Goal: Information Seeking & Learning: Learn about a topic

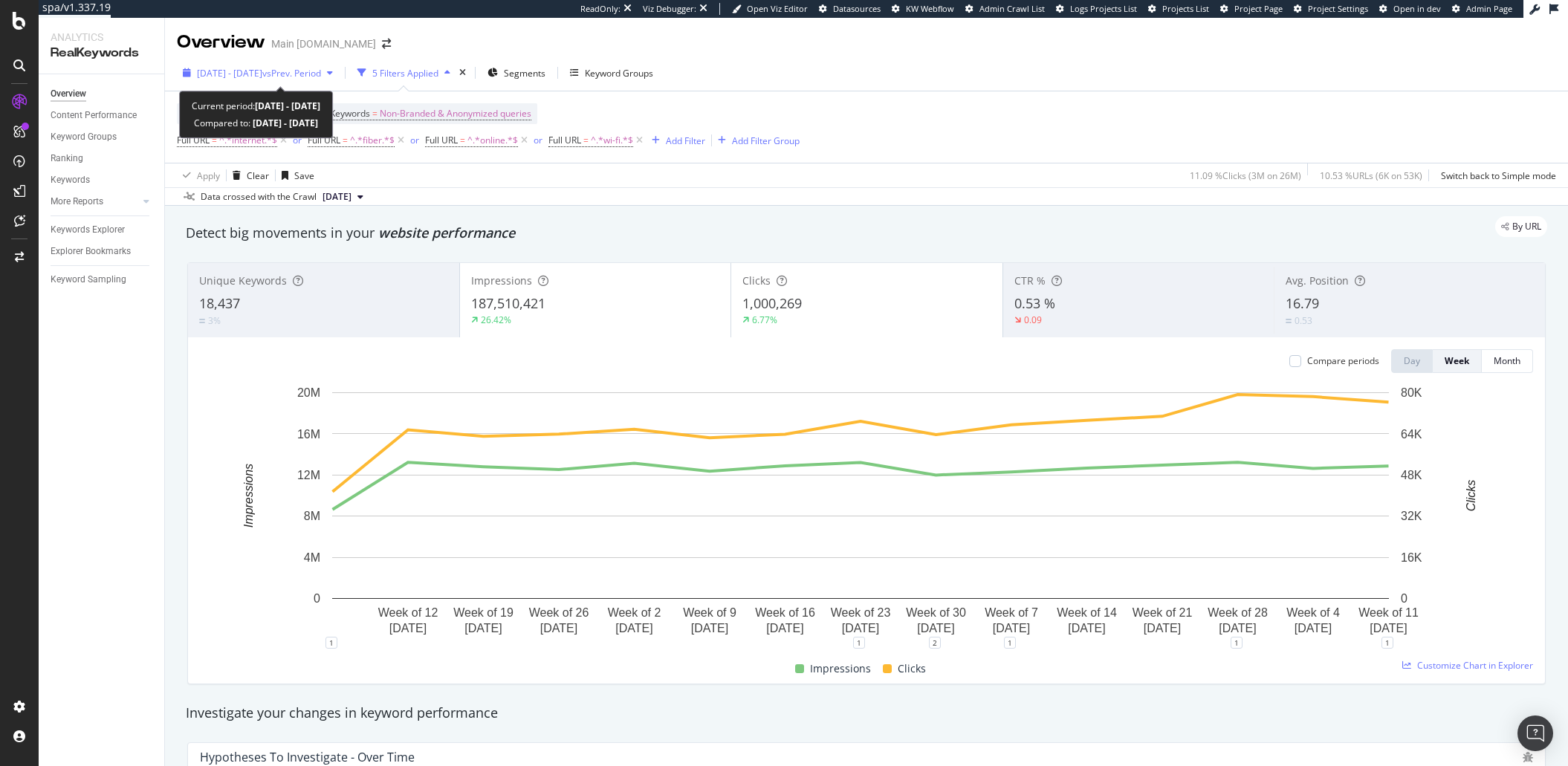
click at [317, 72] on span "vs Prev. Period" at bounding box center [292, 73] width 58 height 13
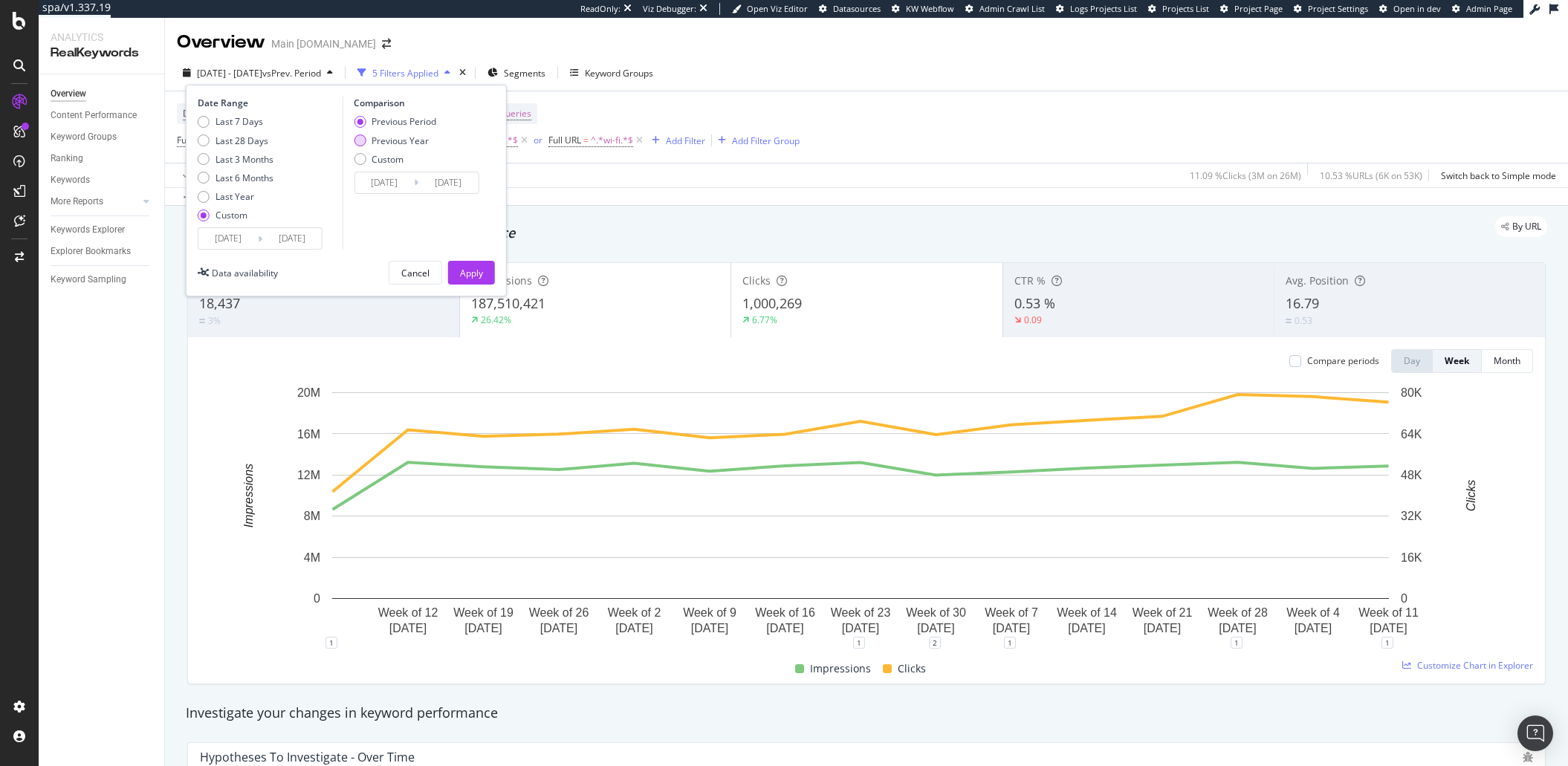
click at [413, 142] on div "Previous Year" at bounding box center [400, 140] width 58 height 13
type input "2024/05/08"
type input "2024/08/18"
click at [472, 272] on div "Apply" at bounding box center [472, 273] width 23 height 13
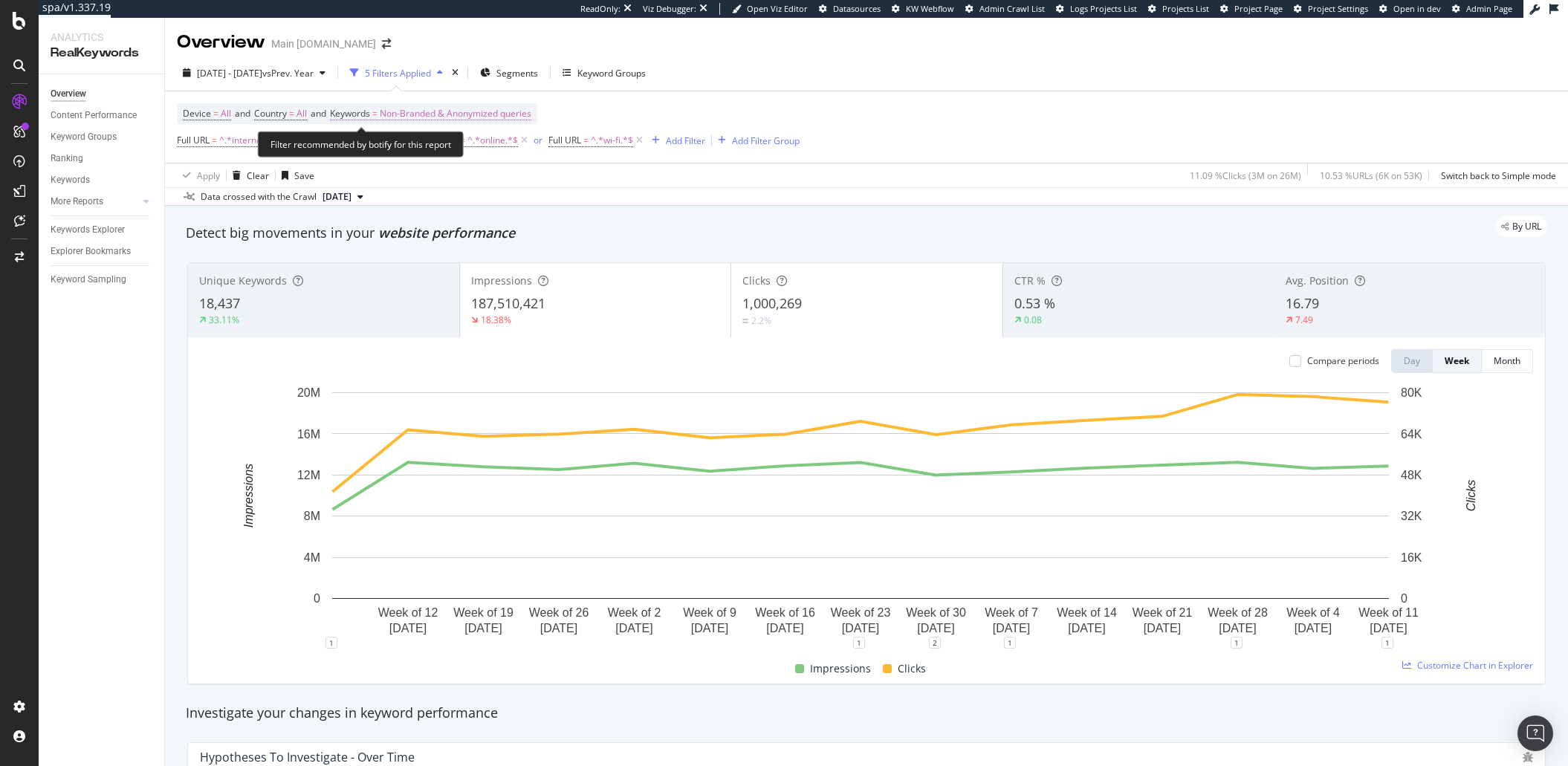
click at [456, 113] on span "Non-Branded & Anonymized queries" at bounding box center [456, 113] width 152 height 21
click at [445, 142] on span "Non-Branded & Anonymized queries" at bounding box center [431, 148] width 158 height 13
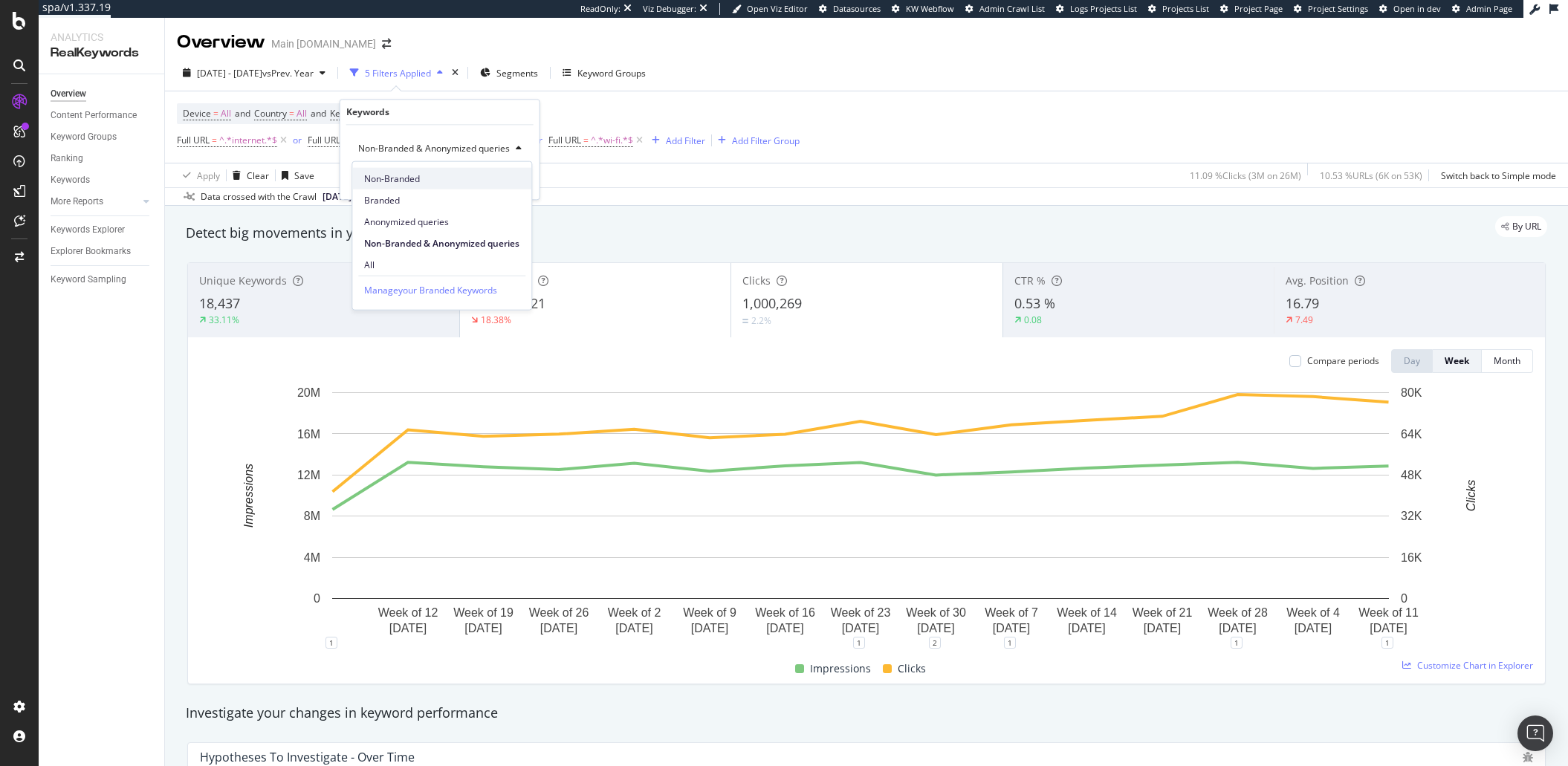
click at [490, 178] on span "Non-Branded" at bounding box center [442, 178] width 155 height 13
click at [507, 178] on div "Apply" at bounding box center [504, 180] width 23 height 13
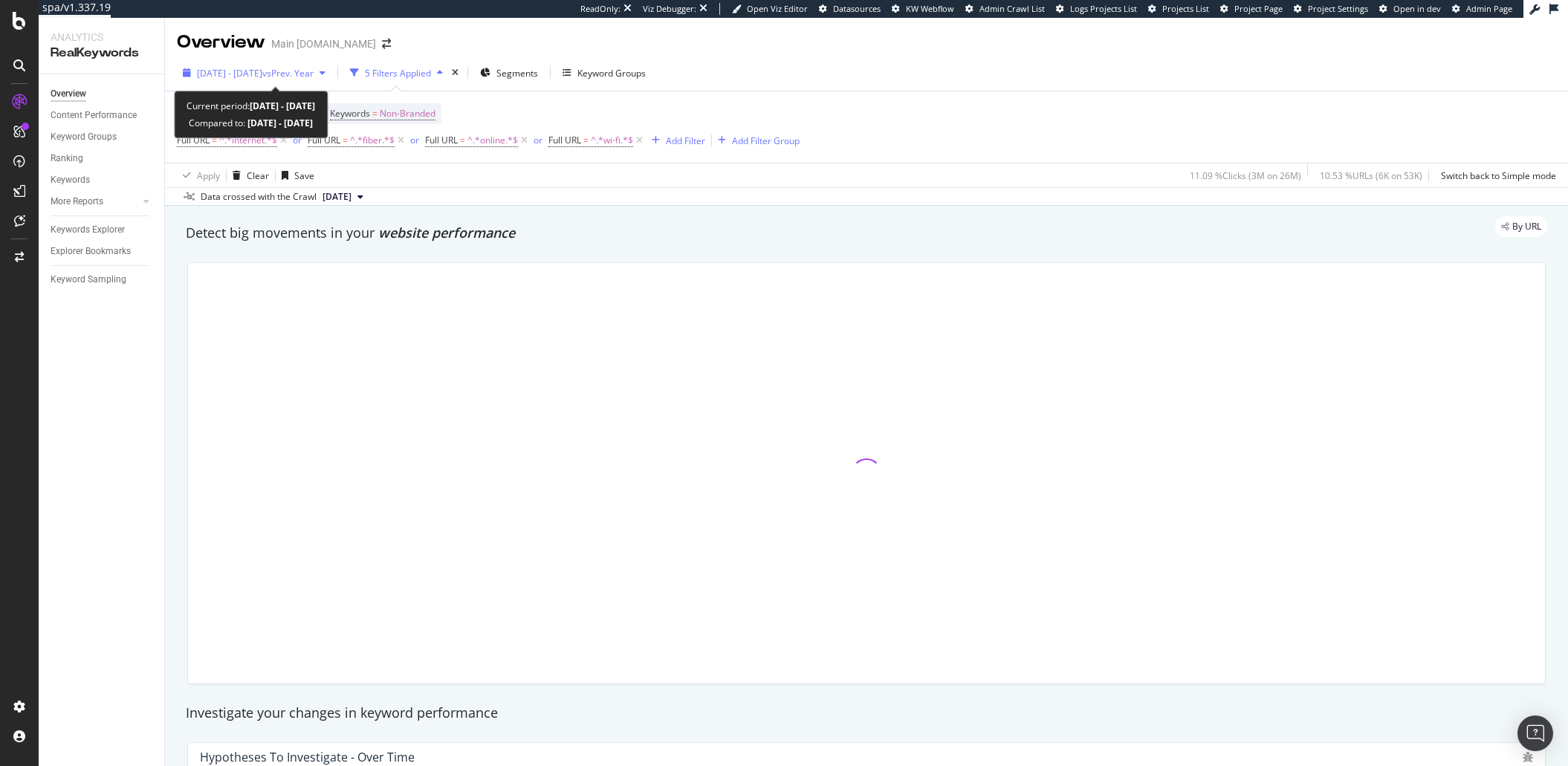
click at [263, 71] on span "2025 May. 7th - Aug. 17th" at bounding box center [229, 73] width 65 height 13
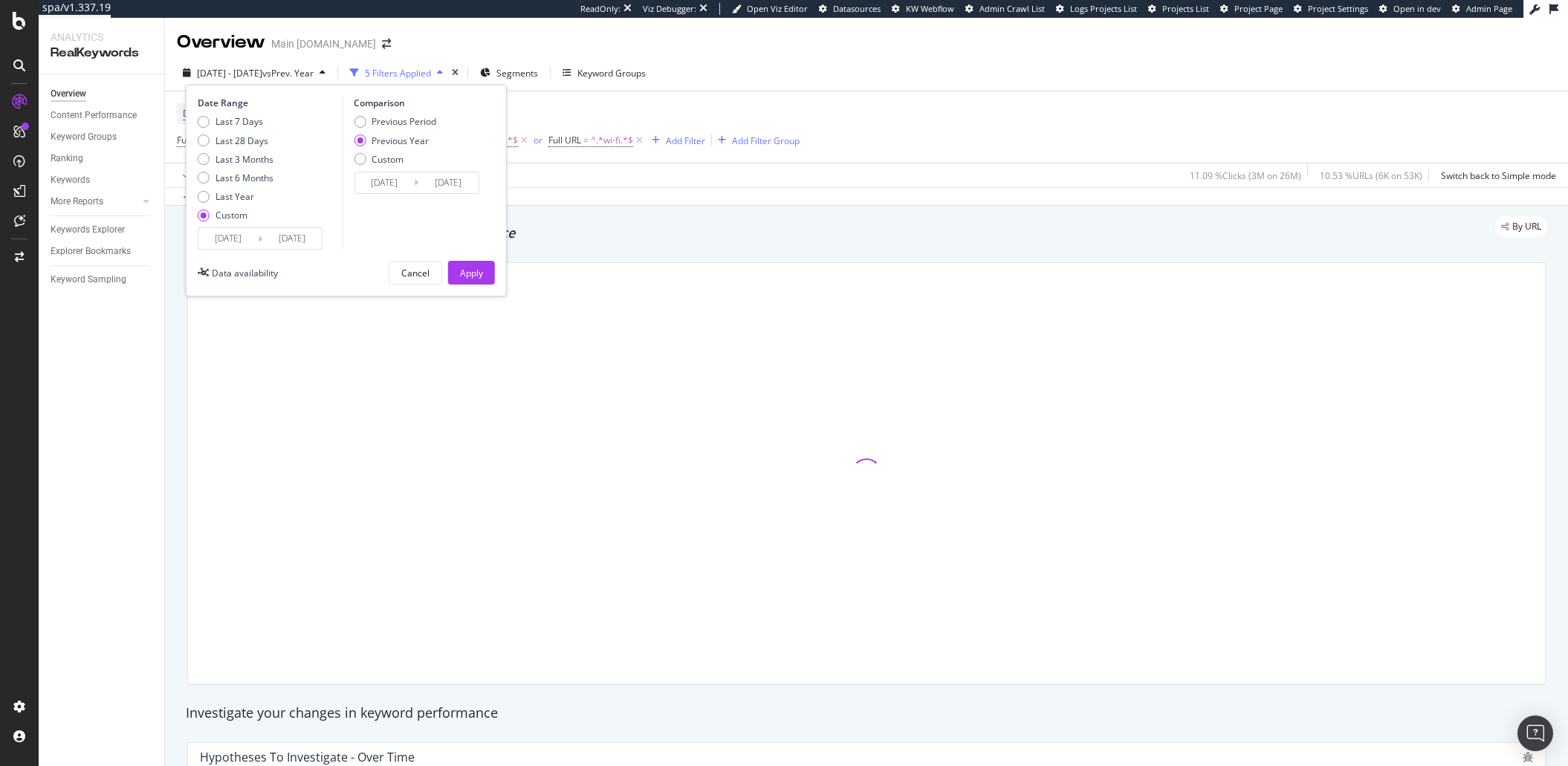
click at [301, 243] on input "2025/08/17" at bounding box center [292, 238] width 59 height 21
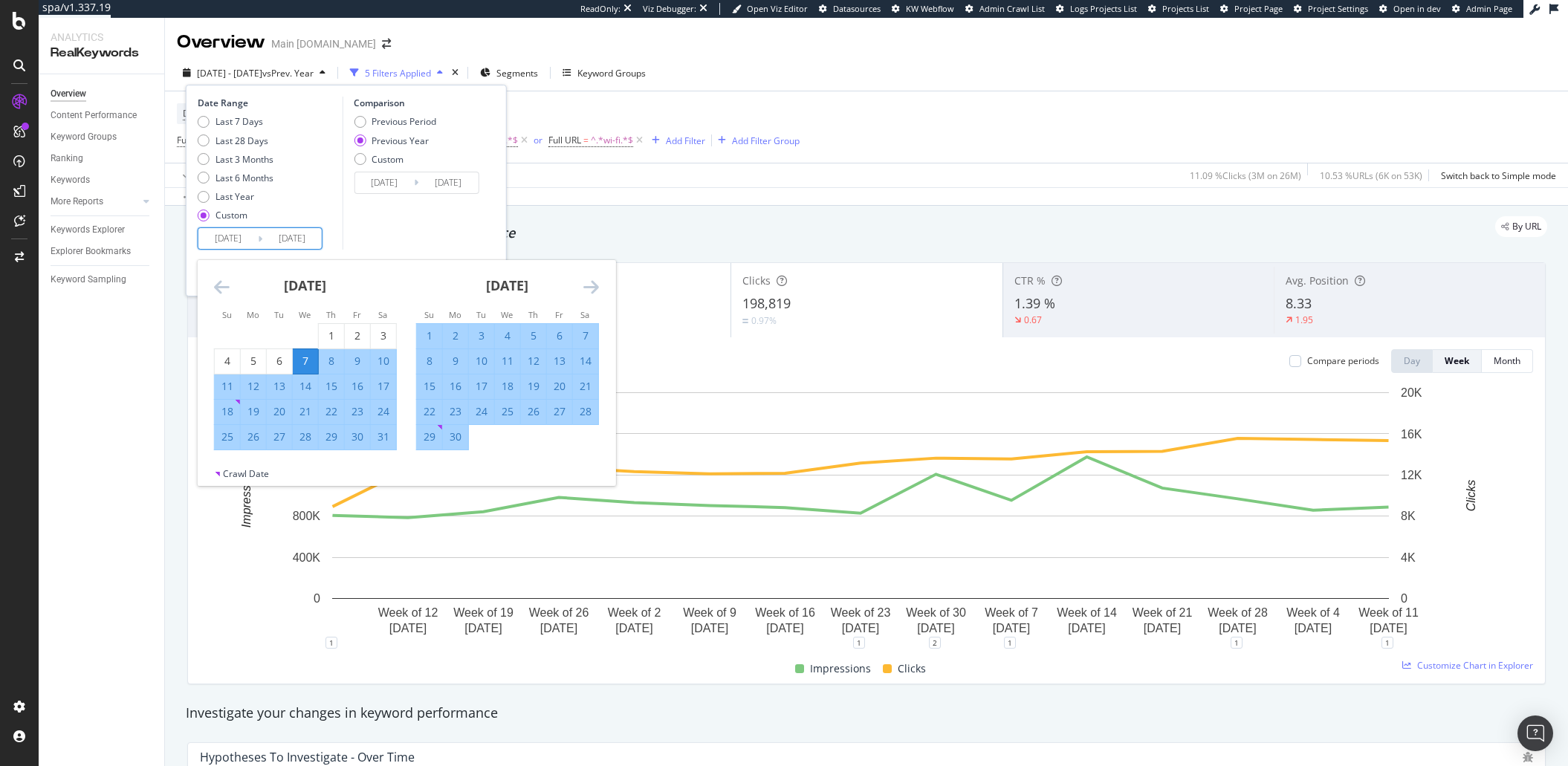
click at [587, 283] on icon "Move forward to switch to the next month." at bounding box center [591, 286] width 16 height 18
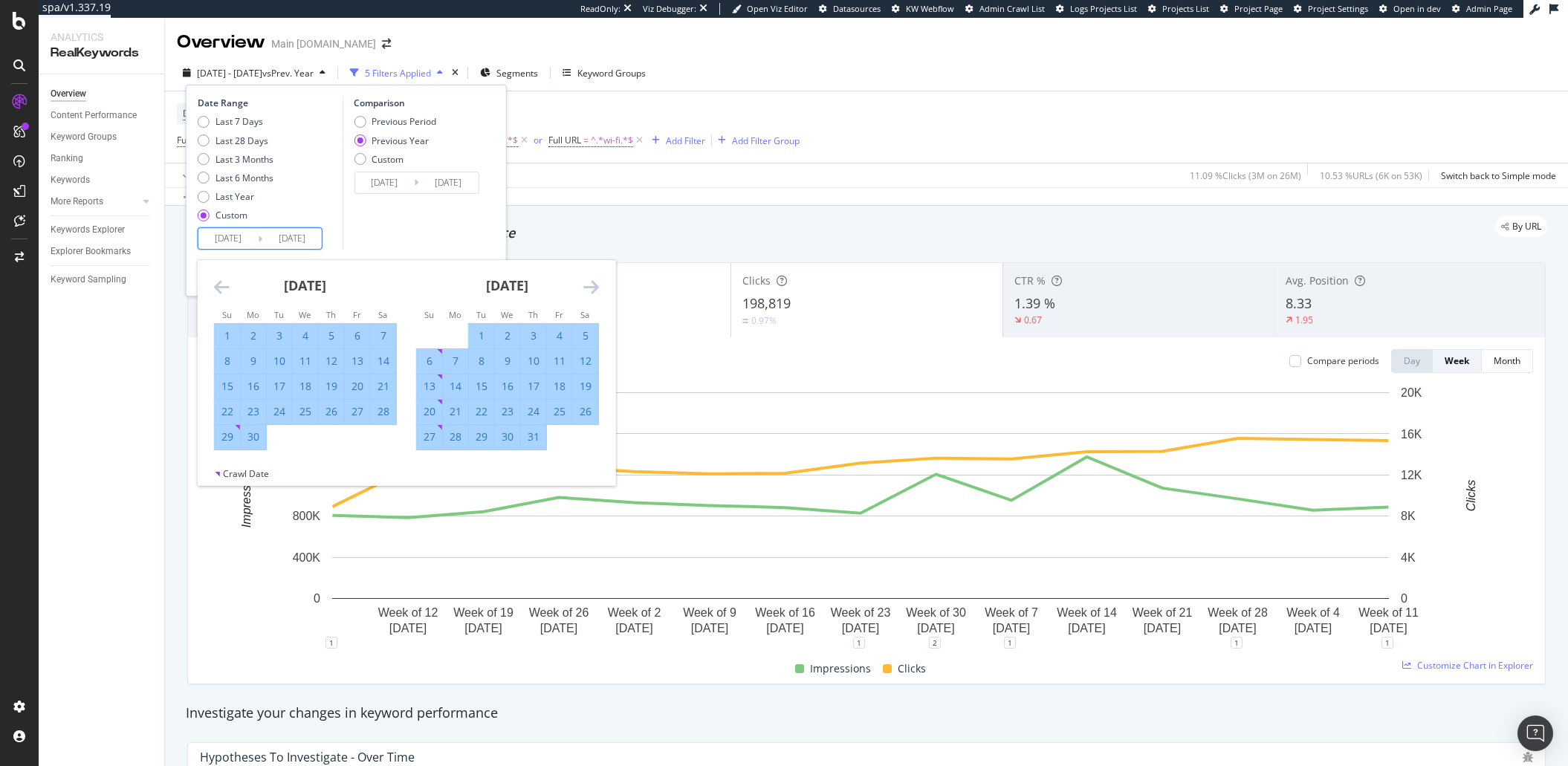
click at [587, 283] on icon "Move forward to switch to the next month." at bounding box center [591, 286] width 16 height 18
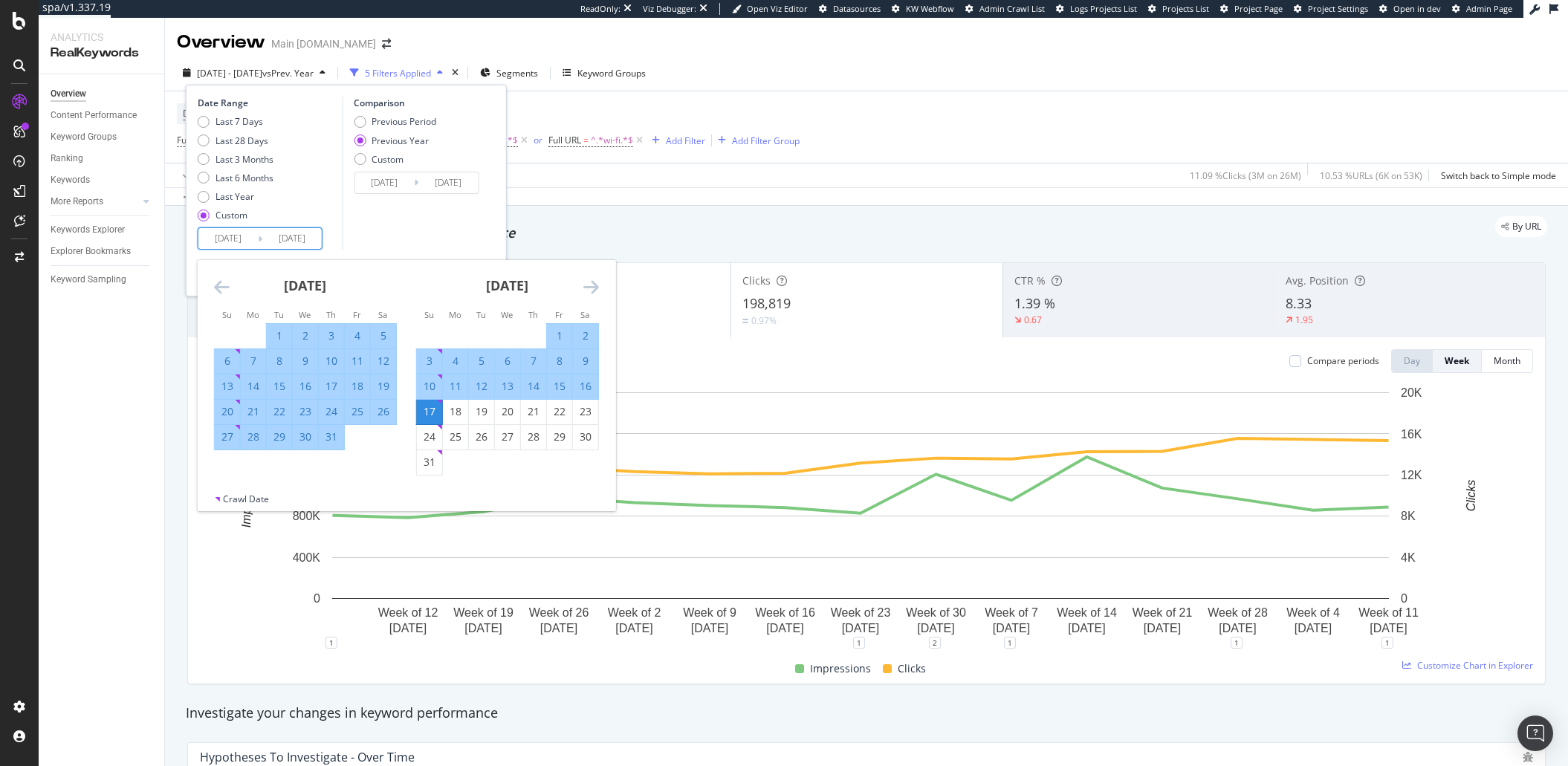
click at [588, 283] on icon "Move forward to switch to the next month." at bounding box center [591, 286] width 16 height 18
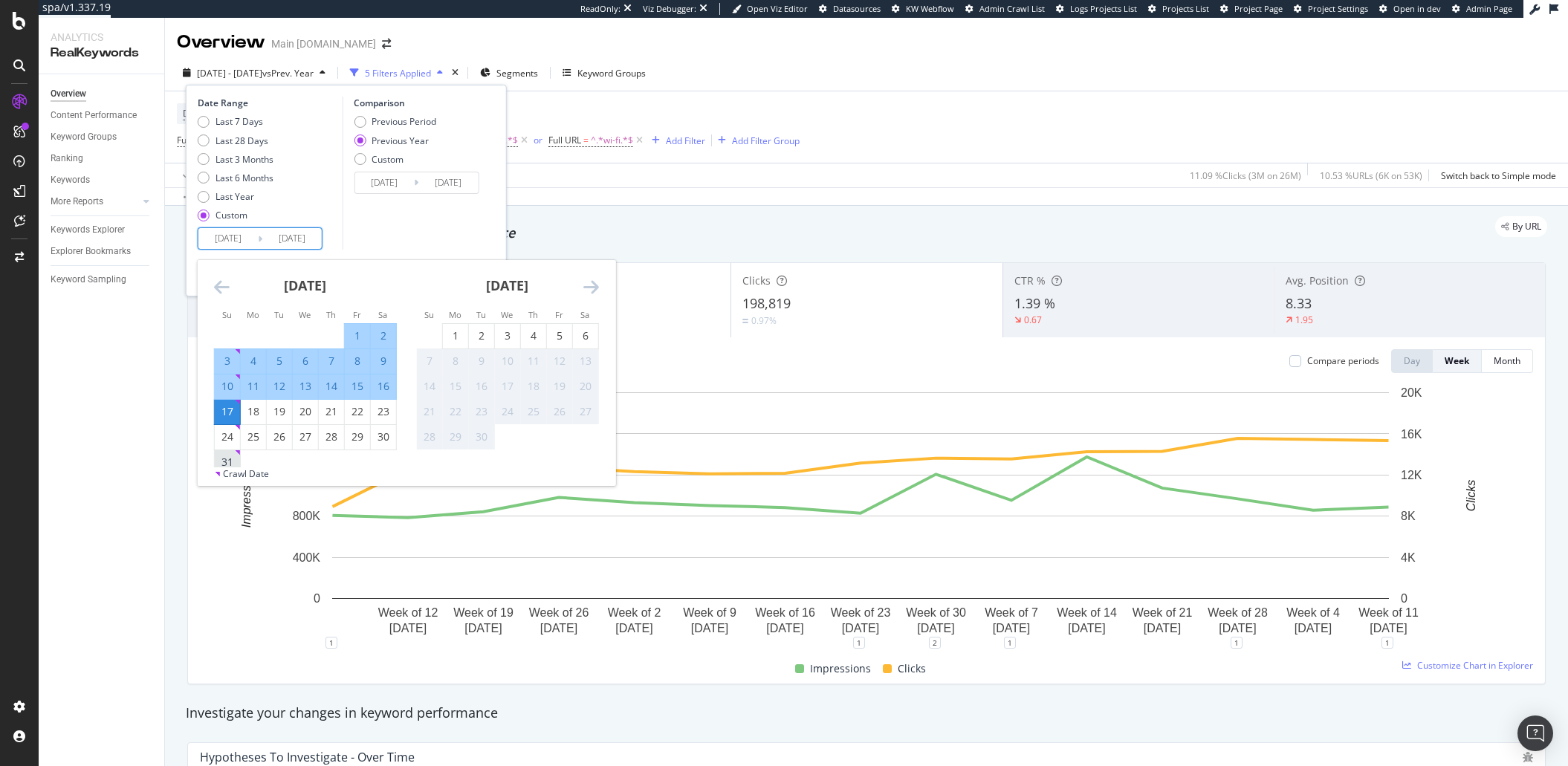
click at [238, 463] on div "31" at bounding box center [228, 463] width 25 height 15
type input "[DATE]"
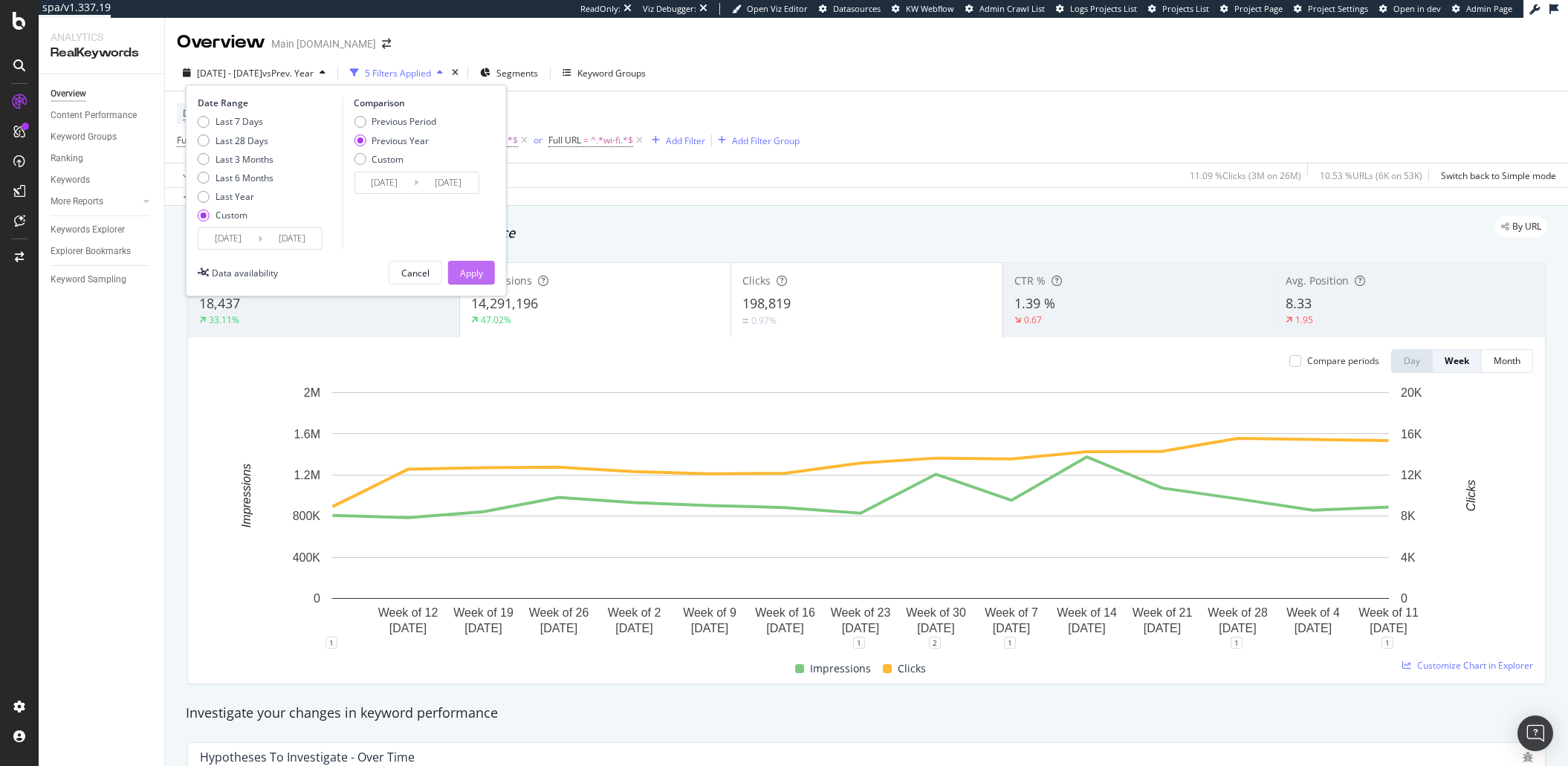
click at [481, 267] on div "Apply" at bounding box center [472, 273] width 23 height 13
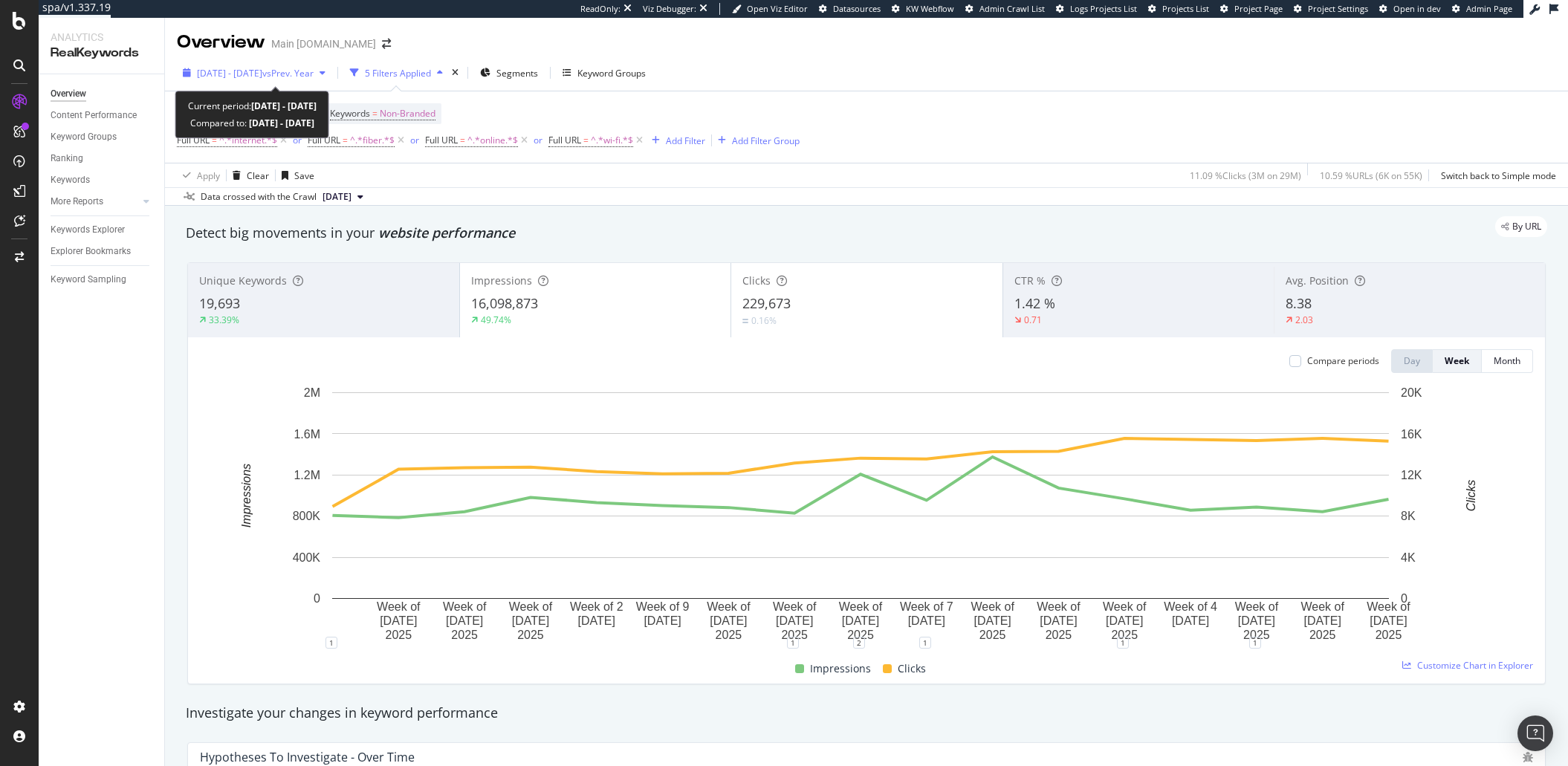
click at [230, 72] on span "2025 May. 7th - Aug. 31st" at bounding box center [229, 73] width 65 height 13
click at [868, 84] on div "2025 May. 7th - Aug. 31st vs Prev. Year 5 Filters Applied Segments Keyword Grou…" at bounding box center [866, 76] width 1403 height 30
click at [213, 77] on span "2025 May. 7th - Aug. 31st" at bounding box center [229, 73] width 65 height 13
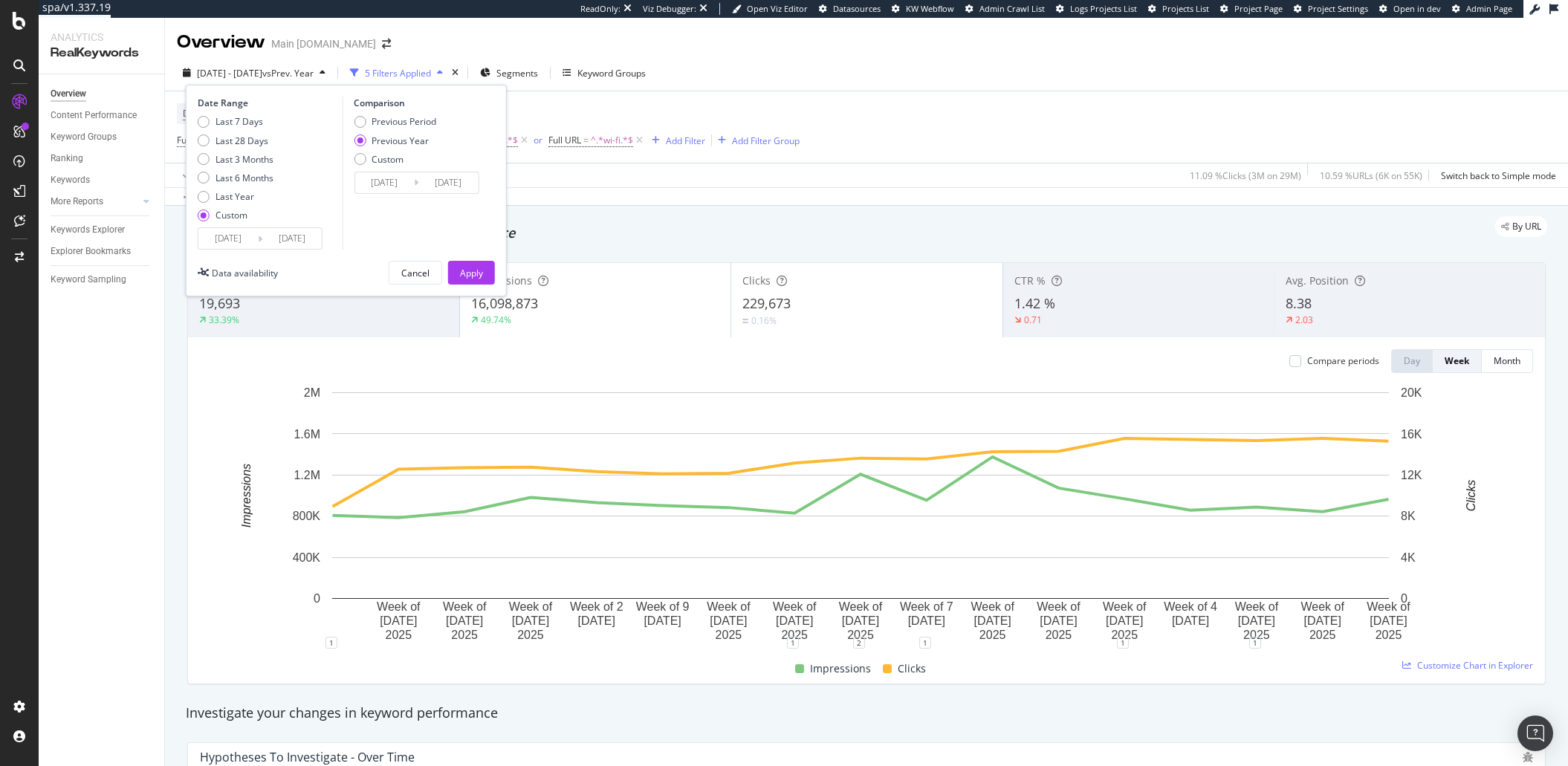
click at [237, 238] on input "2025/05/07" at bounding box center [228, 238] width 59 height 21
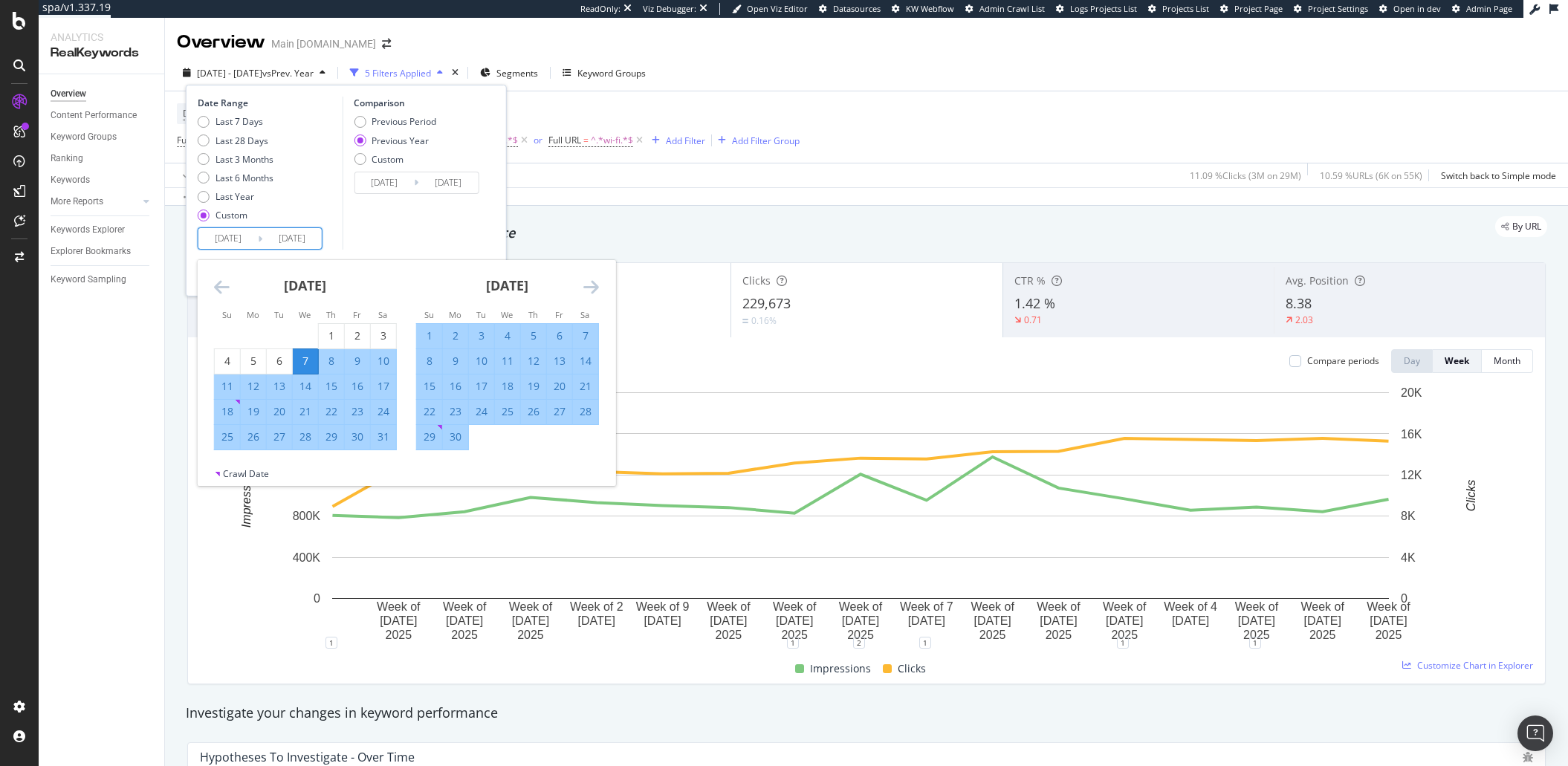
click at [220, 274] on div "May 2025" at bounding box center [305, 292] width 183 height 63
click at [223, 285] on icon "Move backward to switch to the previous month." at bounding box center [222, 286] width 16 height 18
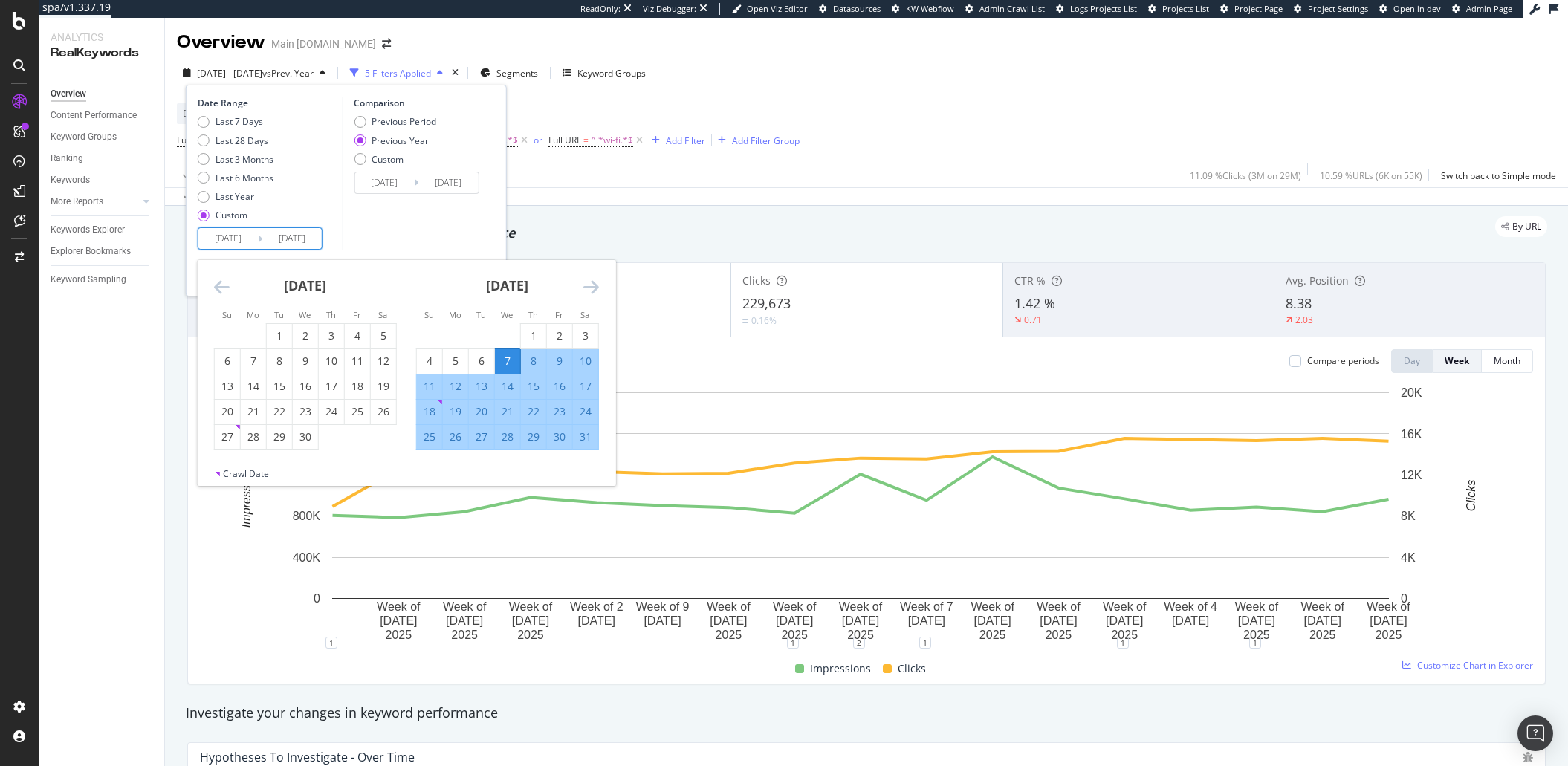
click at [223, 285] on icon "Move backward to switch to the previous month." at bounding box center [222, 286] width 16 height 18
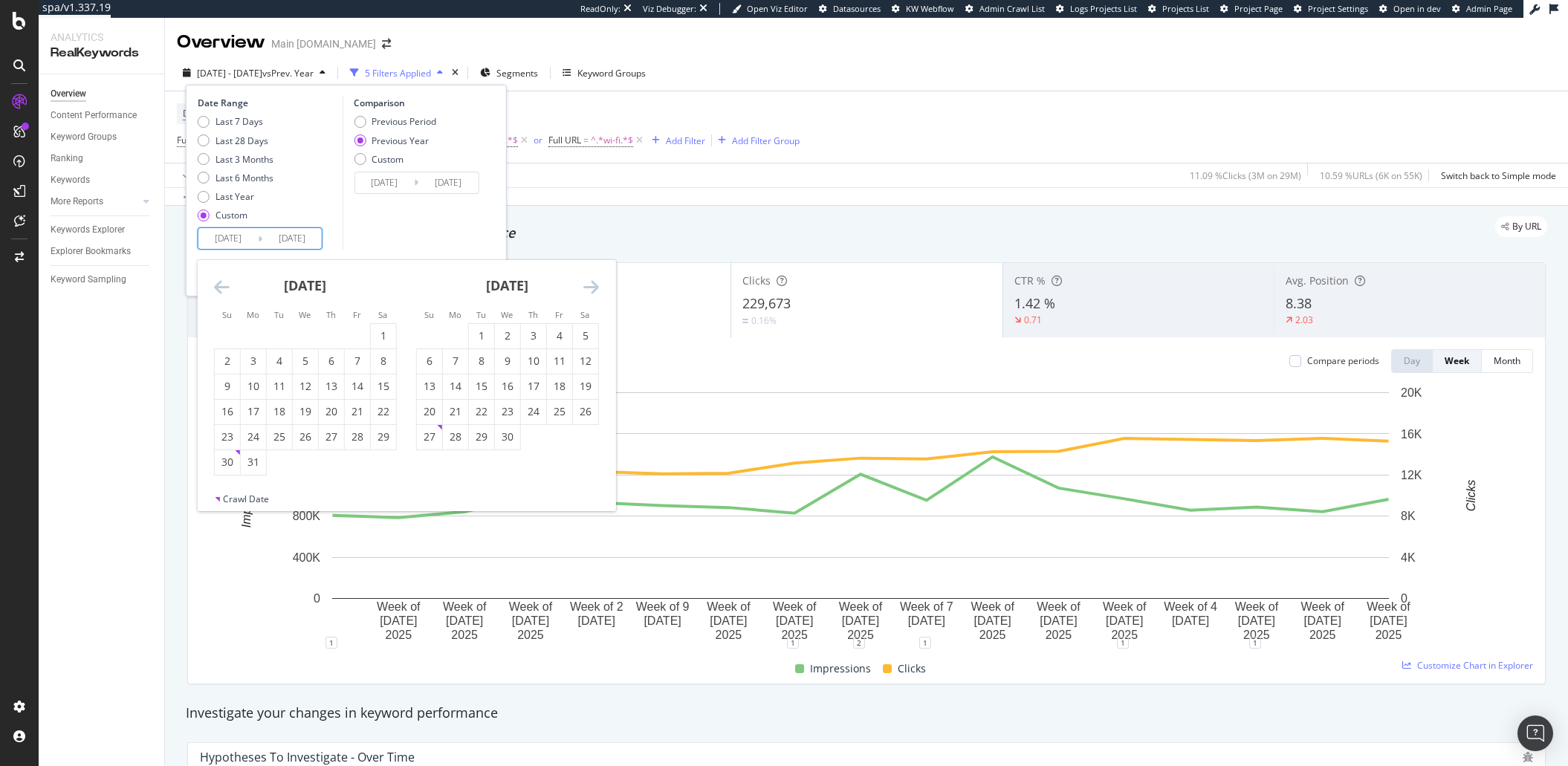
click at [223, 285] on icon "Move backward to switch to the previous month." at bounding box center [222, 286] width 16 height 18
click at [193, 291] on div "Date Range Last 7 Days Last 28 Days Last 3 Months Last 6 Months Last Year Custo…" at bounding box center [346, 191] width 321 height 212
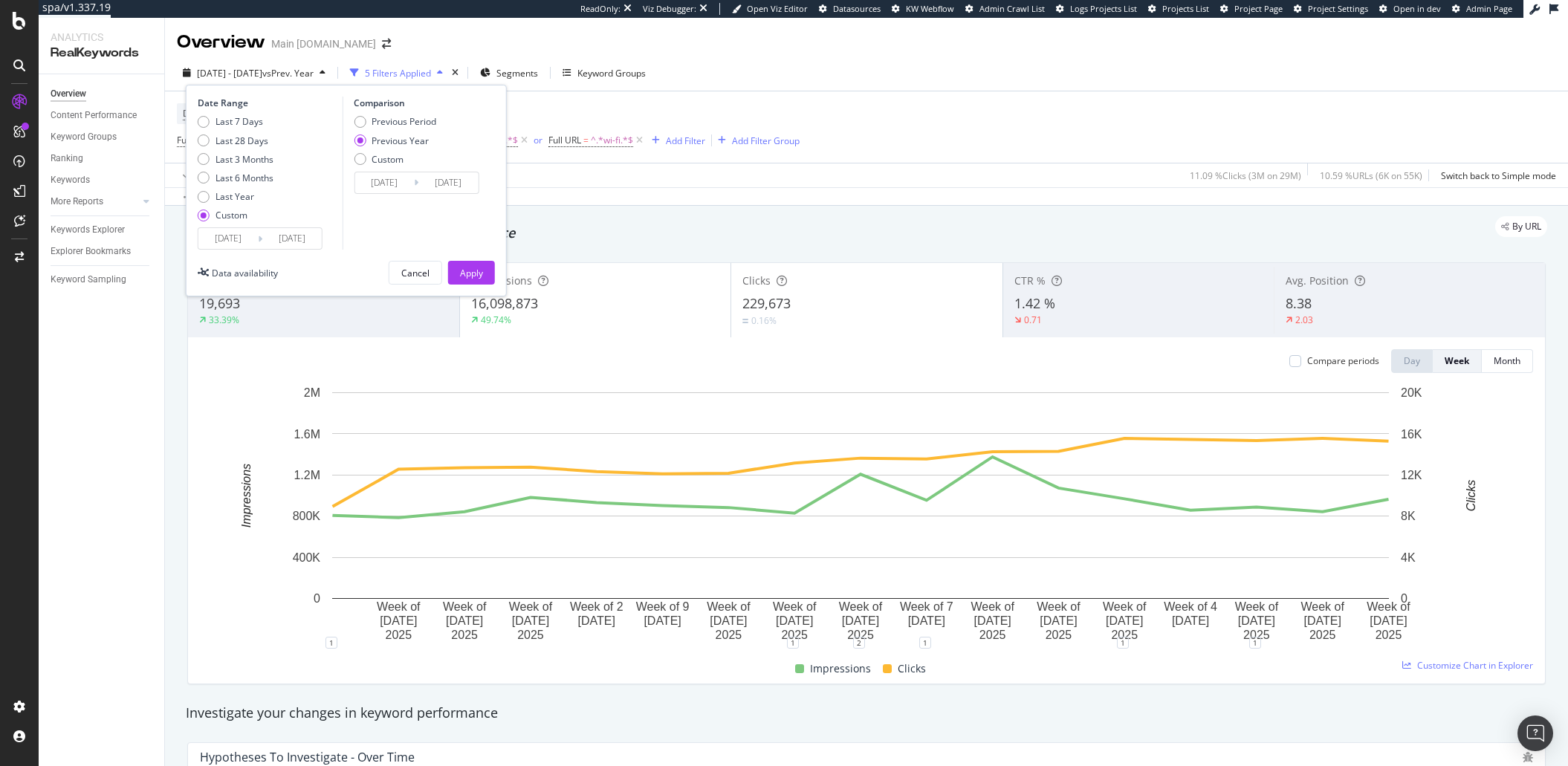
click at [226, 247] on input "2025/05/07" at bounding box center [228, 238] width 59 height 21
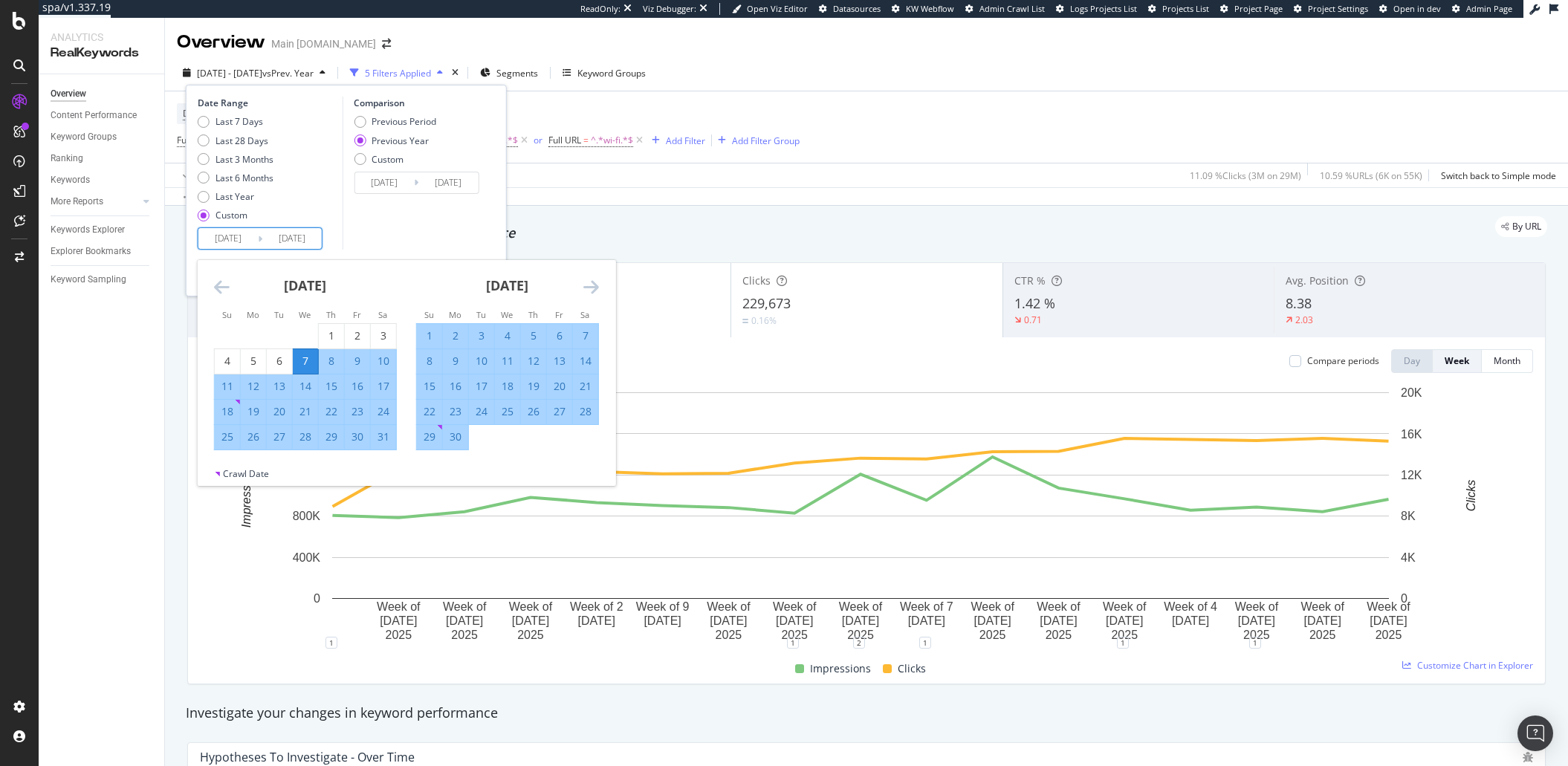
click at [229, 286] on icon "Move backward to switch to the previous month." at bounding box center [222, 286] width 16 height 18
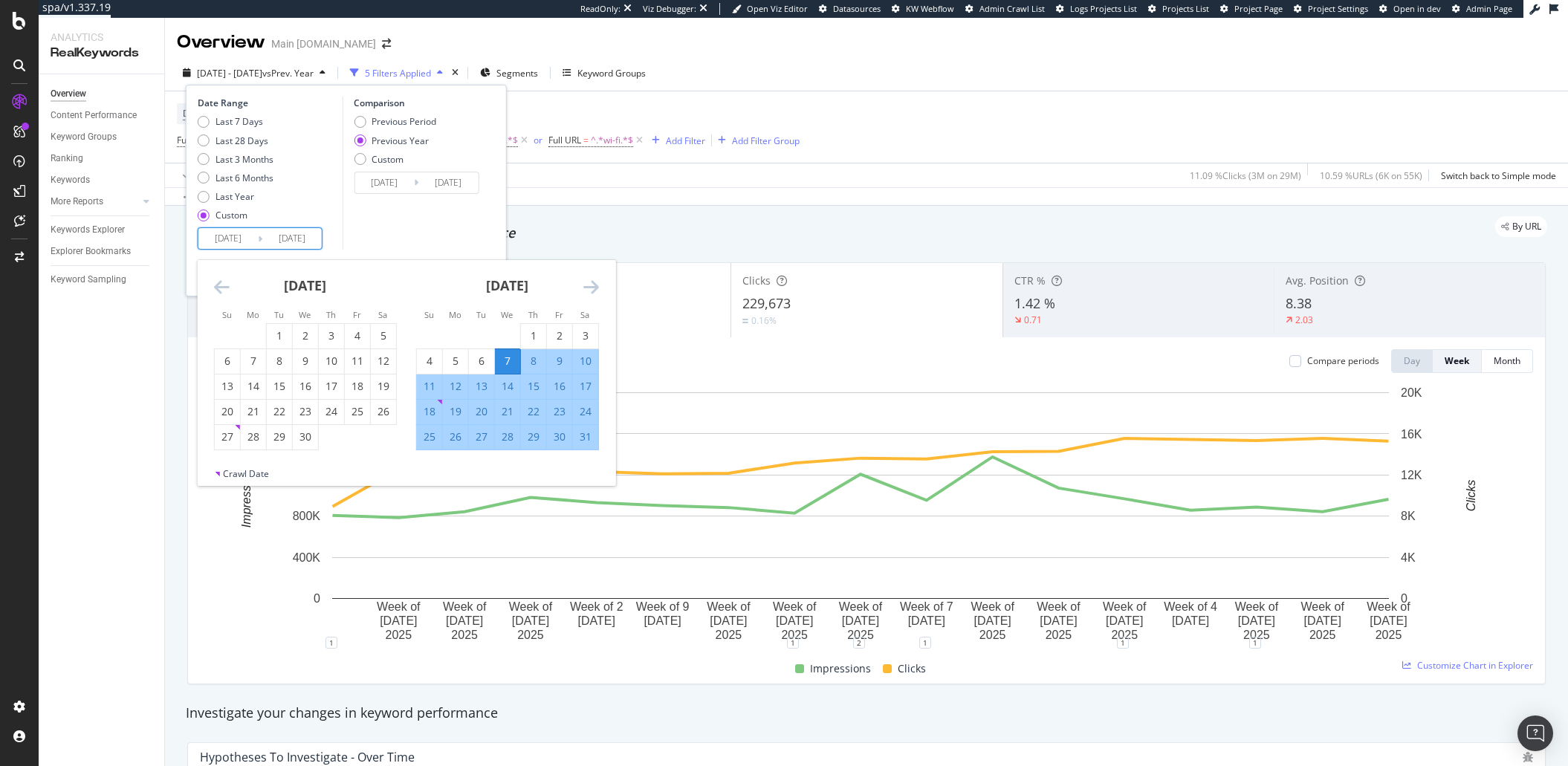
click at [229, 286] on icon "Move backward to switch to the previous month." at bounding box center [222, 286] width 16 height 18
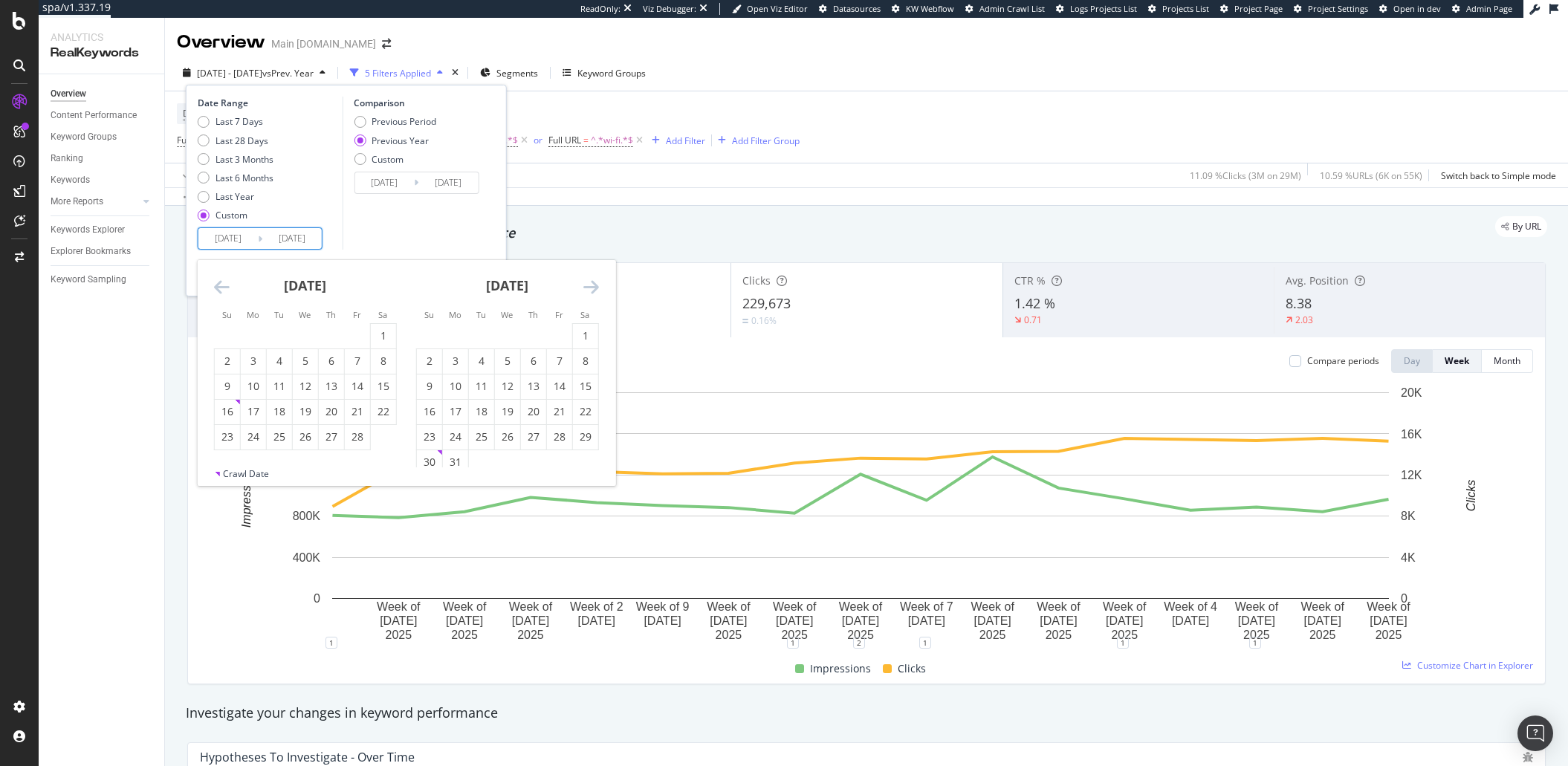
click at [229, 286] on icon "Move backward to switch to the previous month." at bounding box center [222, 286] width 16 height 18
click at [260, 437] on div "30" at bounding box center [253, 437] width 25 height 15
type input "[DATE]"
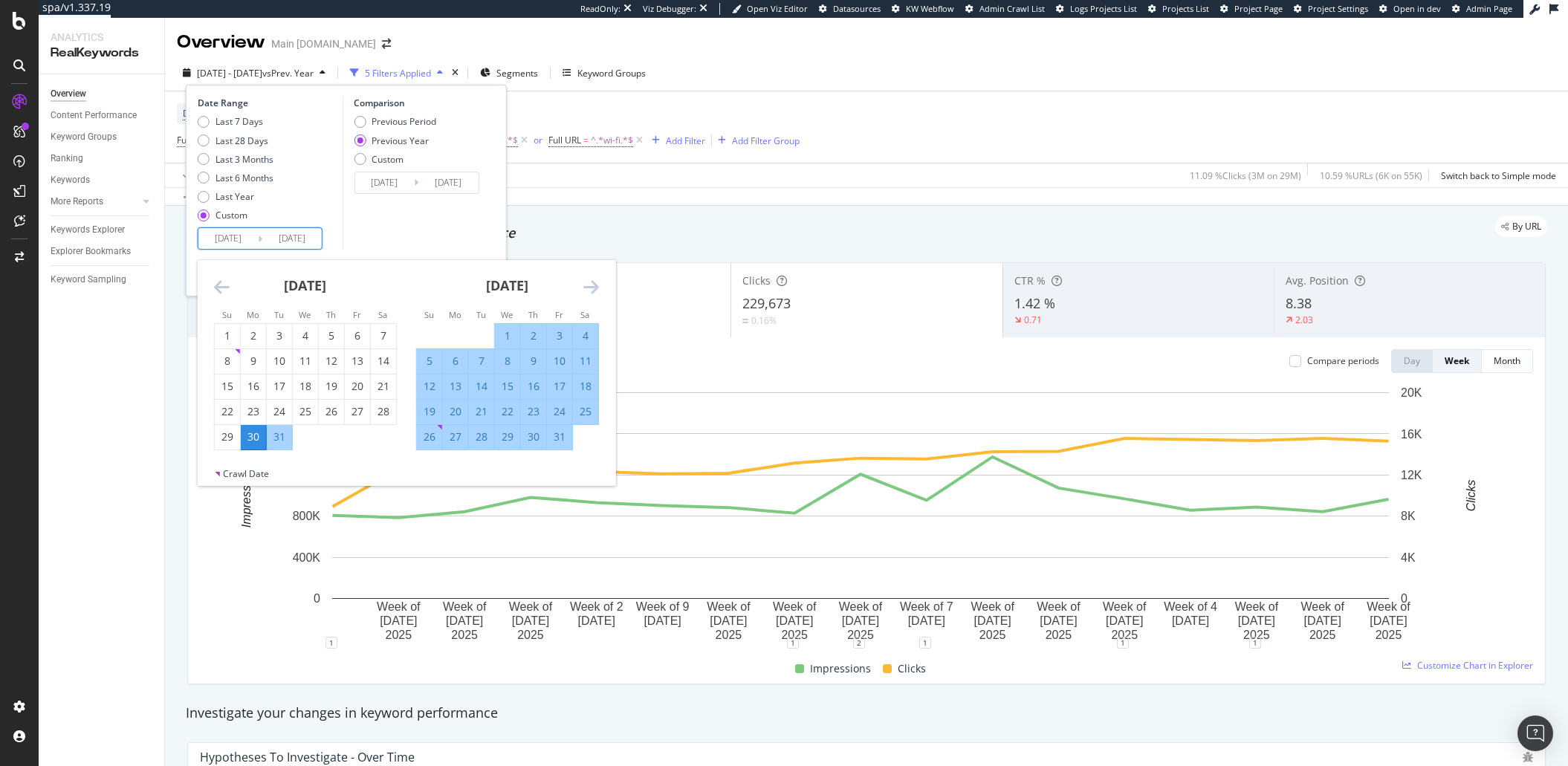
drag, startPoint x: 419, startPoint y: 238, endPoint x: 457, endPoint y: 263, distance: 45.5
click at [419, 238] on div "Comparison Previous Period Previous Year Custom 2024/01/01 Navigate forward to …" at bounding box center [412, 173] width 141 height 153
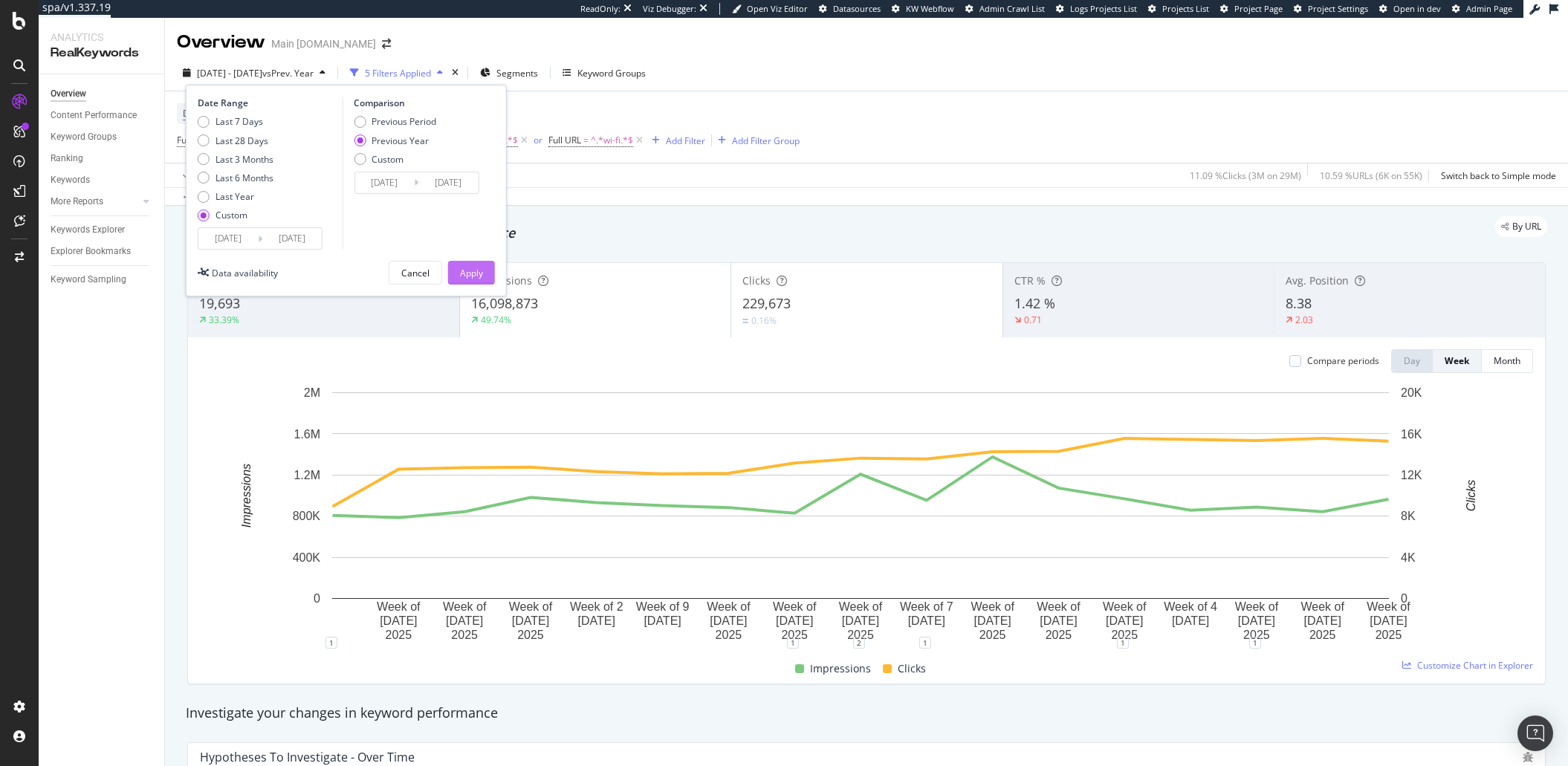
click at [490, 277] on button "Apply" at bounding box center [472, 273] width 47 height 24
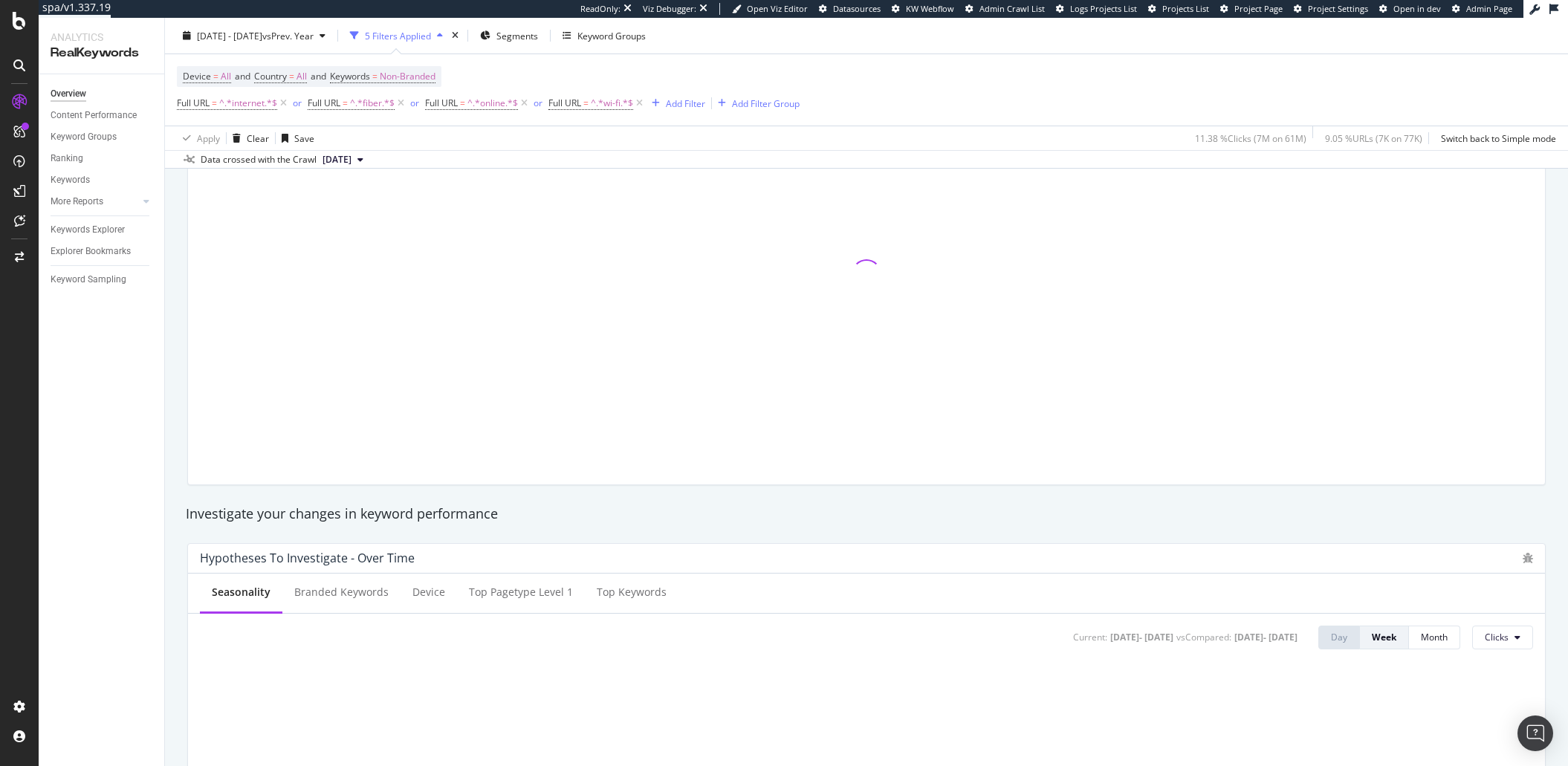
scroll to position [402, 0]
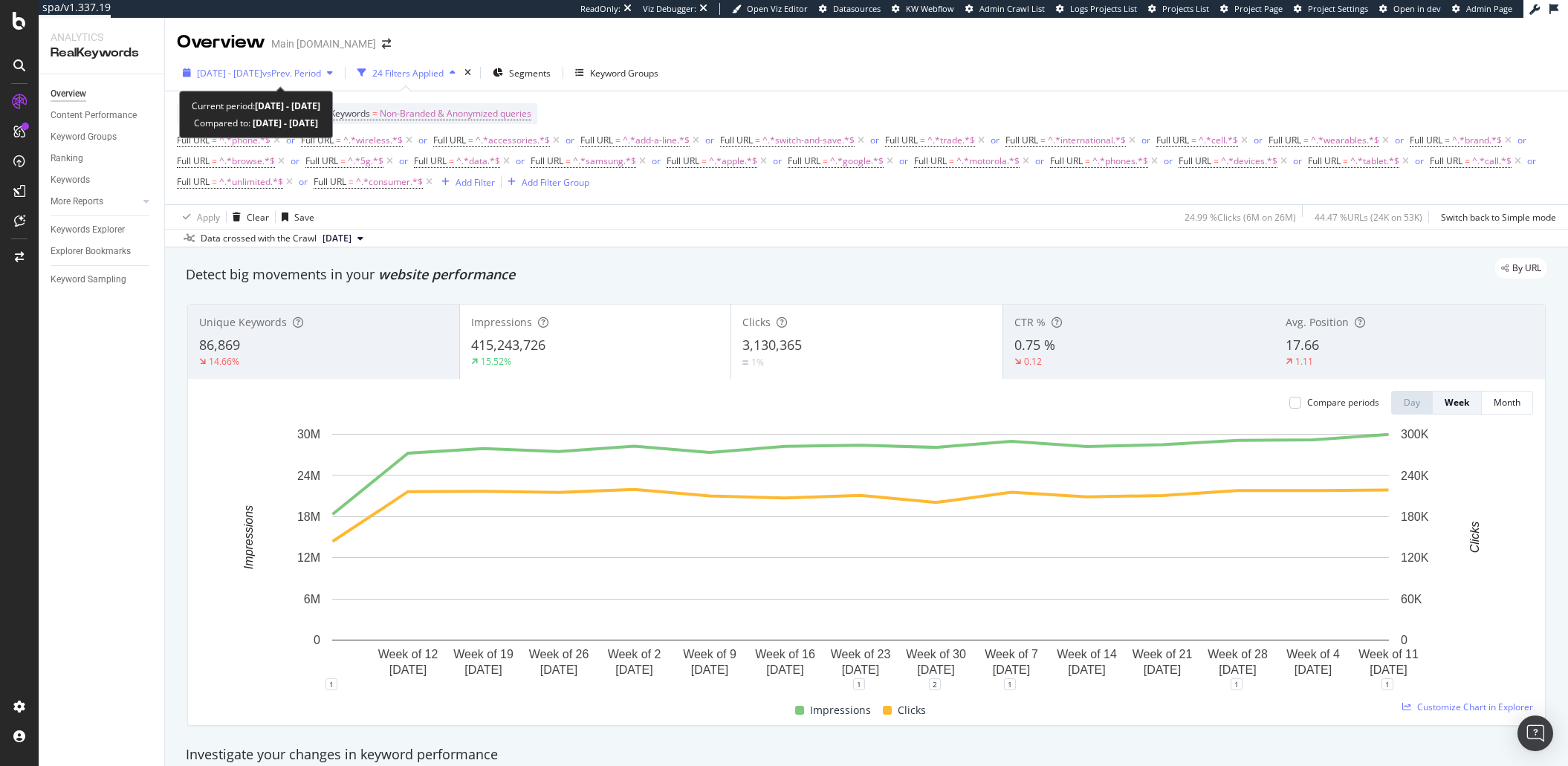
click at [321, 75] on span "vs Prev. Period" at bounding box center [292, 73] width 58 height 13
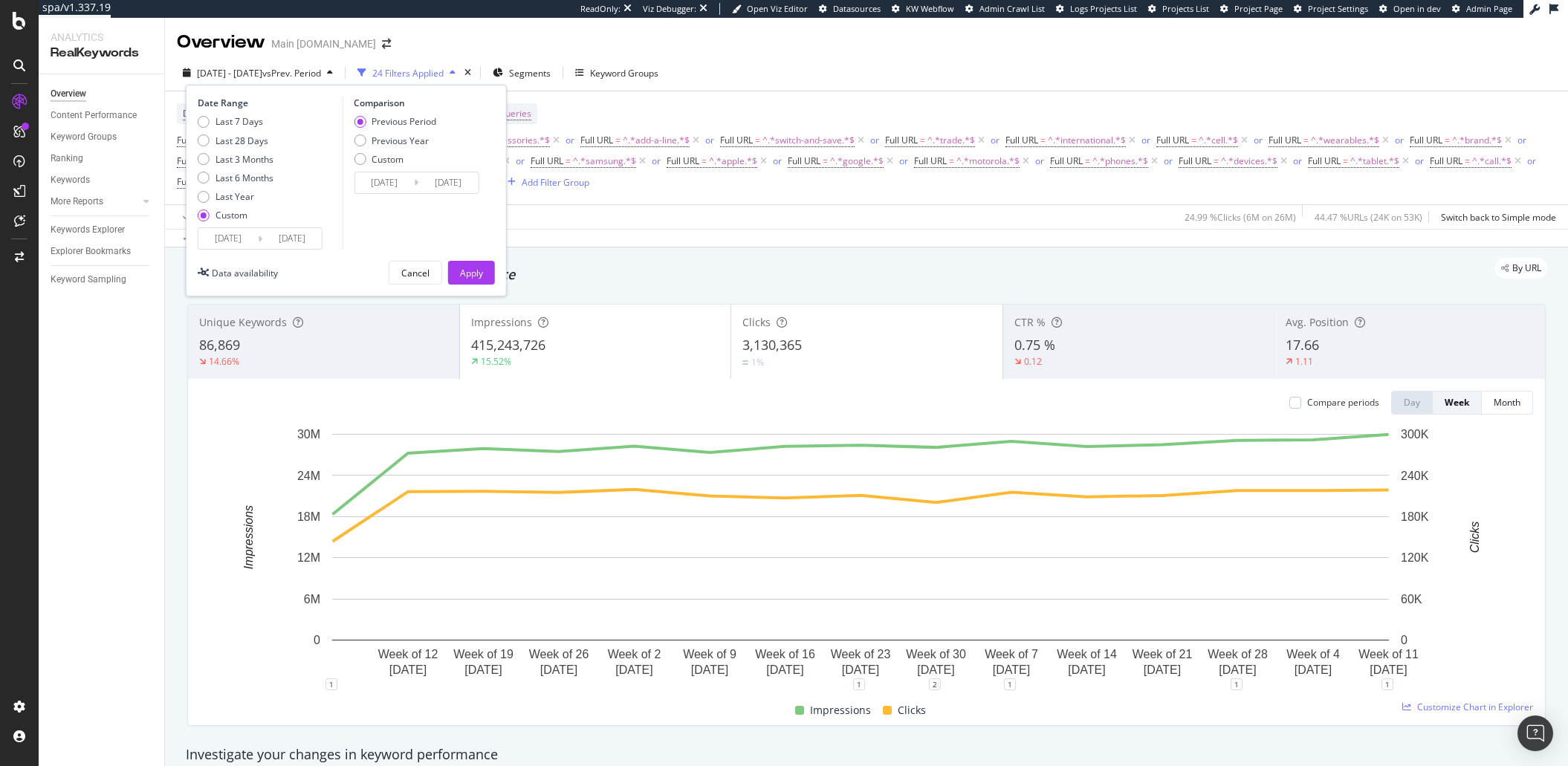
click at [288, 237] on input "2025/08/17" at bounding box center [292, 238] width 59 height 21
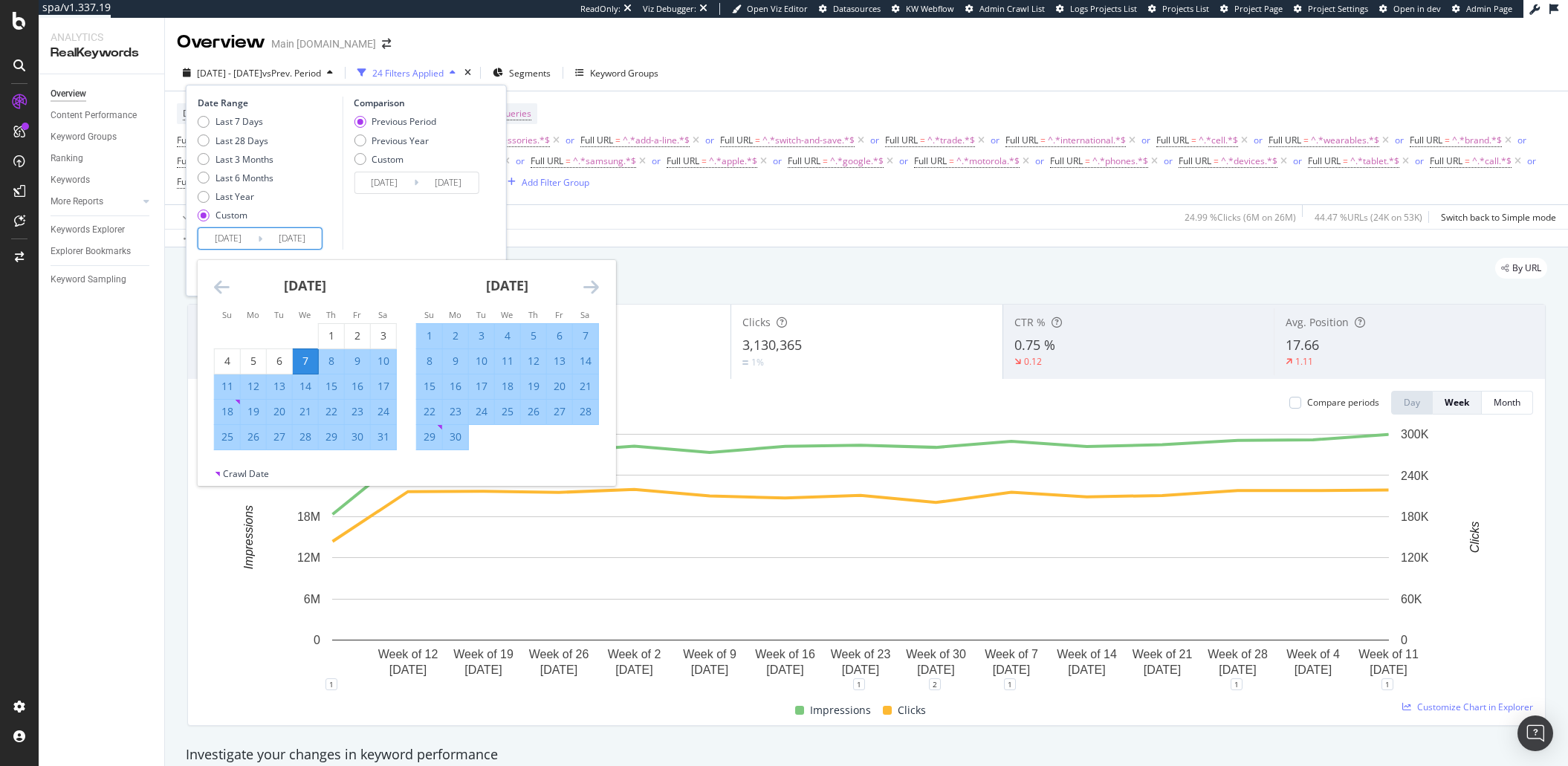
click at [592, 278] on icon "Move forward to switch to the next month." at bounding box center [591, 286] width 16 height 18
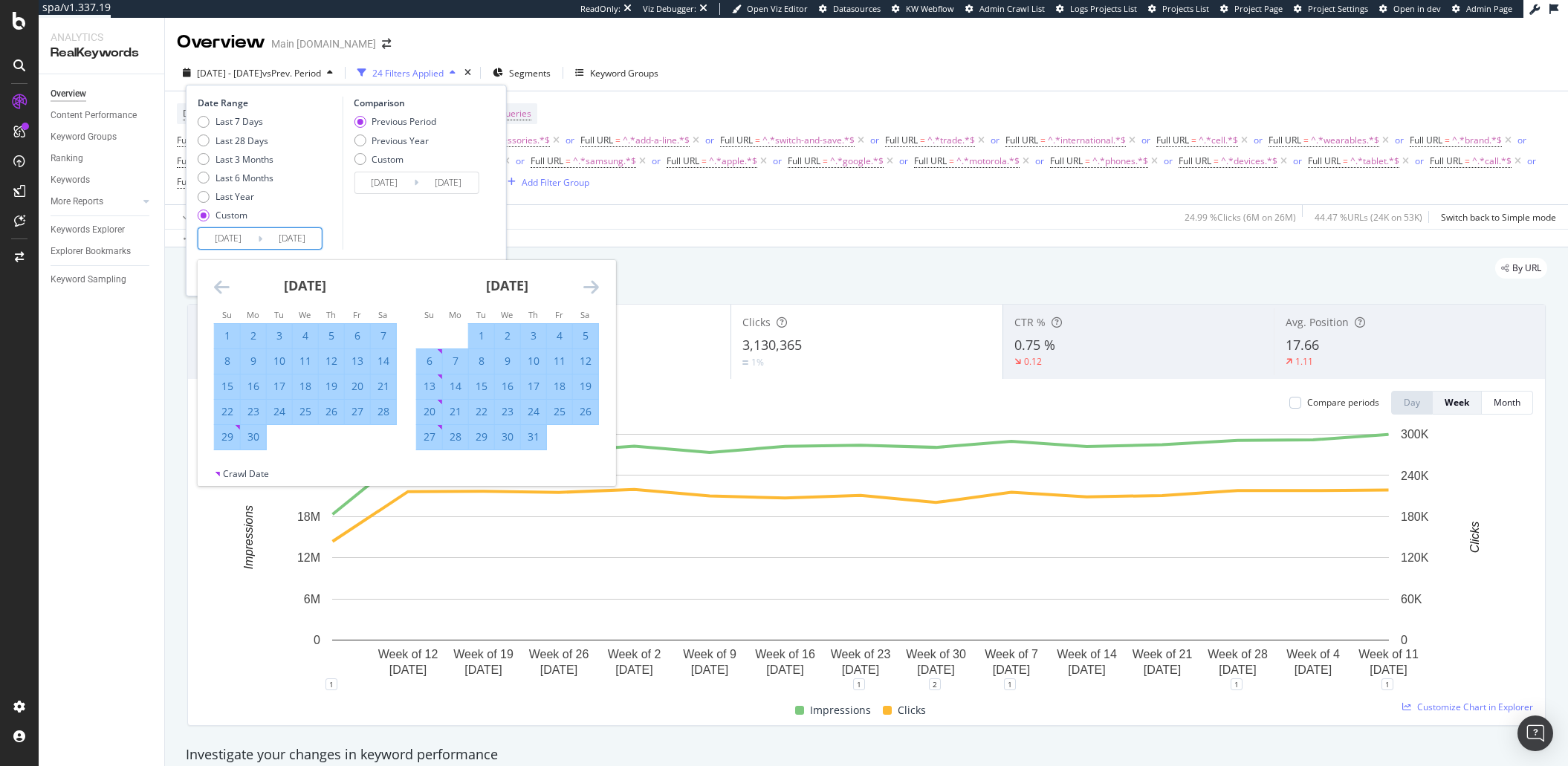
click at [592, 278] on icon "Move forward to switch to the next month." at bounding box center [591, 286] width 16 height 18
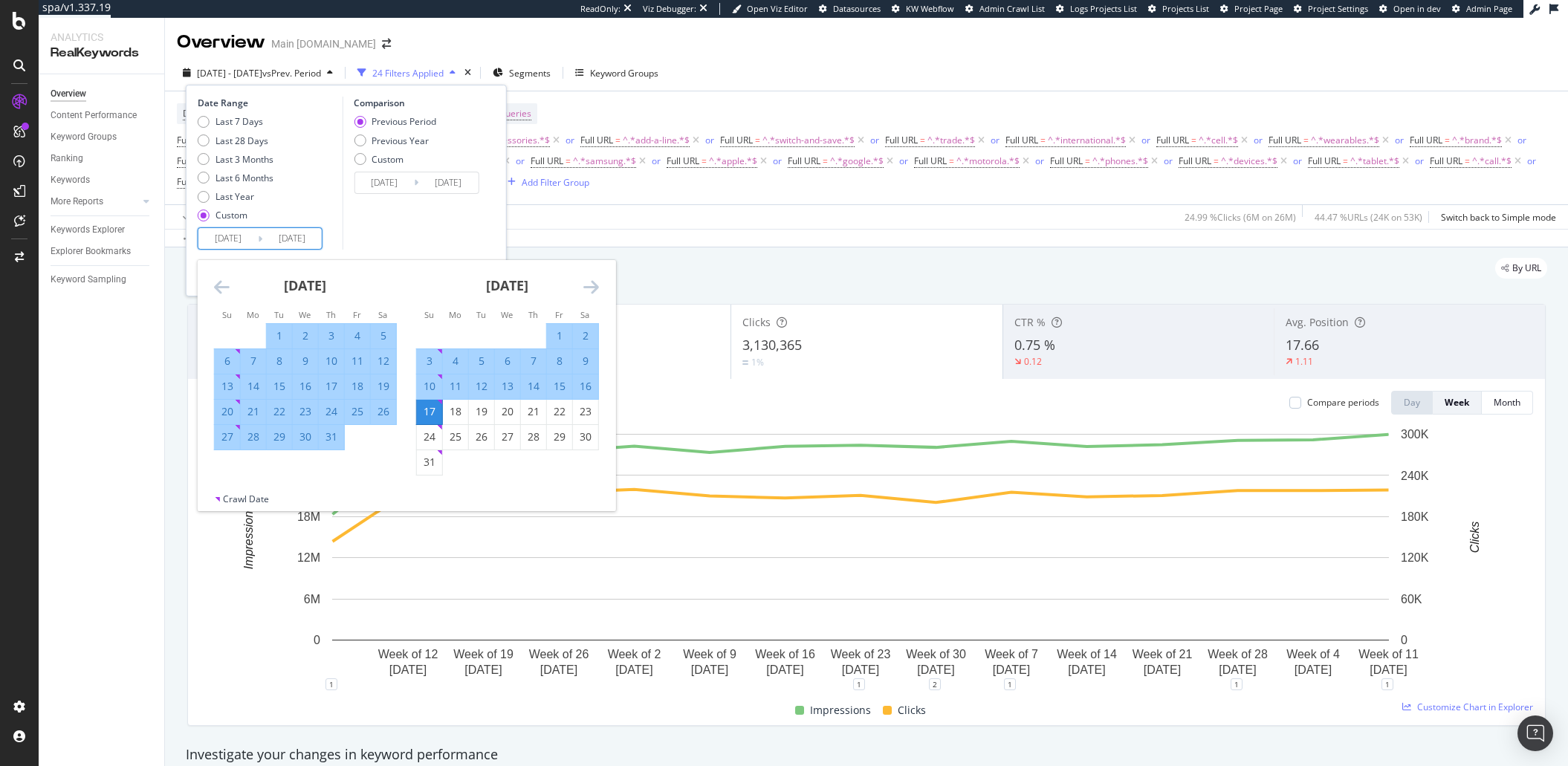
click at [592, 278] on icon "Move forward to switch to the next month." at bounding box center [591, 286] width 16 height 18
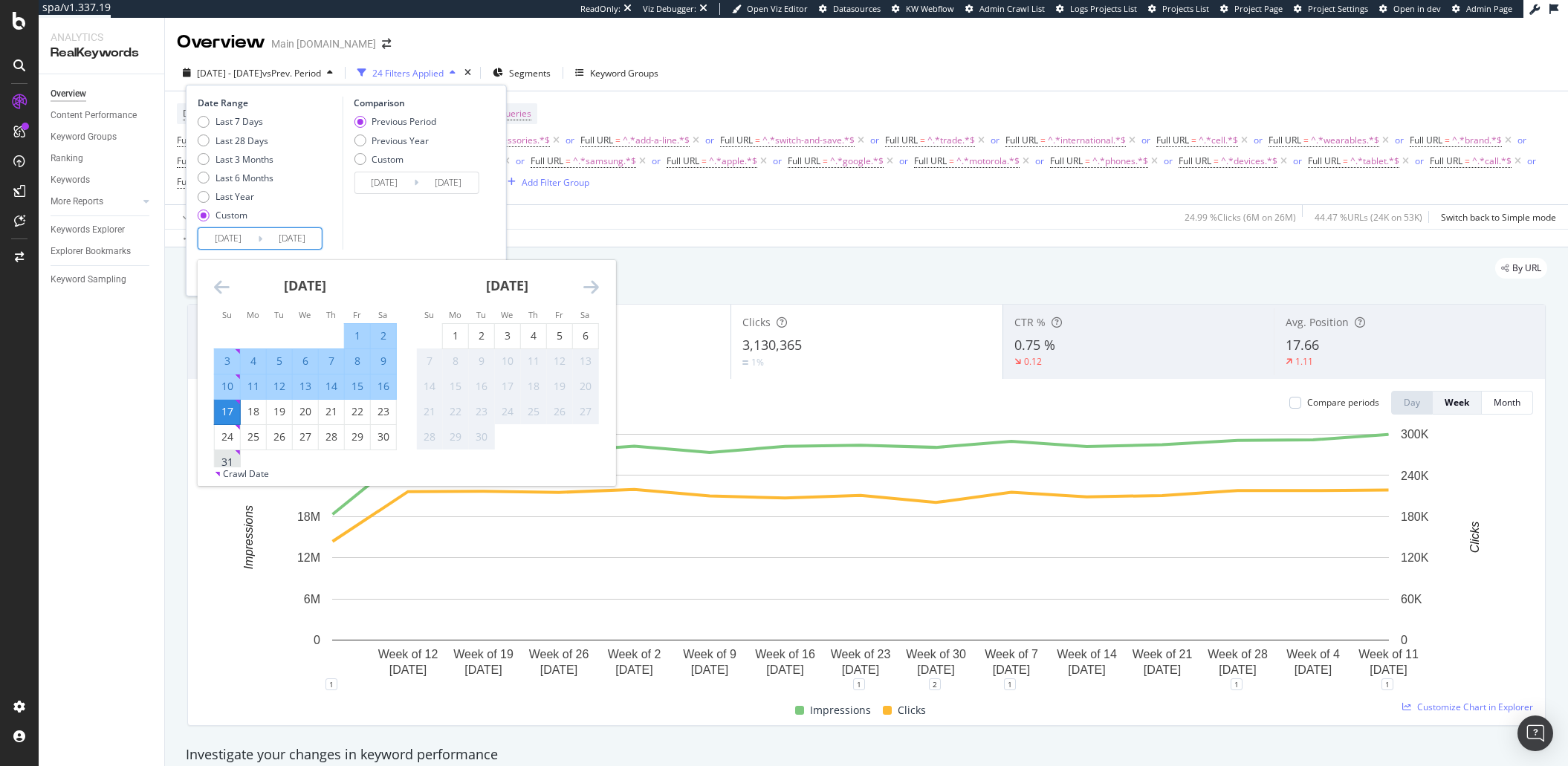
click at [236, 459] on div "31" at bounding box center [228, 463] width 25 height 15
type input "[DATE]"
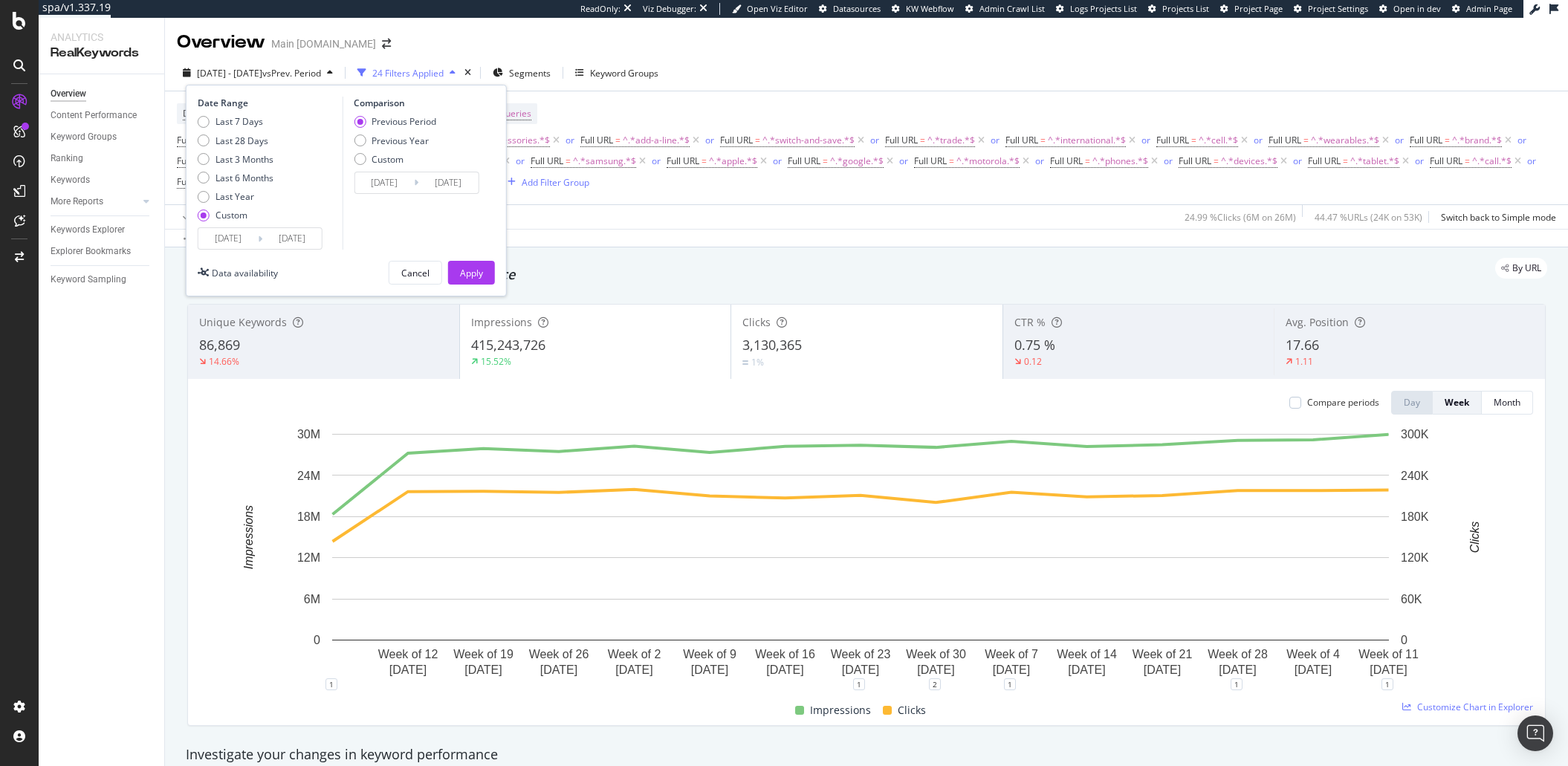
click at [386, 129] on div "Previous Period Previous Year Custom" at bounding box center [394, 143] width 83 height 56
click at [381, 135] on div "Previous Year" at bounding box center [400, 140] width 58 height 13
type input "[DATE]"
click at [464, 270] on div "Apply" at bounding box center [472, 273] width 23 height 13
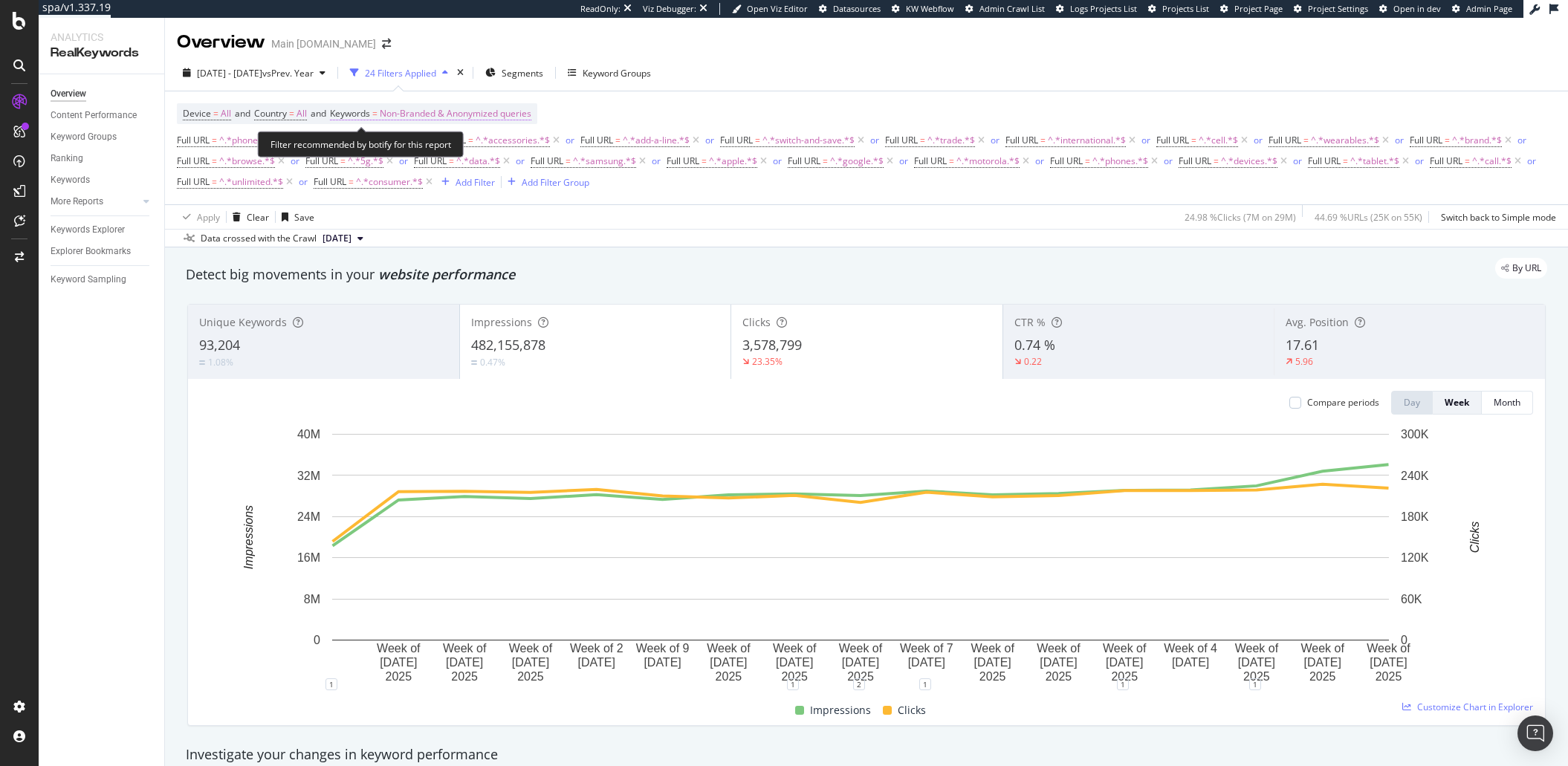
click at [484, 120] on span "Non-Branded & Anonymized queries" at bounding box center [456, 113] width 152 height 21
click at [478, 148] on span "Non-Branded & Anonymized queries" at bounding box center [431, 148] width 158 height 13
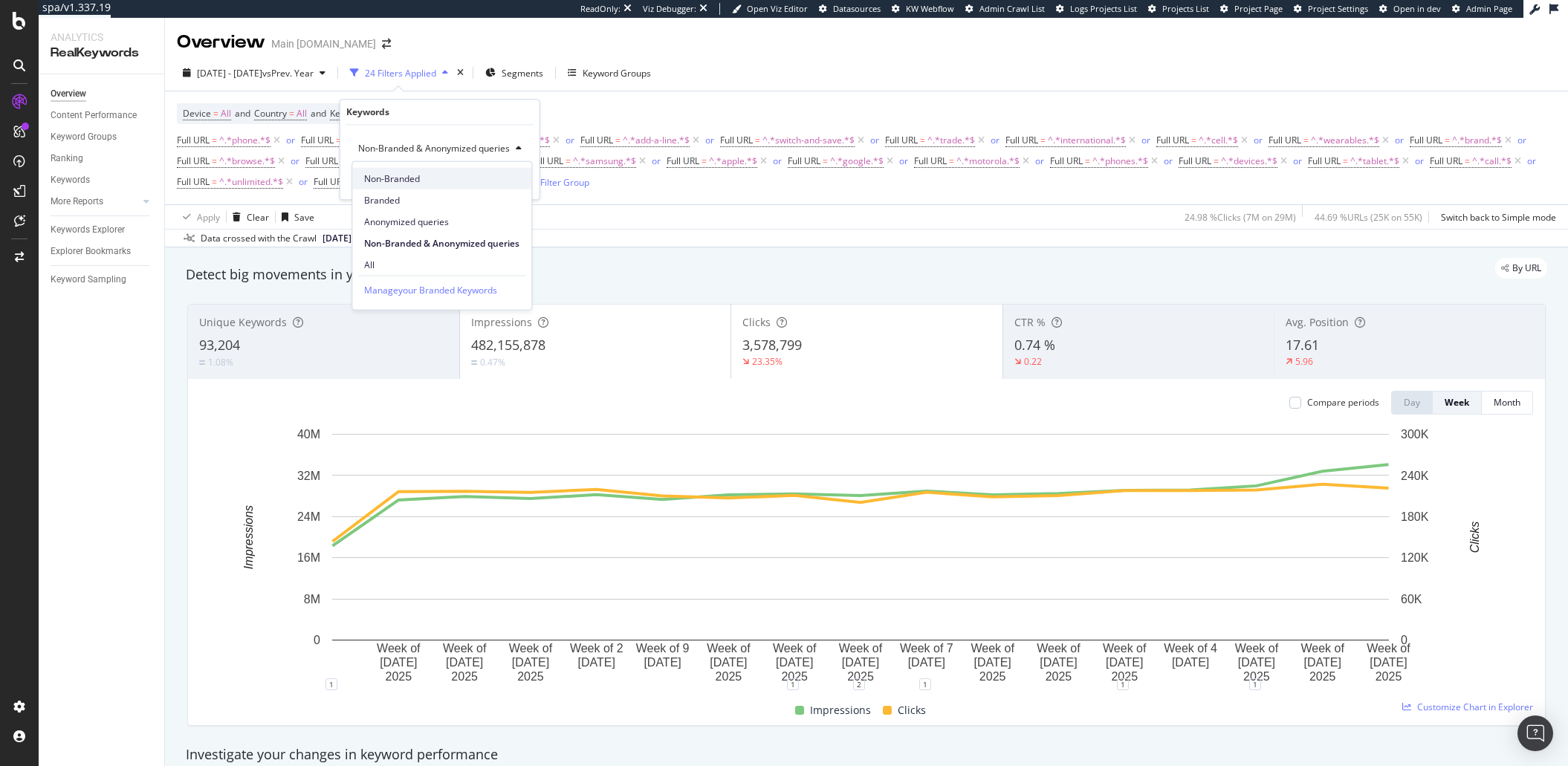
click at [420, 183] on span "Non-Branded" at bounding box center [442, 178] width 155 height 13
click at [508, 183] on div "Apply" at bounding box center [504, 180] width 23 height 13
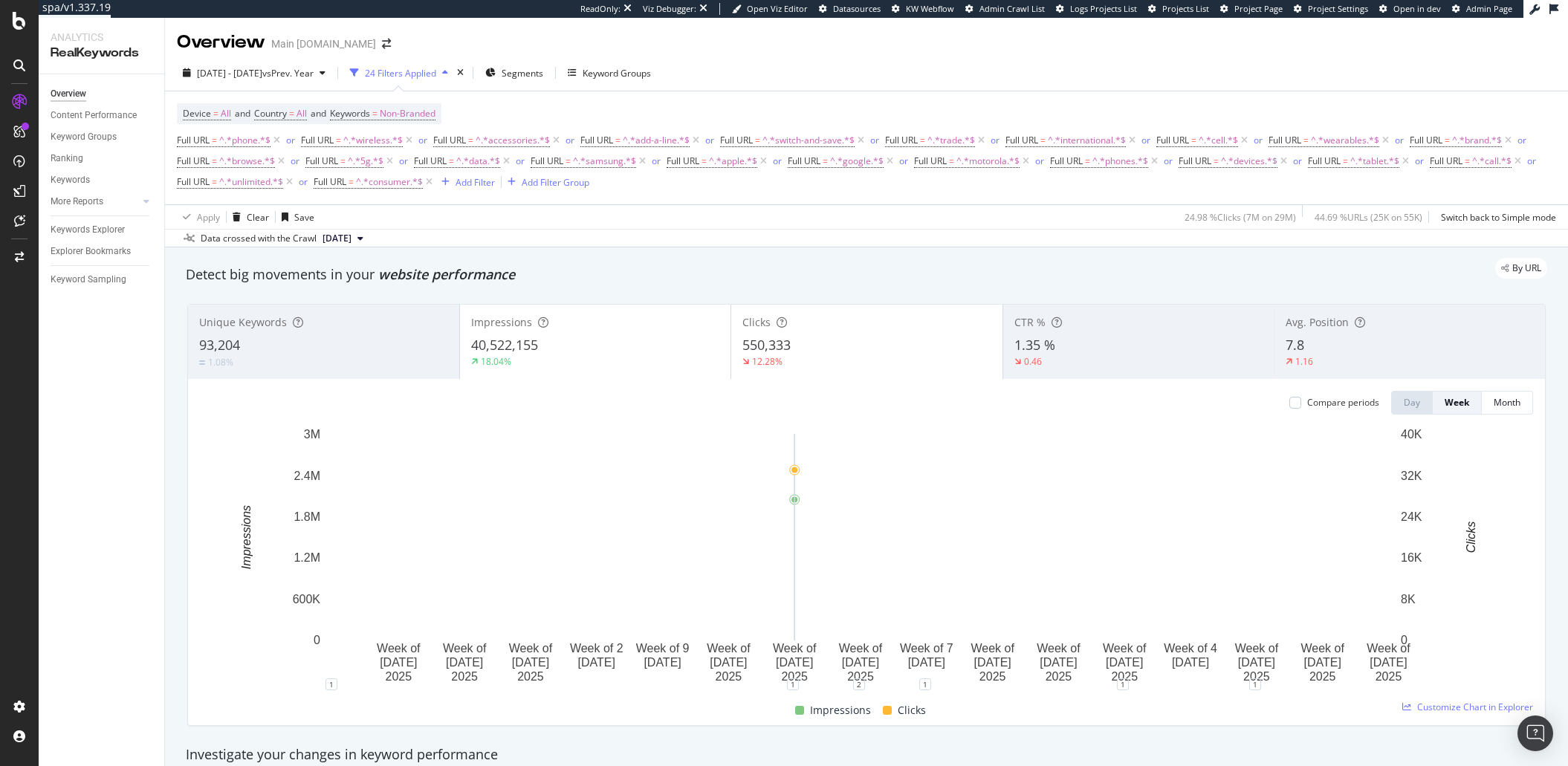
scroll to position [339, 0]
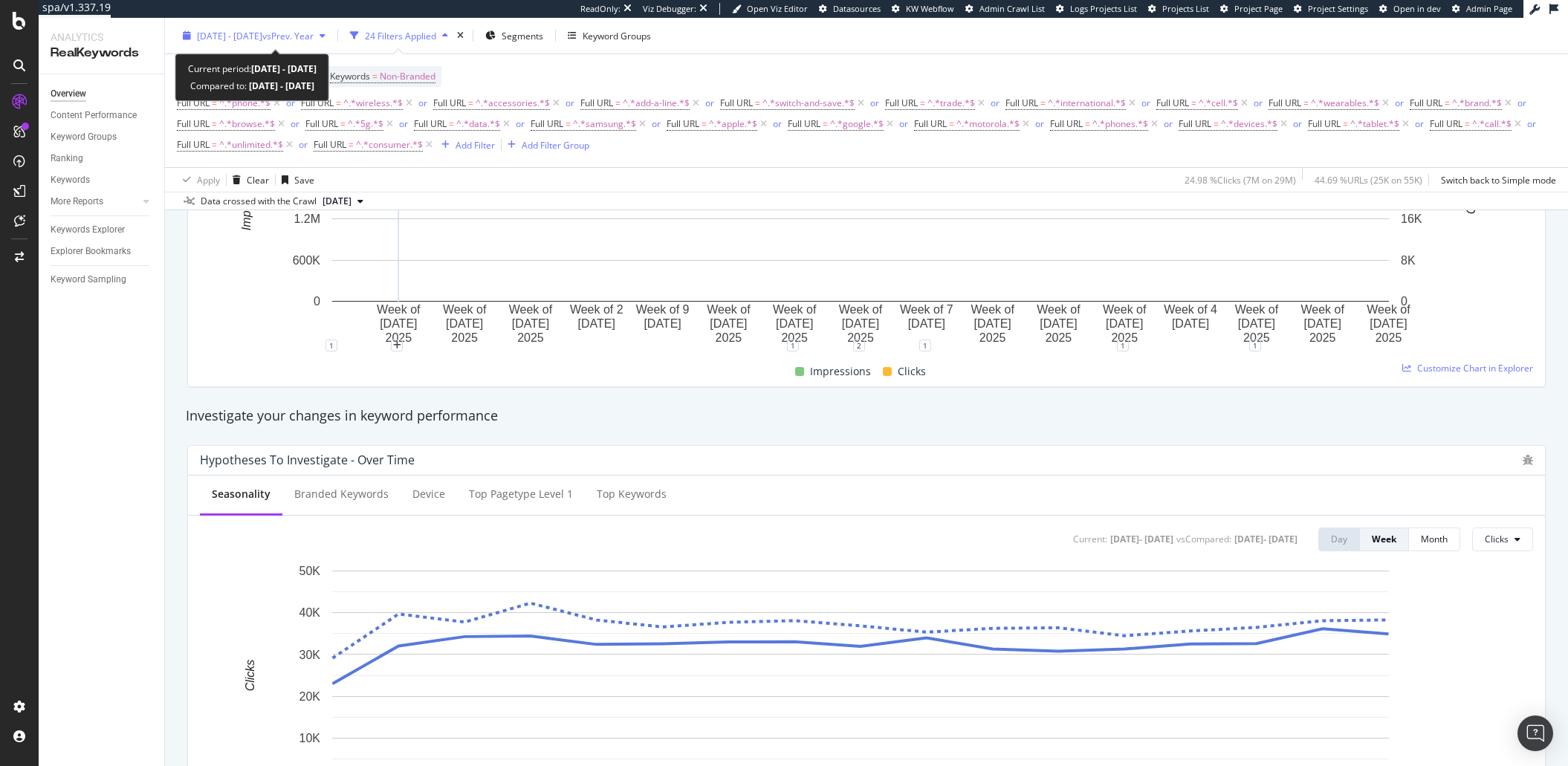
click at [245, 43] on div "2025 May. 7th - Aug. 31st vs Prev. Year" at bounding box center [253, 35] width 154 height 23
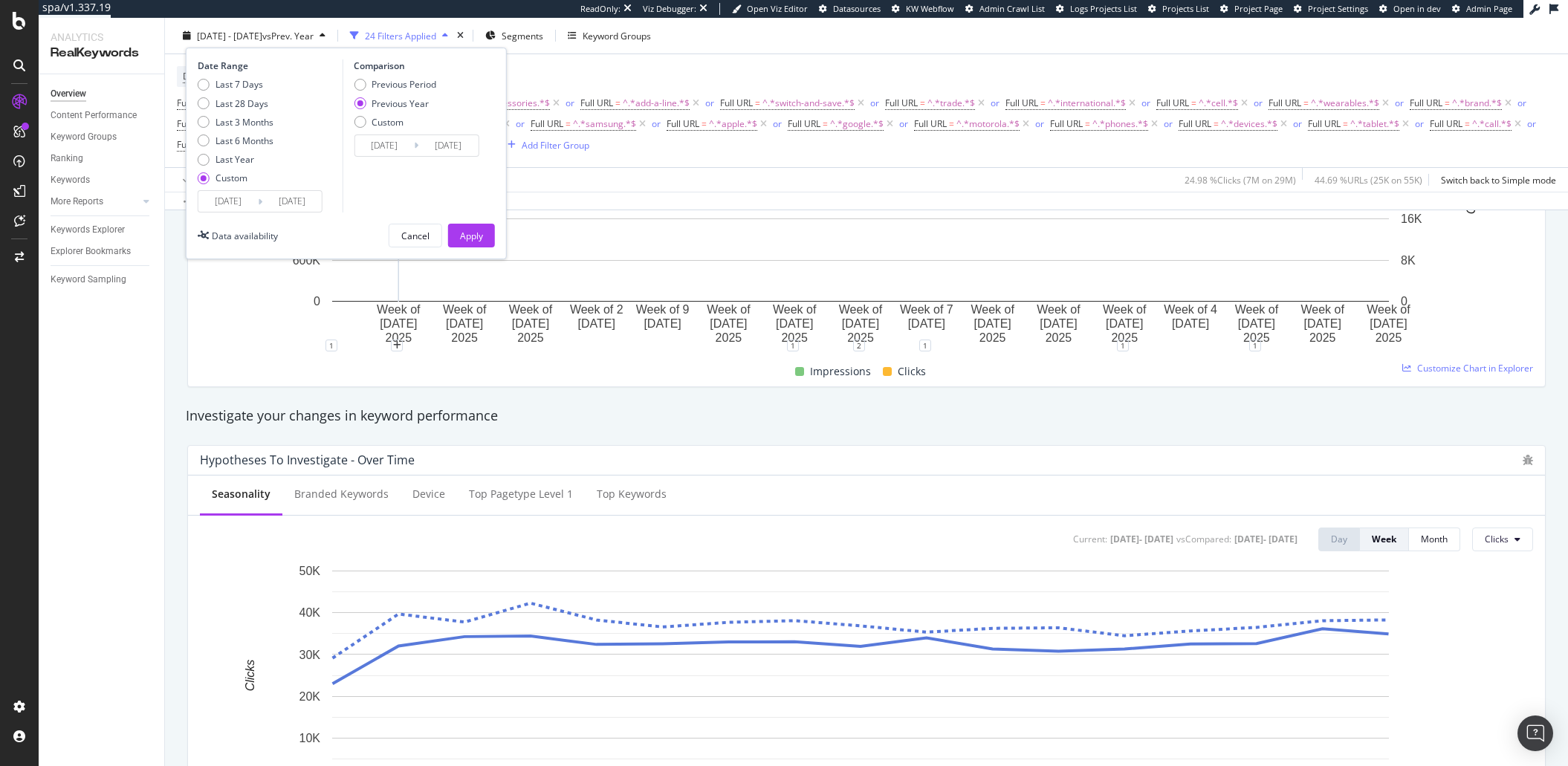
click at [240, 198] on input "2025/05/07" at bounding box center [228, 201] width 59 height 21
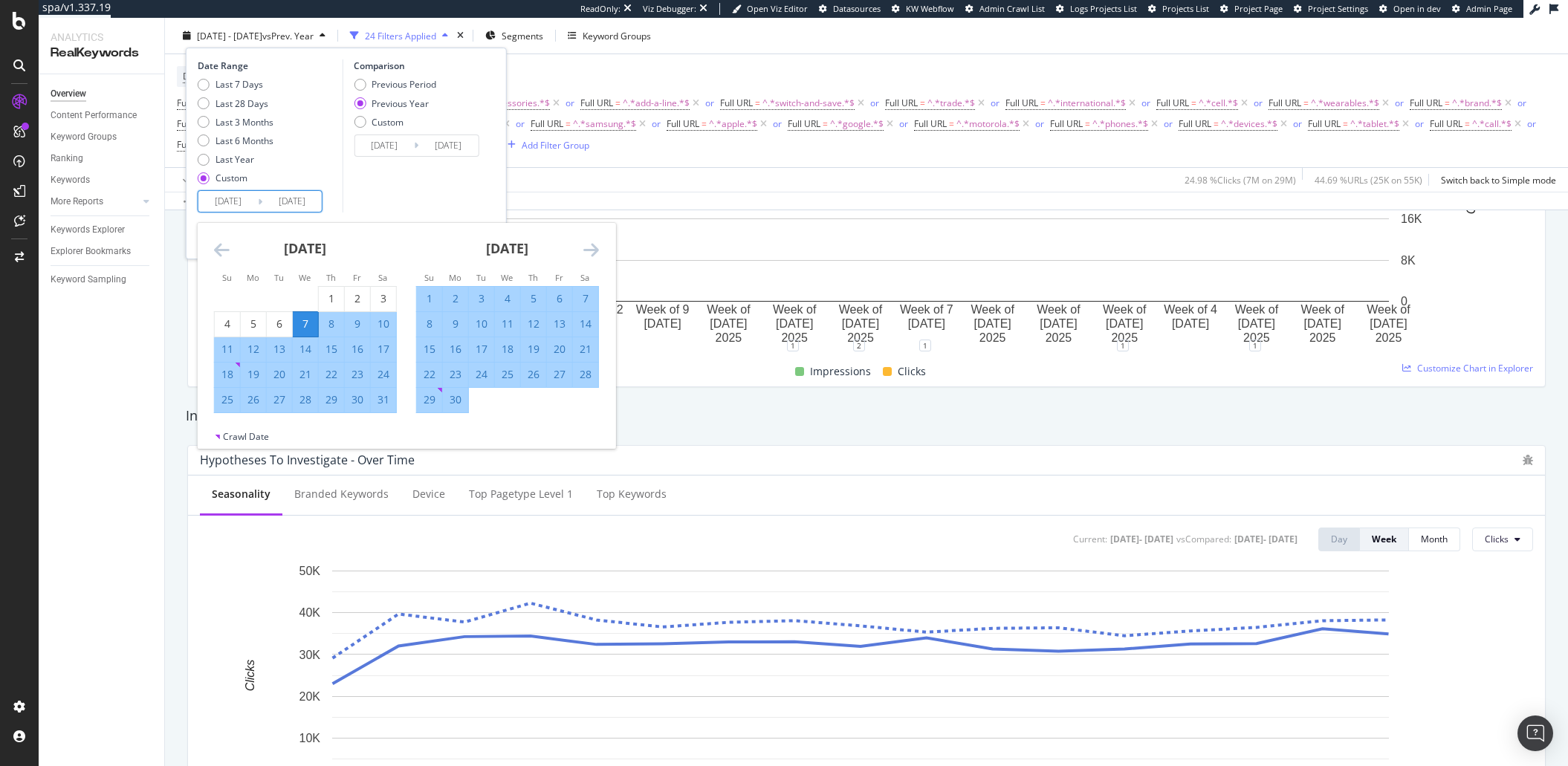
click at [210, 237] on div "May 2025 1 2 3 4 5 6 7 8 9 10 11 12 13 14 15 16 17 18 19 20 21 22 23 24 25 26 2…" at bounding box center [305, 318] width 202 height 190
click at [211, 246] on div "May 2025 1 2 3 4 5 6 7 8 9 10 11 12 13 14 15 16 17 18 19 20 21 22 23 24 25 26 2…" at bounding box center [305, 318] width 202 height 190
click at [218, 248] on icon "Move backward to switch to the previous month." at bounding box center [222, 249] width 16 height 18
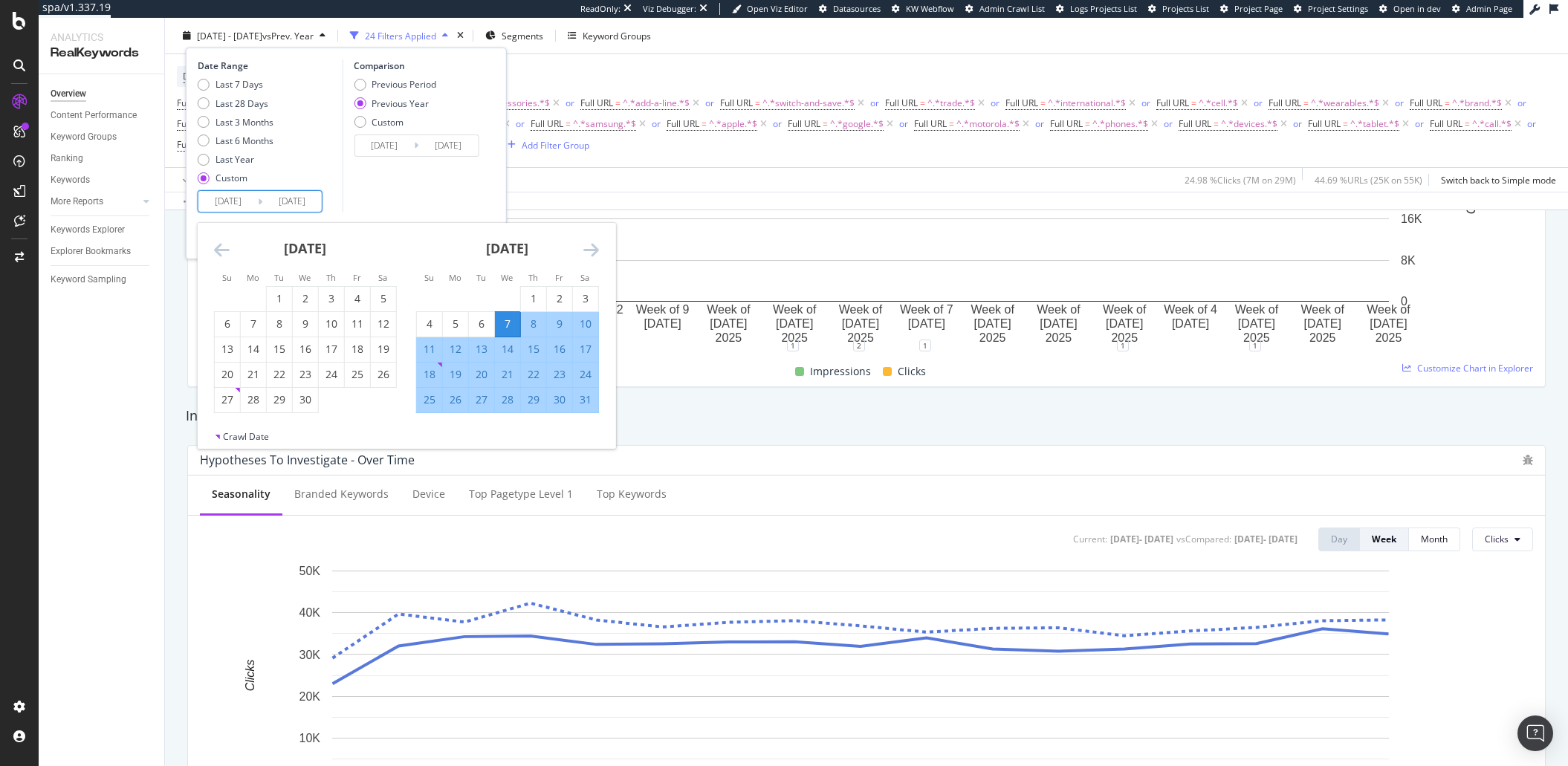
click at [218, 248] on icon "Move backward to switch to the previous month." at bounding box center [222, 249] width 16 height 18
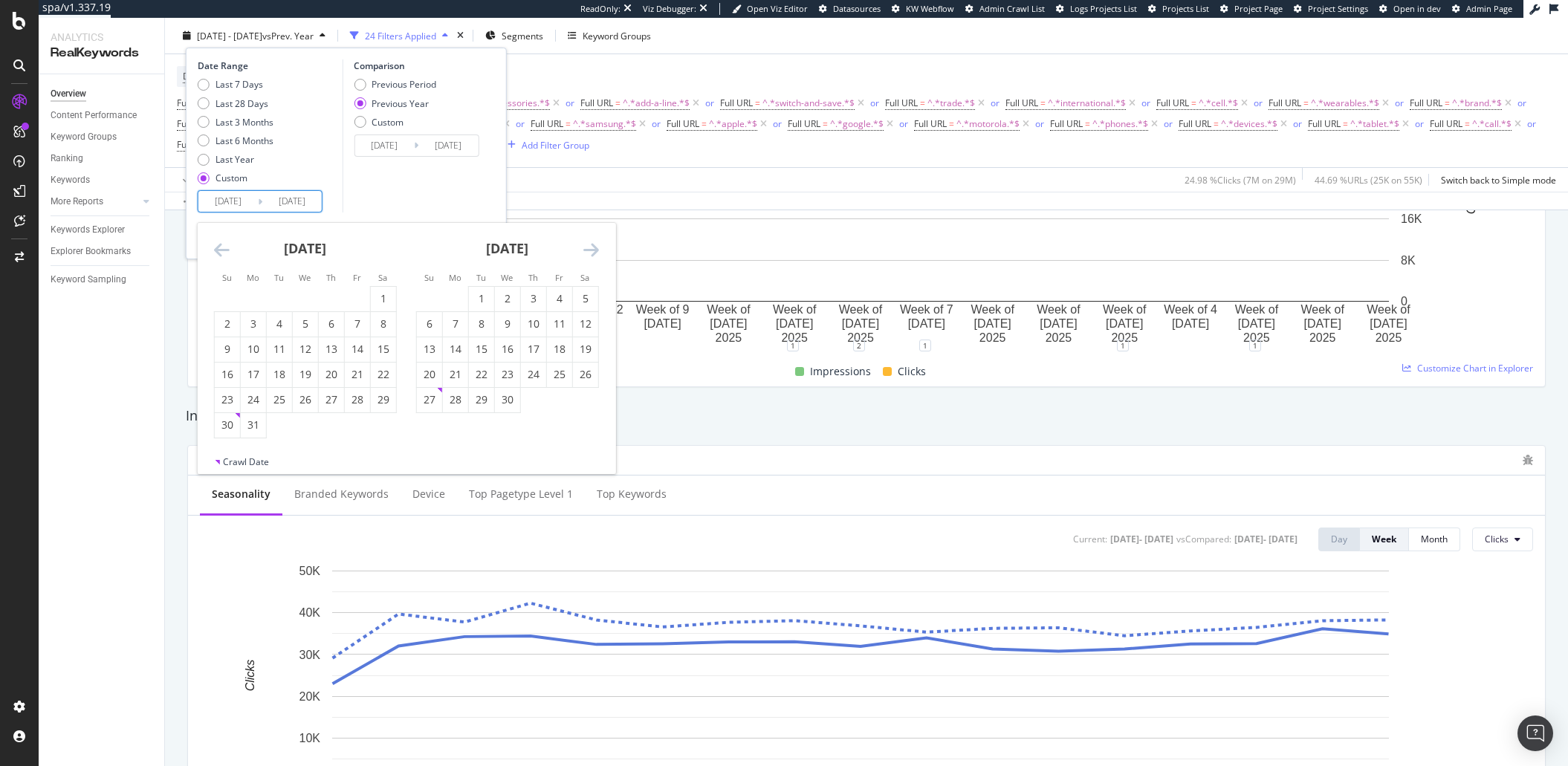
click at [218, 248] on icon "Move backward to switch to the previous month." at bounding box center [222, 249] width 16 height 18
click at [226, 241] on icon "Move backward to switch to the previous month." at bounding box center [222, 249] width 16 height 18
click at [262, 403] on div "30" at bounding box center [253, 400] width 25 height 15
type input "[DATE]"
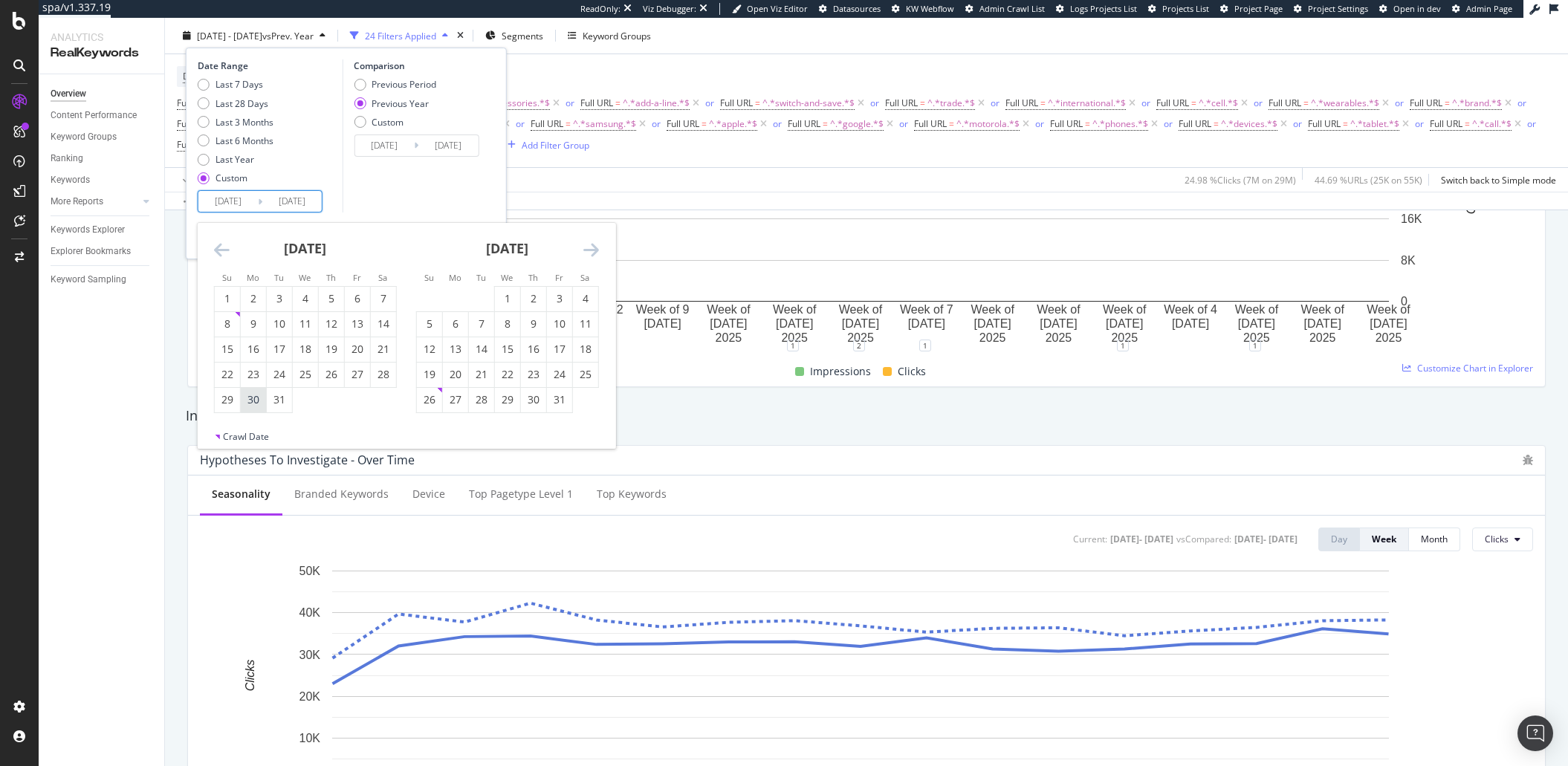
type input "[DATE]"
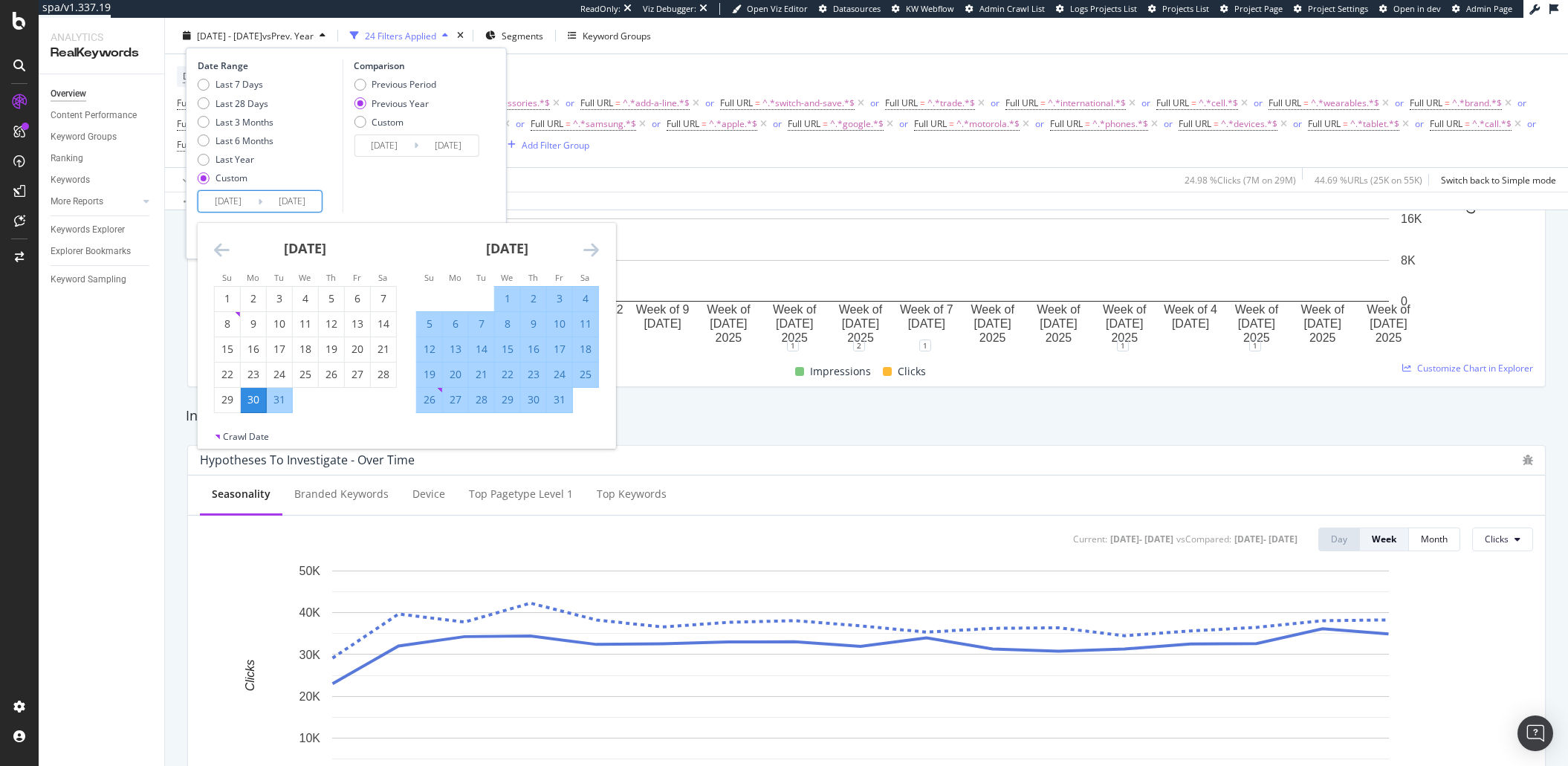
click at [437, 228] on div "[DATE]" at bounding box center [507, 254] width 183 height 63
click at [448, 187] on div "Comparison Previous Period Previous Year Custom 2024/01/01 Navigate forward to …" at bounding box center [412, 136] width 141 height 153
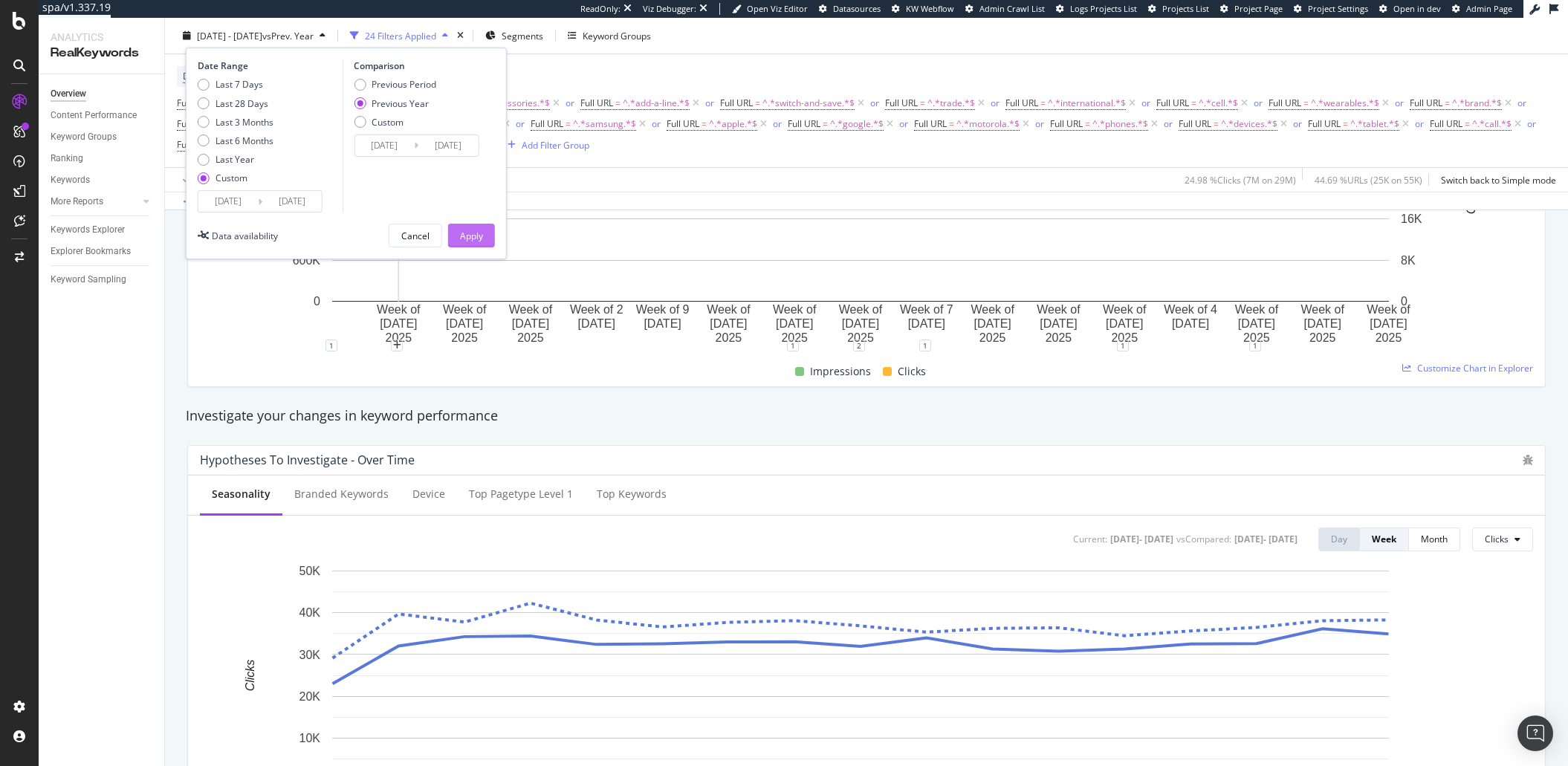
click at [476, 228] on div "Apply" at bounding box center [472, 235] width 23 height 23
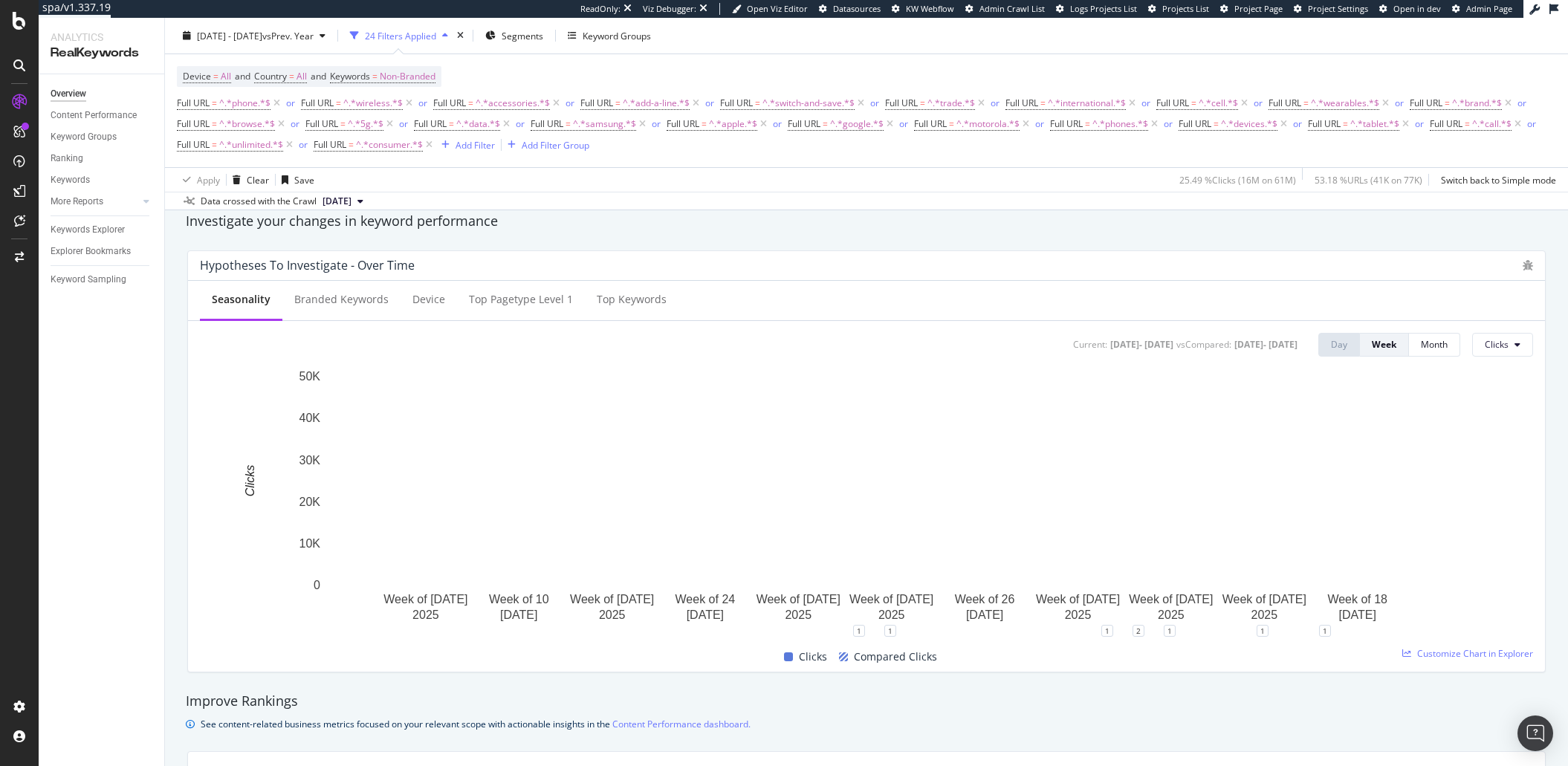
scroll to position [545, 0]
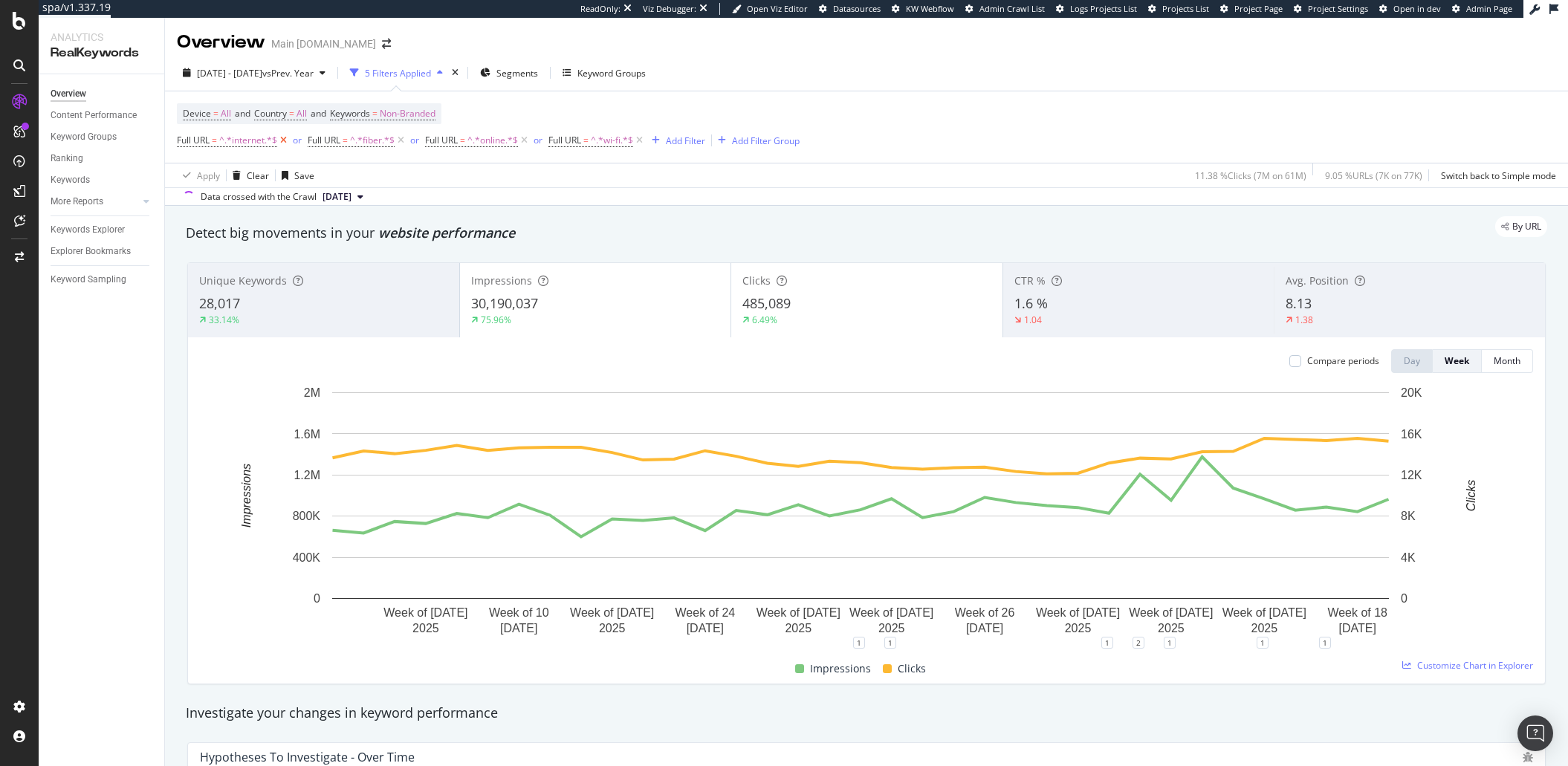
click at [284, 145] on icon at bounding box center [283, 141] width 13 height 15
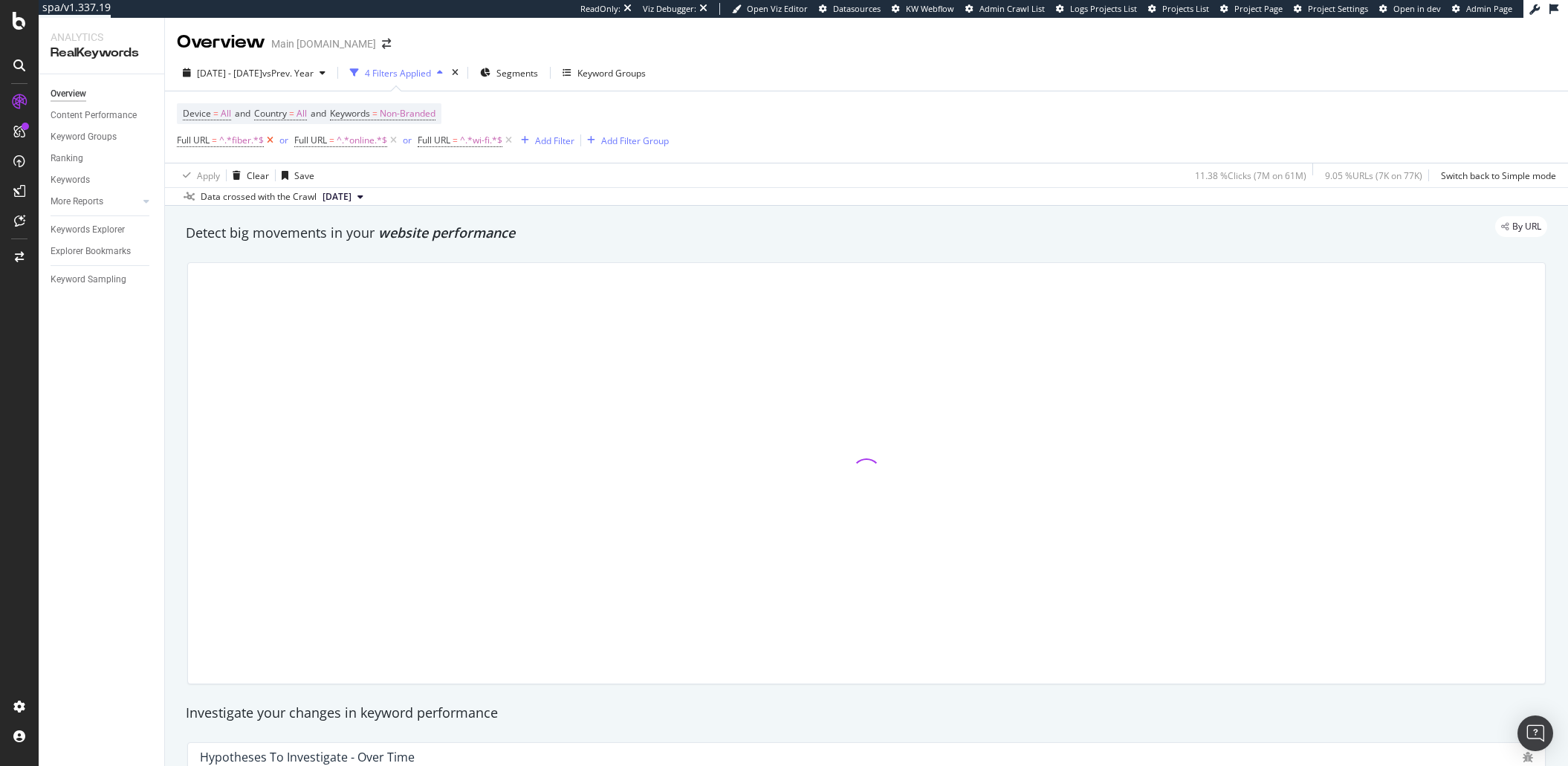
click at [270, 143] on icon at bounding box center [269, 141] width 13 height 15
click at [270, 143] on icon at bounding box center [276, 141] width 13 height 15
click at [270, 143] on icon at bounding box center [268, 141] width 13 height 15
click at [521, 74] on span "Segments" at bounding box center [500, 73] width 42 height 13
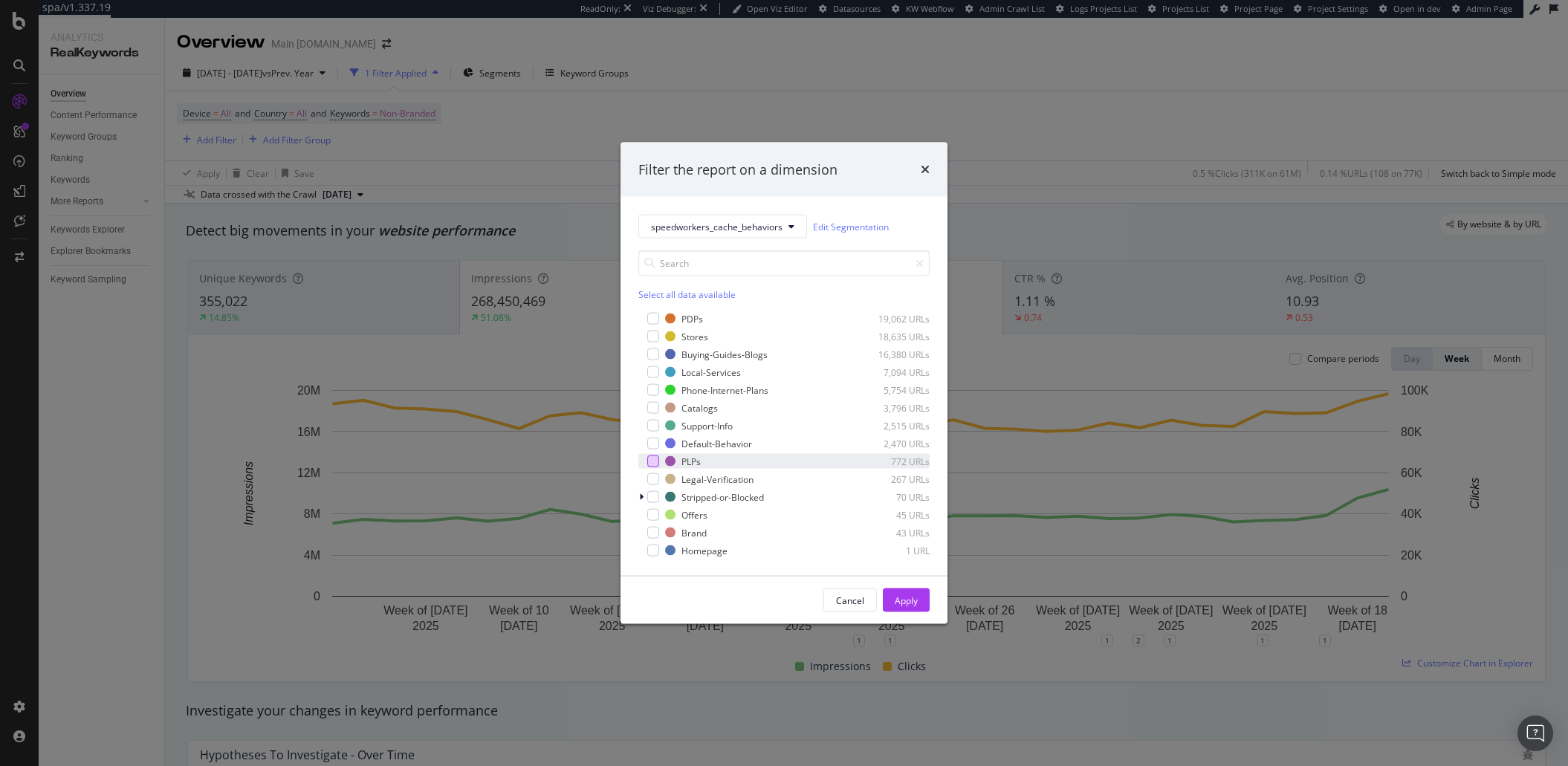
click at [650, 460] on div "modal" at bounding box center [654, 461] width 12 height 12
click at [654, 325] on div "PDPs 19,062 URLs" at bounding box center [784, 319] width 291 height 15
click at [654, 395] on div "modal" at bounding box center [654, 390] width 12 height 12
click at [656, 373] on div "modal" at bounding box center [654, 373] width 12 height 12
click at [897, 603] on div "Apply" at bounding box center [906, 599] width 23 height 13
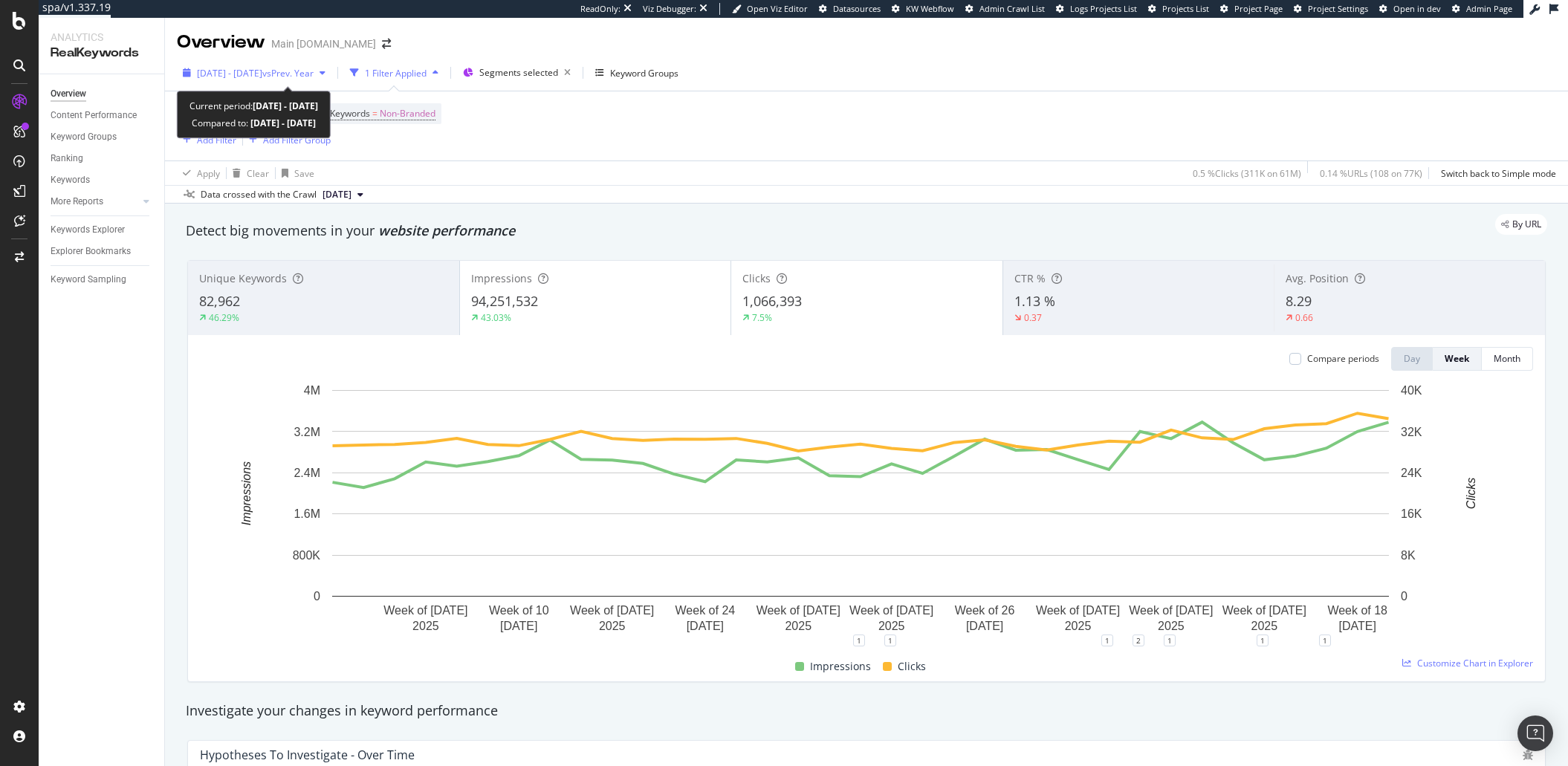
click at [263, 78] on span "[DATE] - [DATE]" at bounding box center [229, 73] width 65 height 13
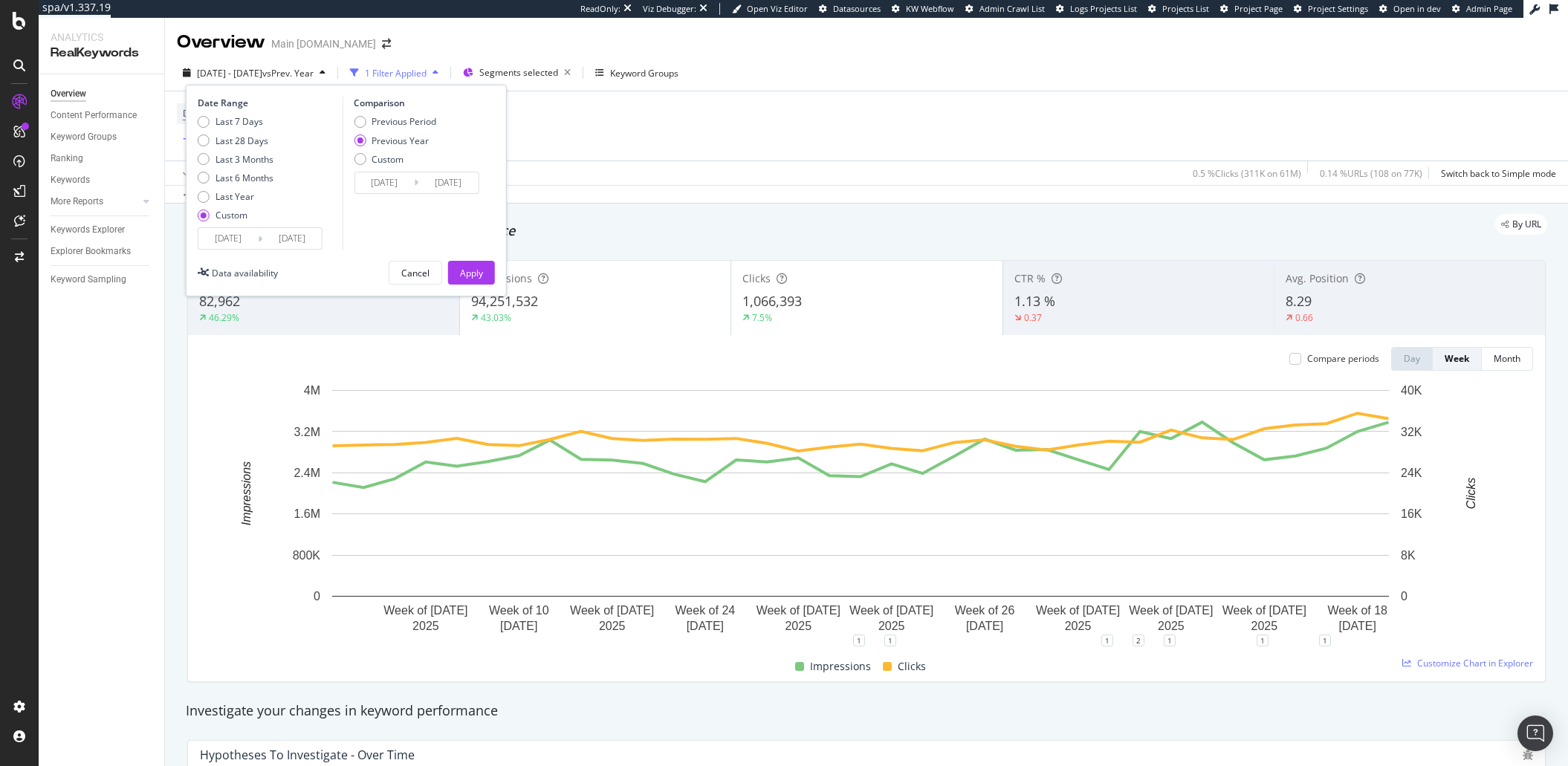
click at [242, 235] on input "[DATE]" at bounding box center [228, 238] width 59 height 21
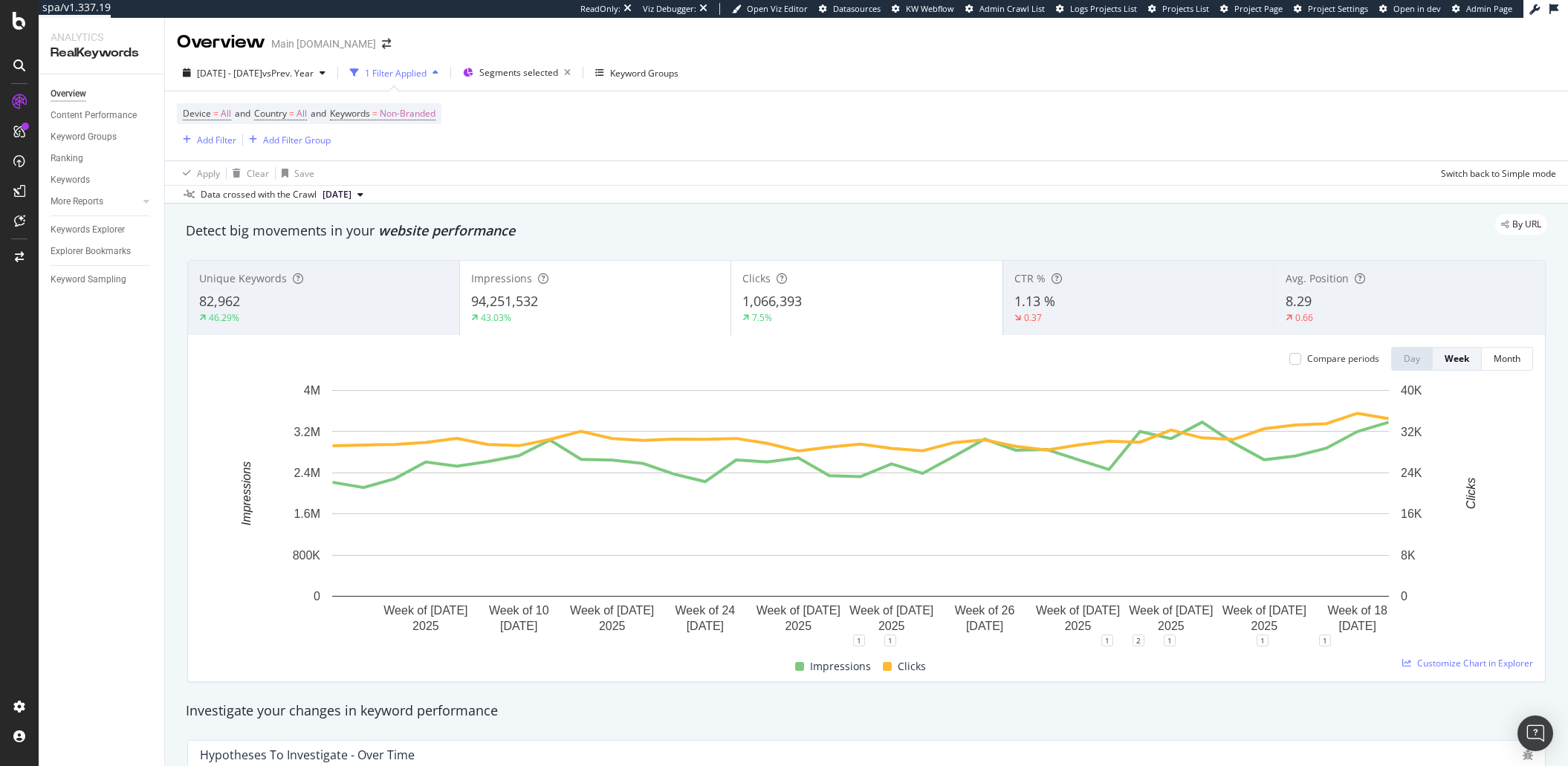
click at [861, 188] on div "Data crossed with the Crawl [DATE]" at bounding box center [866, 193] width 1403 height 18
click at [263, 72] on span "[DATE] - [DATE]" at bounding box center [229, 73] width 65 height 13
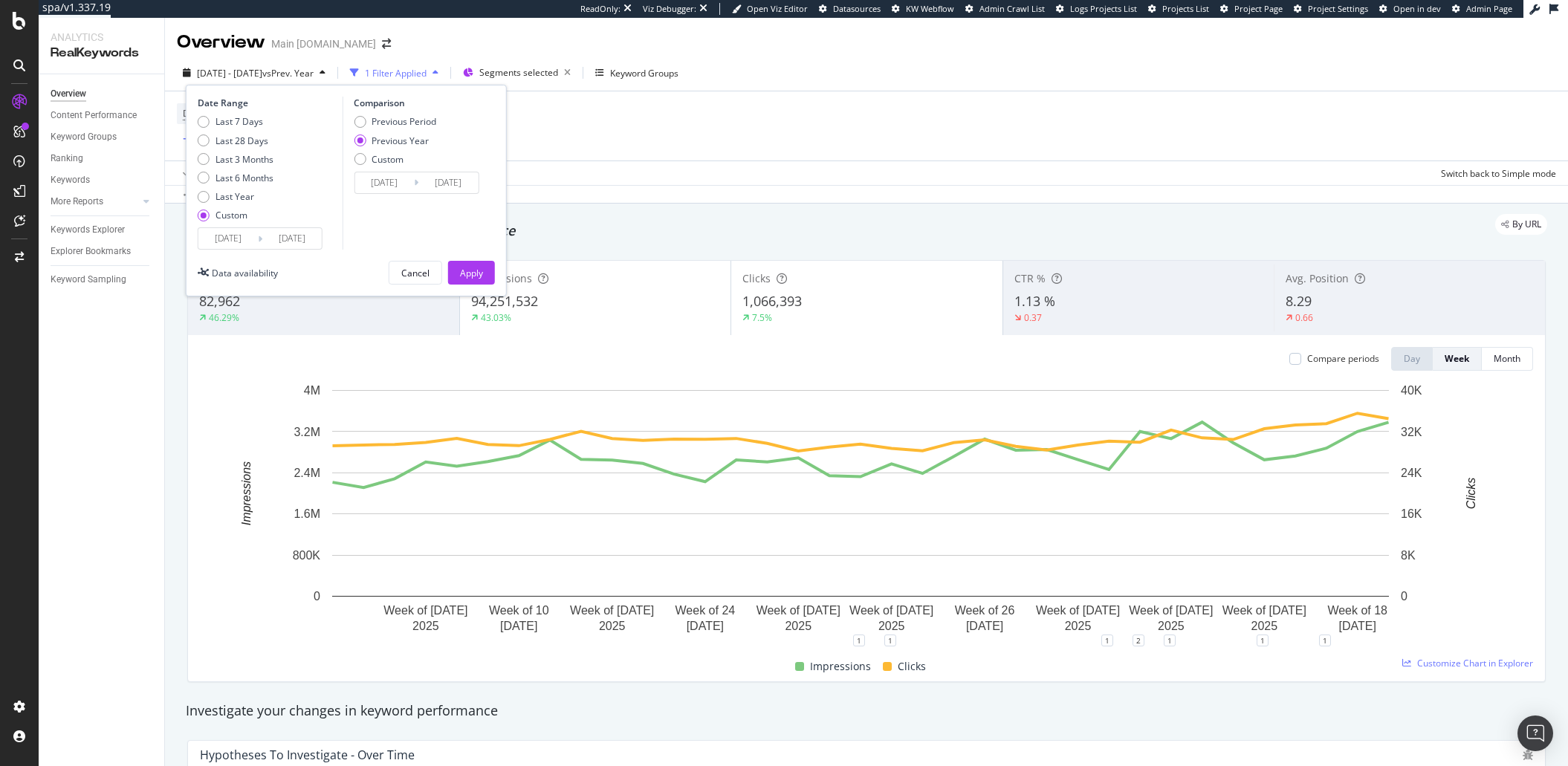
click at [229, 233] on input "[DATE]" at bounding box center [228, 238] width 59 height 21
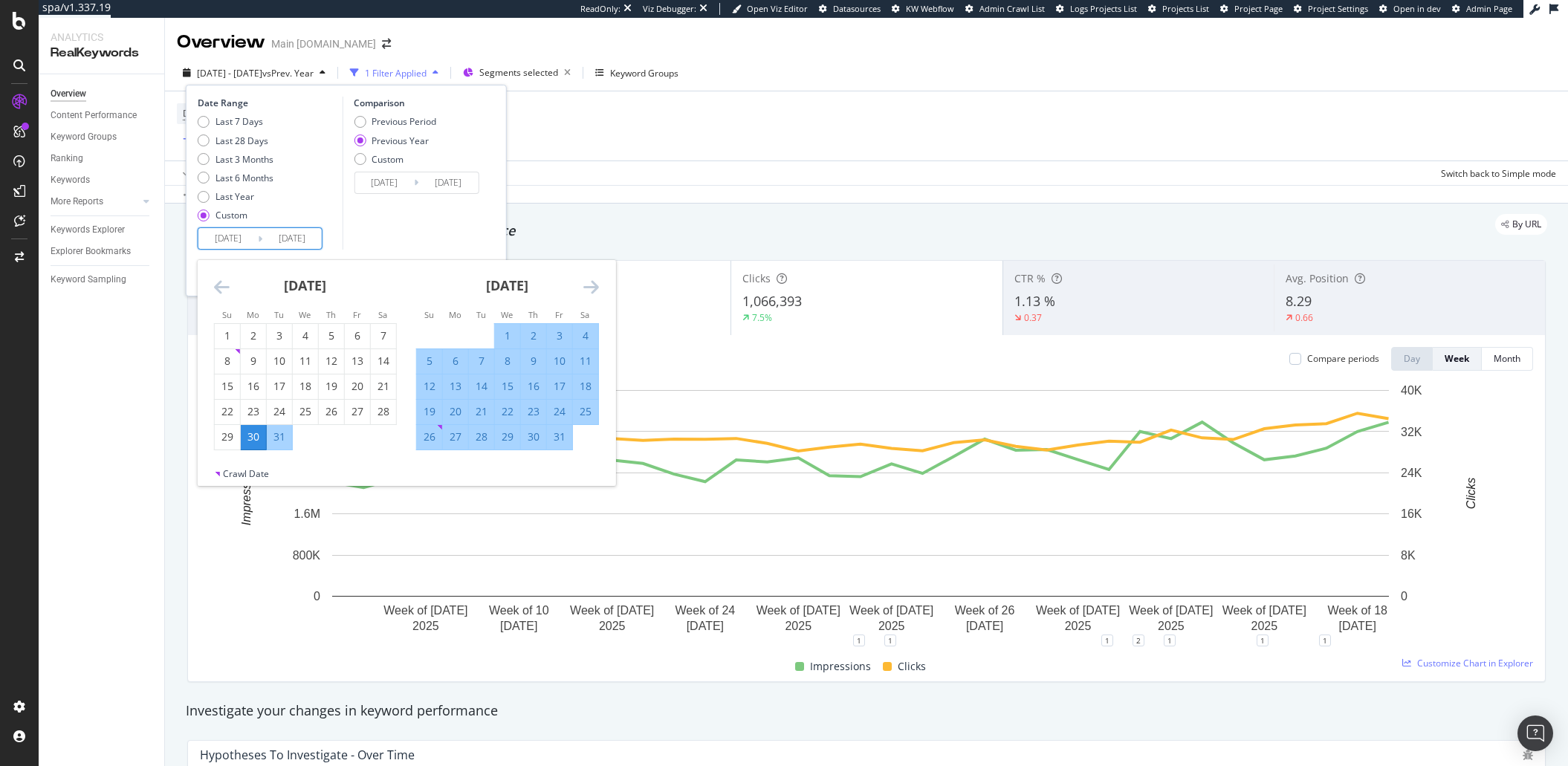
click at [589, 287] on icon "Move forward to switch to the next month." at bounding box center [591, 286] width 16 height 18
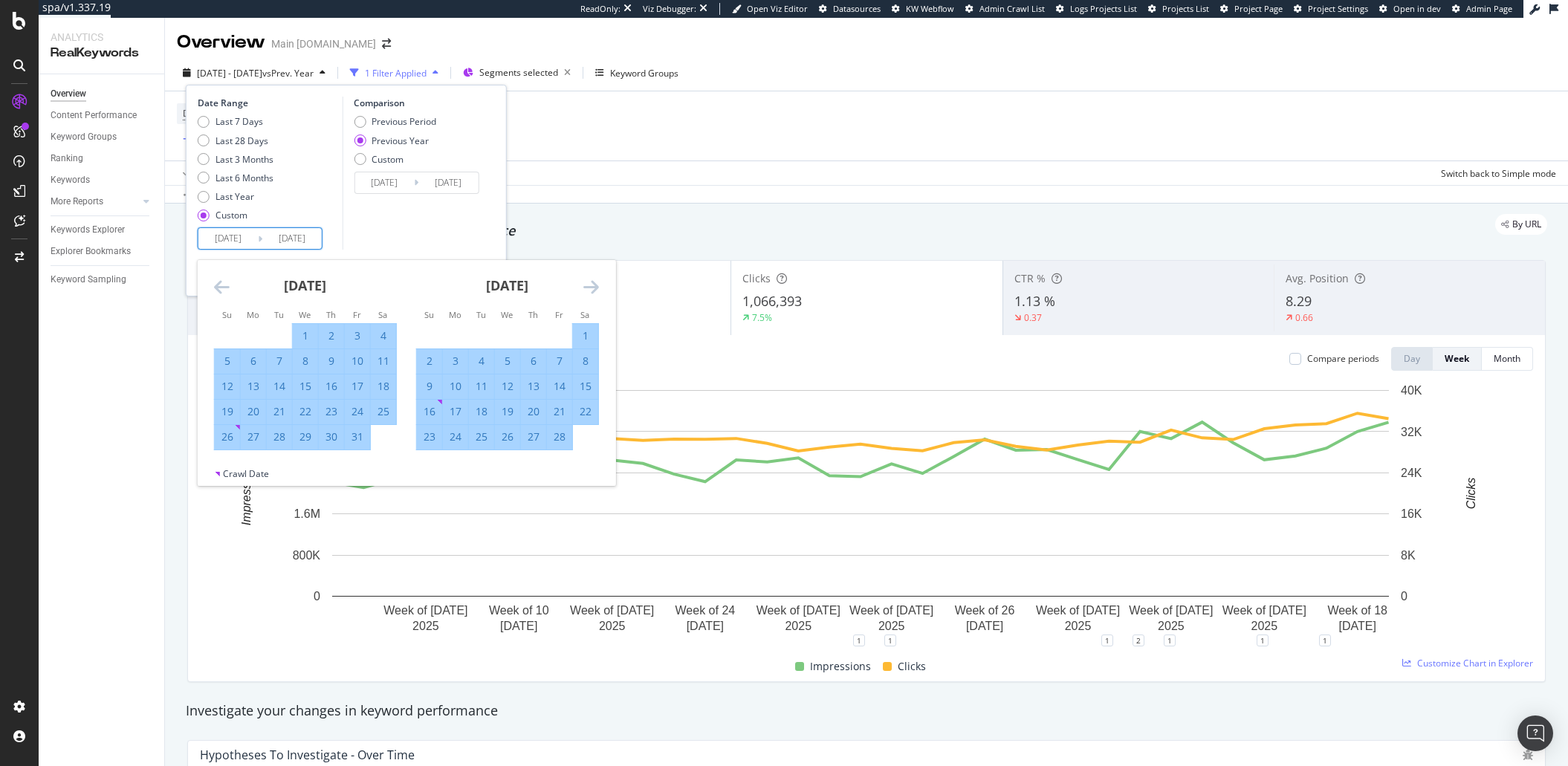
click at [589, 287] on icon "Move forward to switch to the next month." at bounding box center [591, 286] width 16 height 18
click at [507, 359] on div "7" at bounding box center [508, 361] width 25 height 15
type input "2025/05/07"
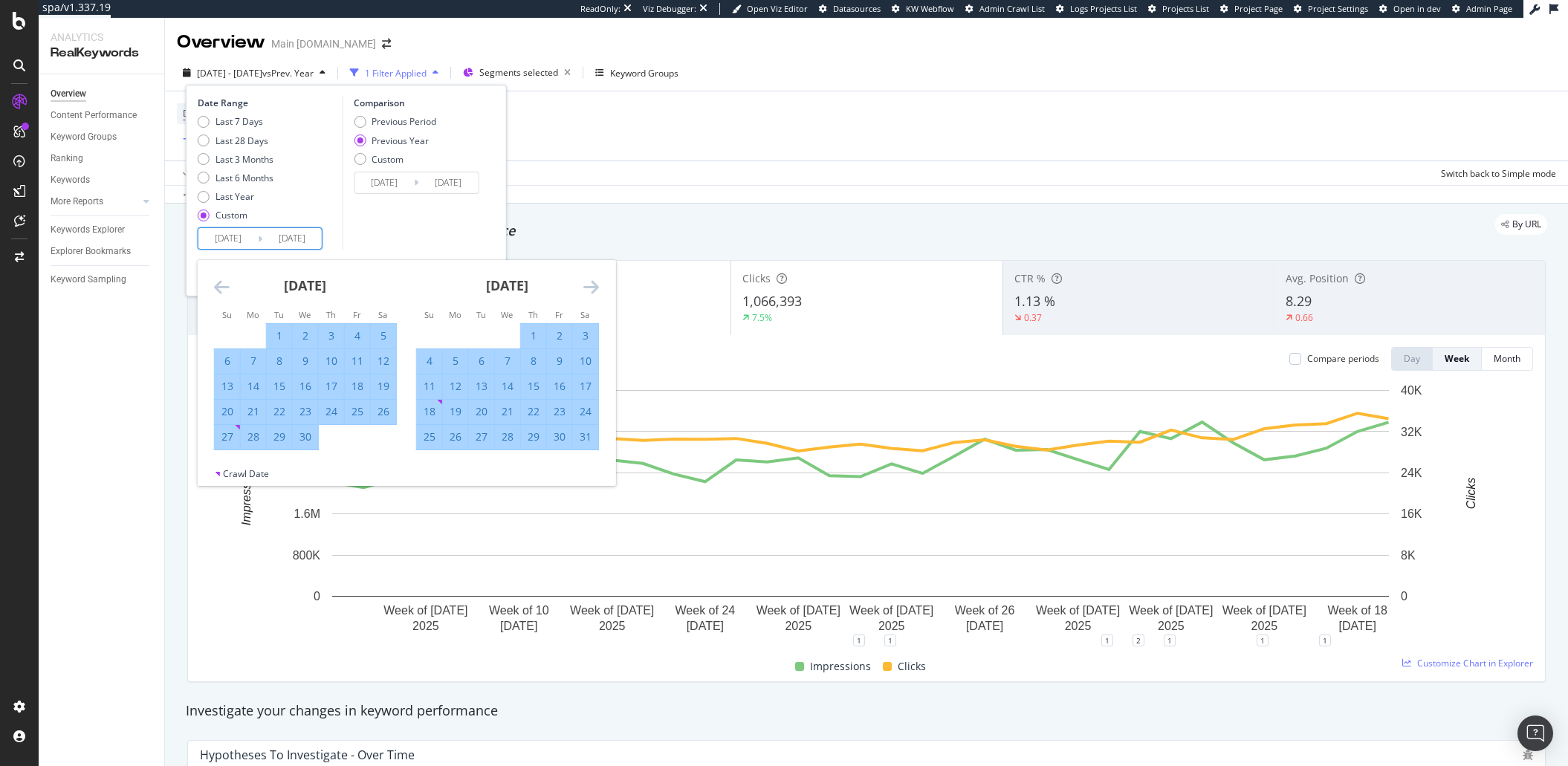
type input "2024/05/08"
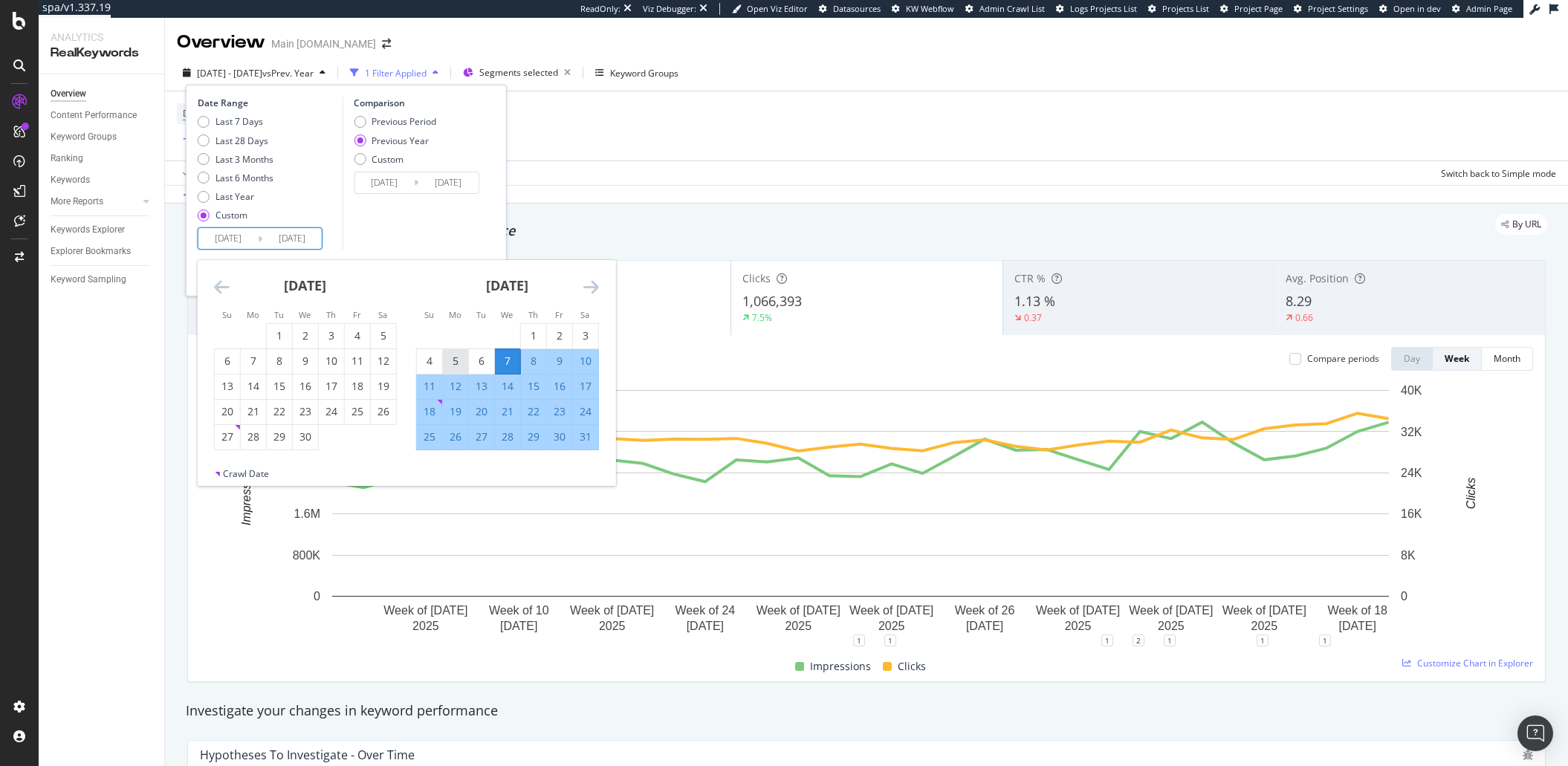
click at [463, 363] on div "5" at bounding box center [455, 361] width 25 height 15
type input "2025/05/05"
type input "2024/05/06"
click at [403, 224] on div "Comparison Previous Period Previous Year Custom 2024/05/06 Navigate forward to …" at bounding box center [412, 173] width 141 height 153
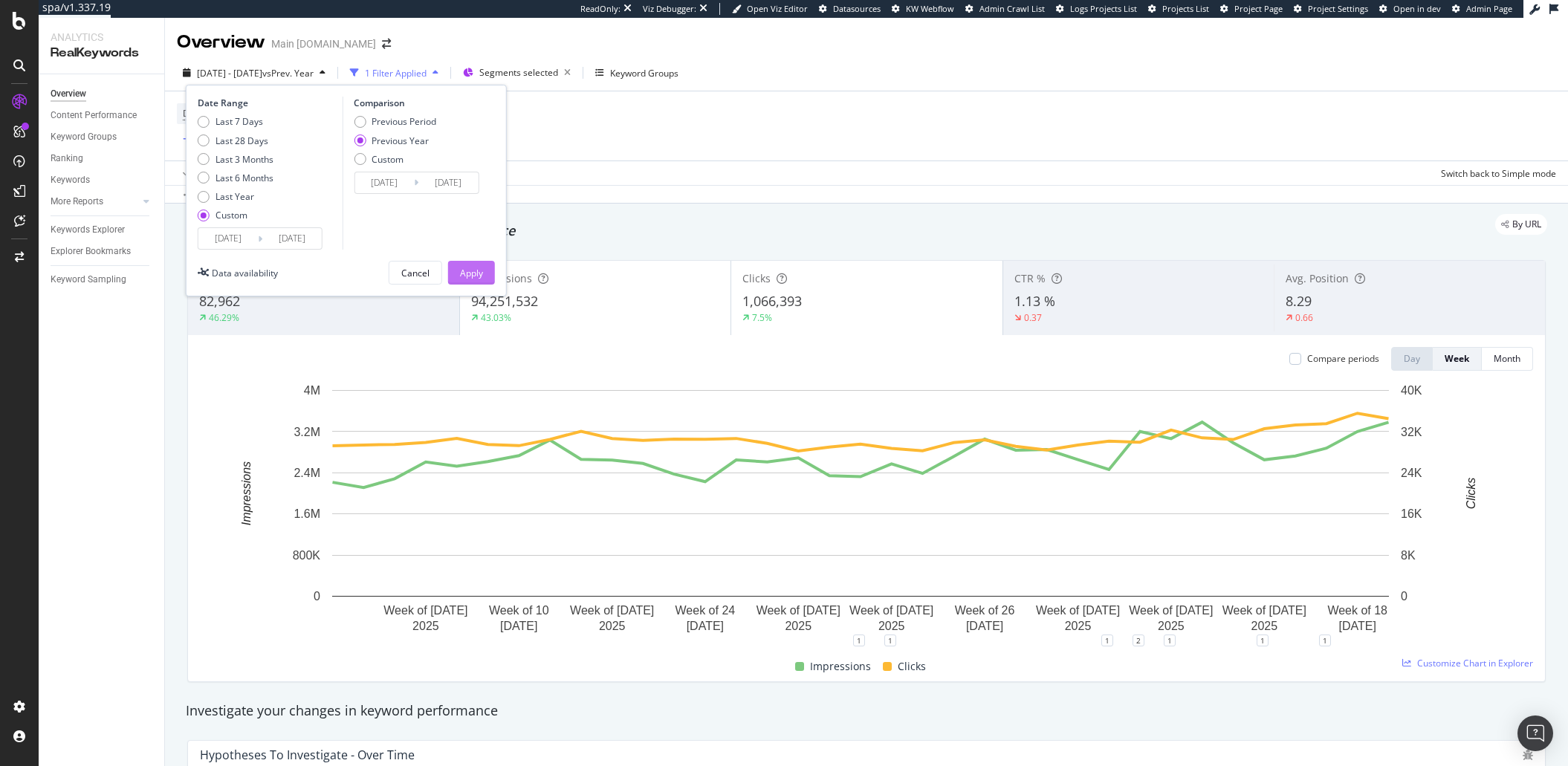
click at [463, 274] on div "Apply" at bounding box center [472, 273] width 23 height 13
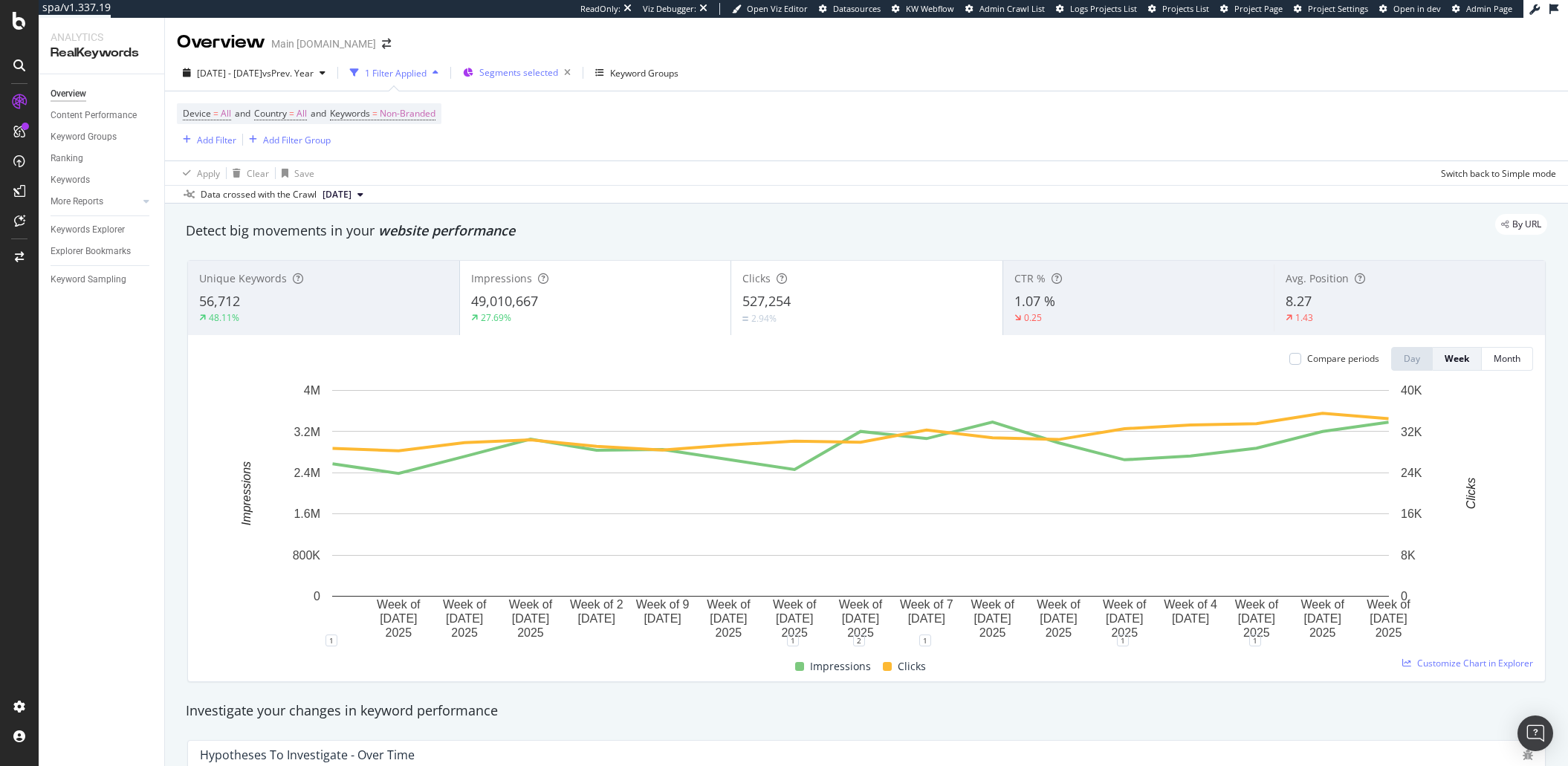
click at [559, 68] on span "Segments selected" at bounding box center [518, 72] width 78 height 13
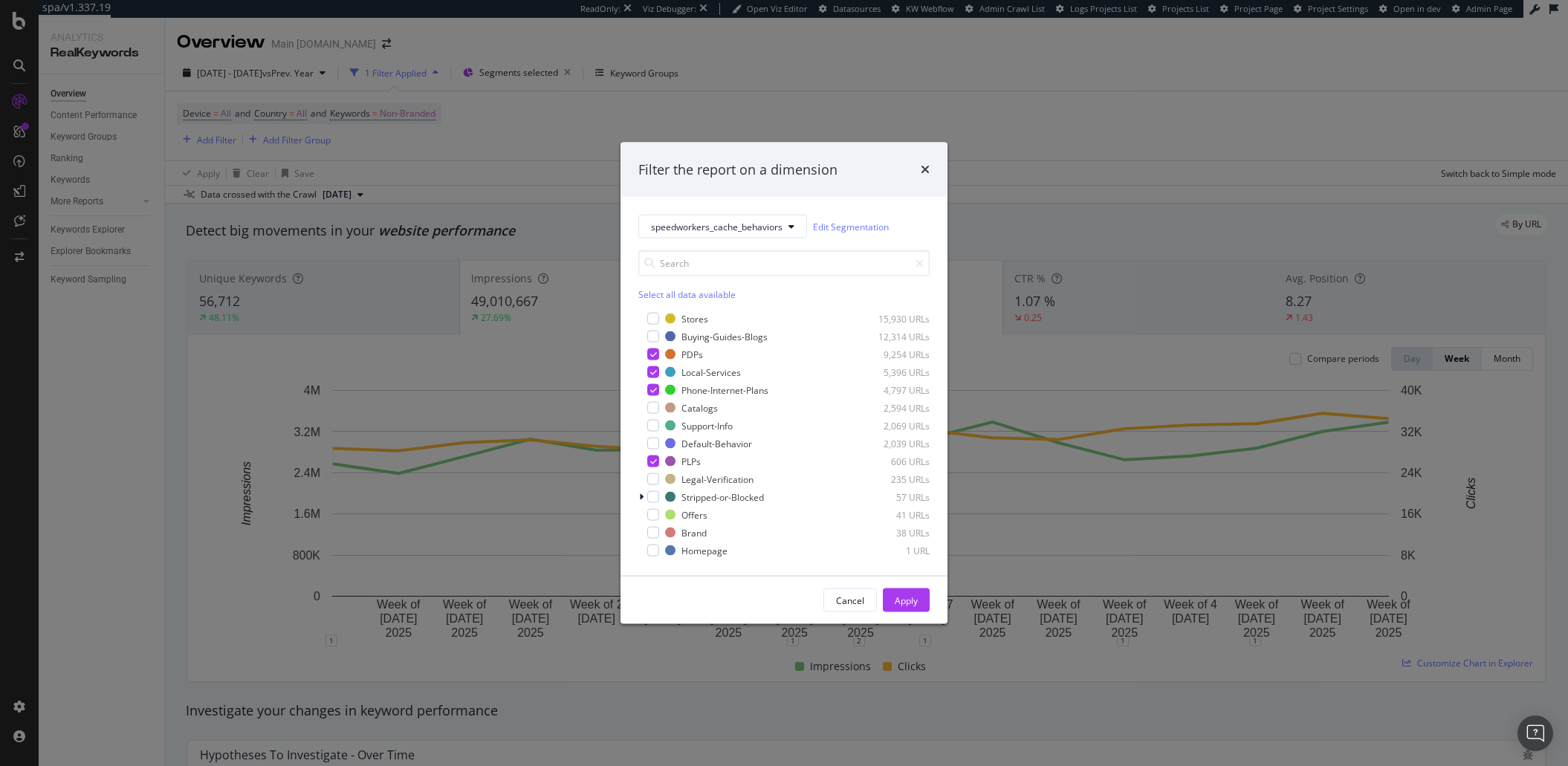
click at [1101, 177] on div "Filter the report on a dimension speedworkers_cache_behaviors Edit Segmentation…" at bounding box center [784, 383] width 1568 height 766
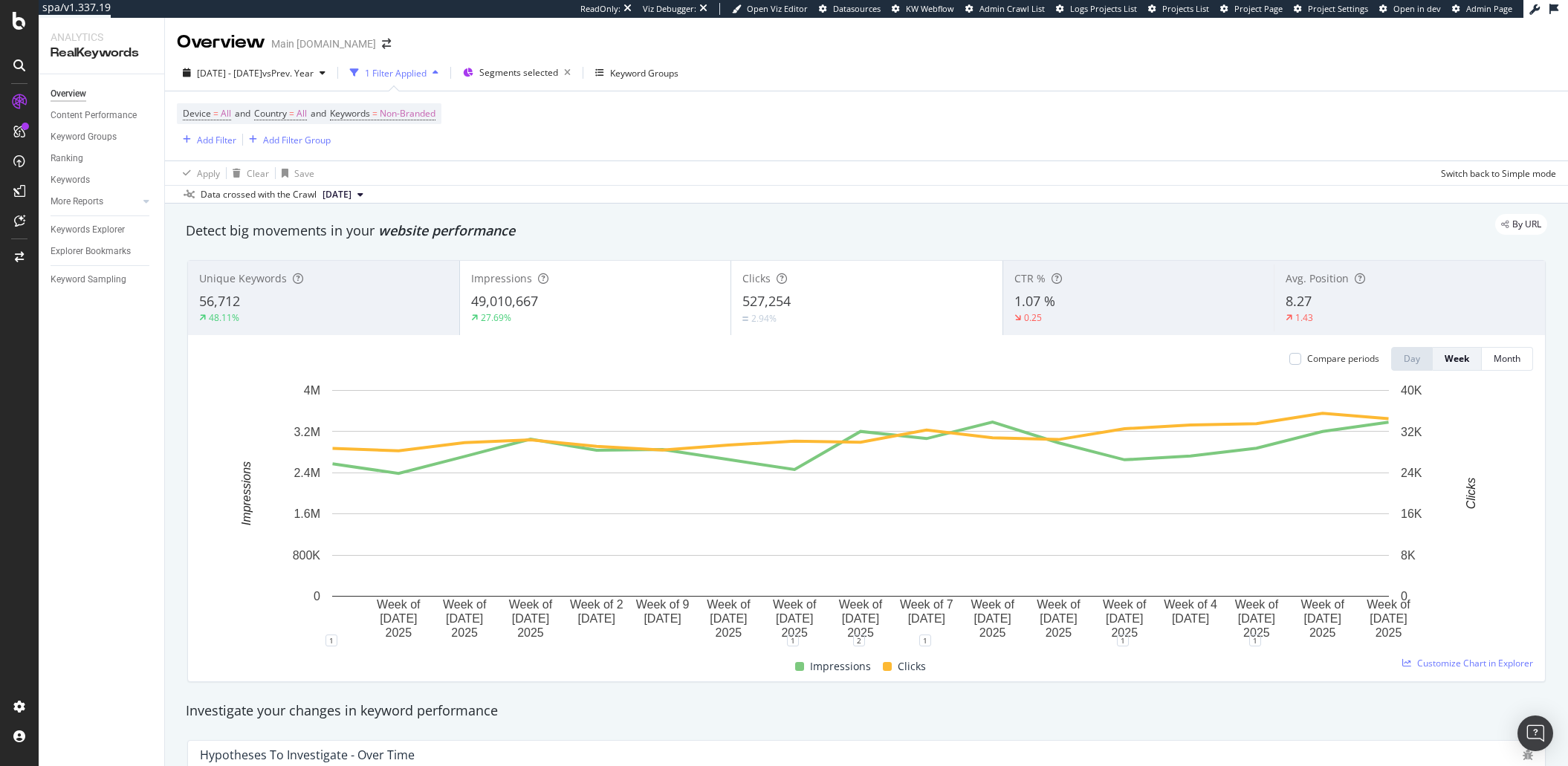
click at [406, 128] on div "Device = All and Country = All and Keywords = Non-Branded Add Filter Add Filter…" at bounding box center [308, 126] width 264 height 45
click at [415, 118] on span "Non-Branded" at bounding box center [408, 113] width 56 height 21
click at [406, 157] on div "Non-Branded" at bounding box center [392, 148] width 79 height 23
click at [455, 240] on span "Non-Branded & Anonymized queries" at bounding box center [440, 243] width 152 height 13
click at [523, 185] on div "Apply" at bounding box center [516, 180] width 23 height 13
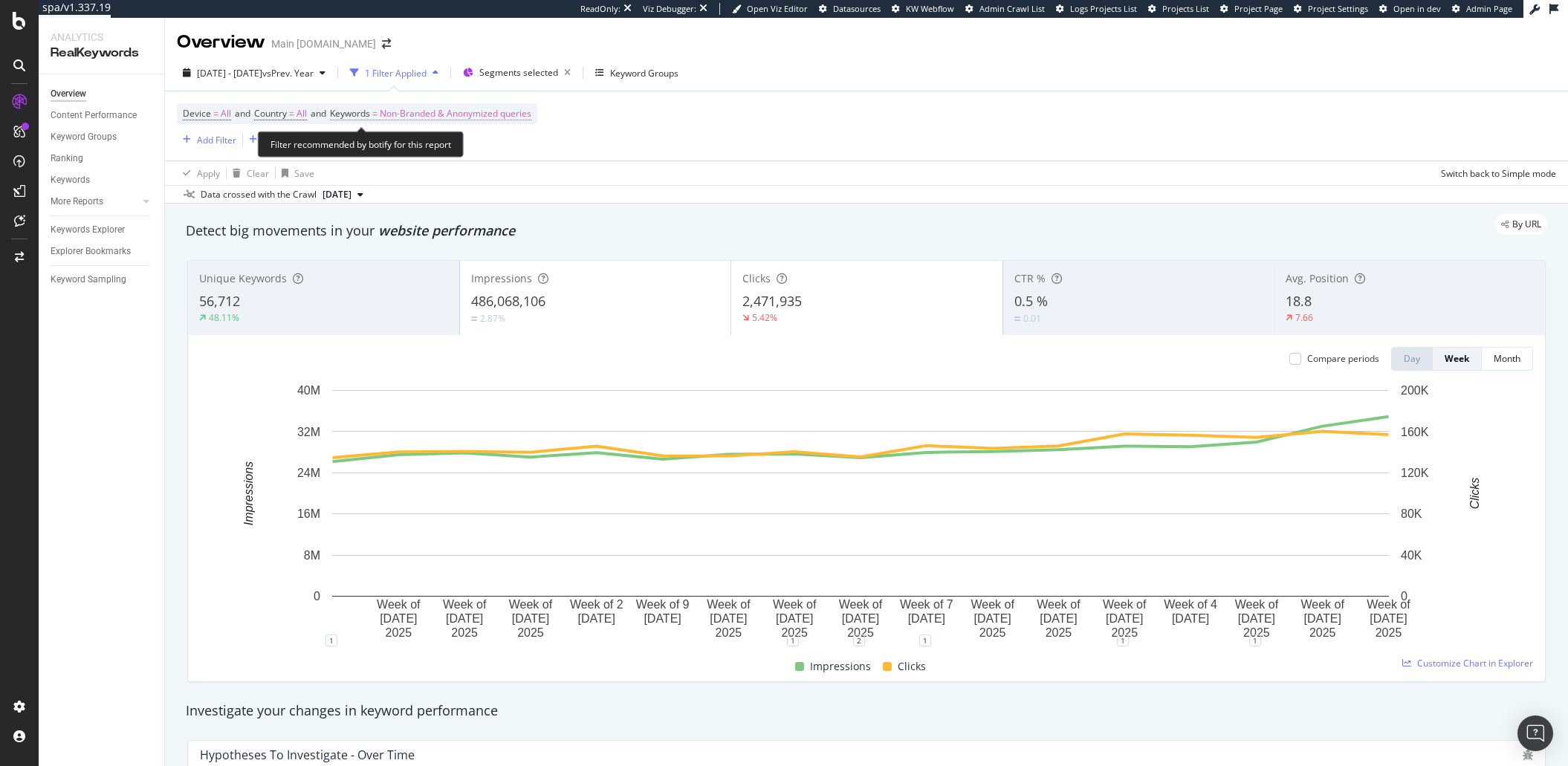
click at [426, 106] on span "Non-Branded & Anonymized queries" at bounding box center [456, 113] width 152 height 21
click at [405, 142] on span "Non-Branded & Anonymized queries" at bounding box center [431, 148] width 158 height 13
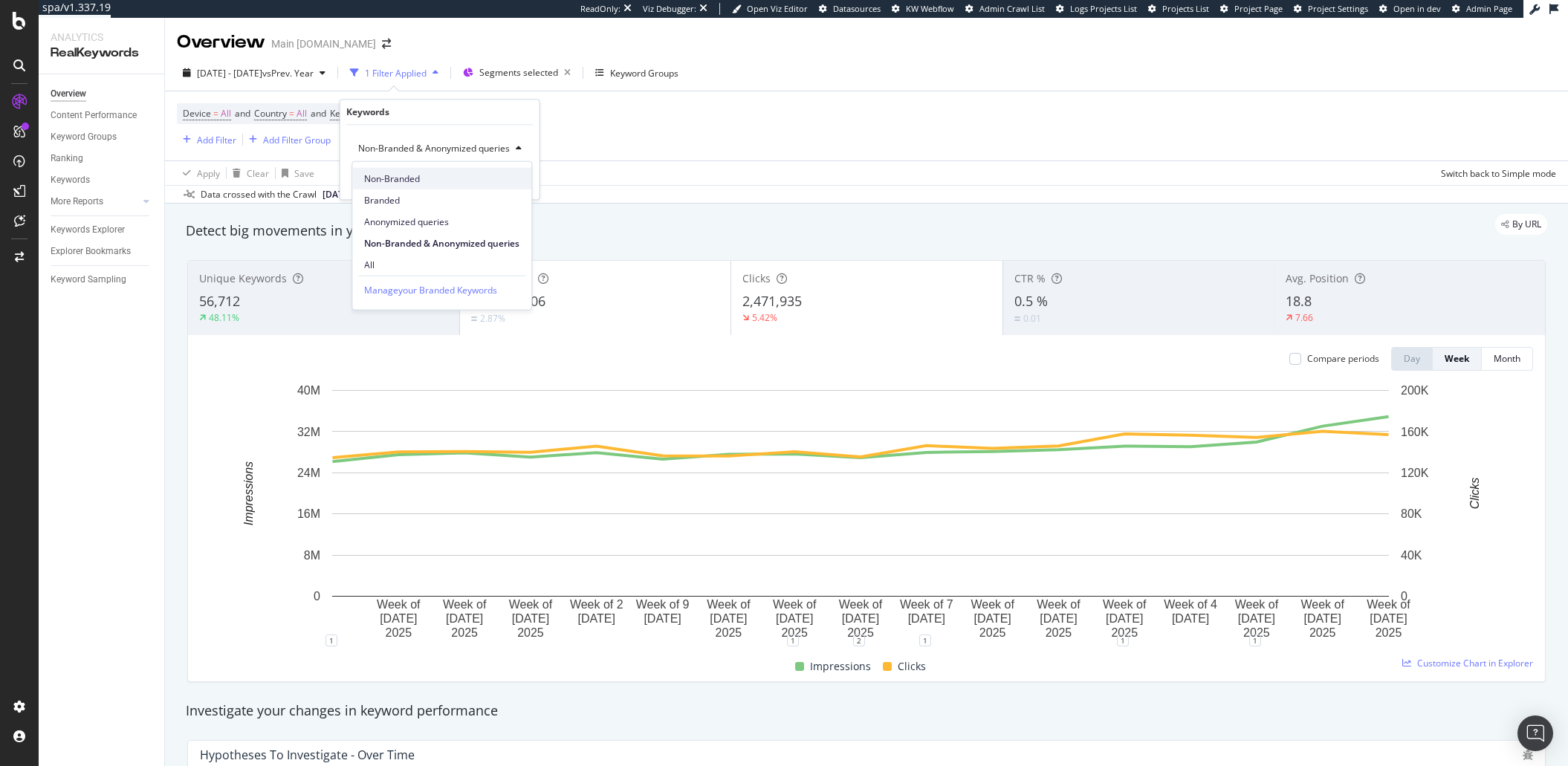
click at [408, 175] on span "Non-Branded" at bounding box center [442, 178] width 155 height 13
click at [504, 180] on div "Apply" at bounding box center [504, 180] width 23 height 13
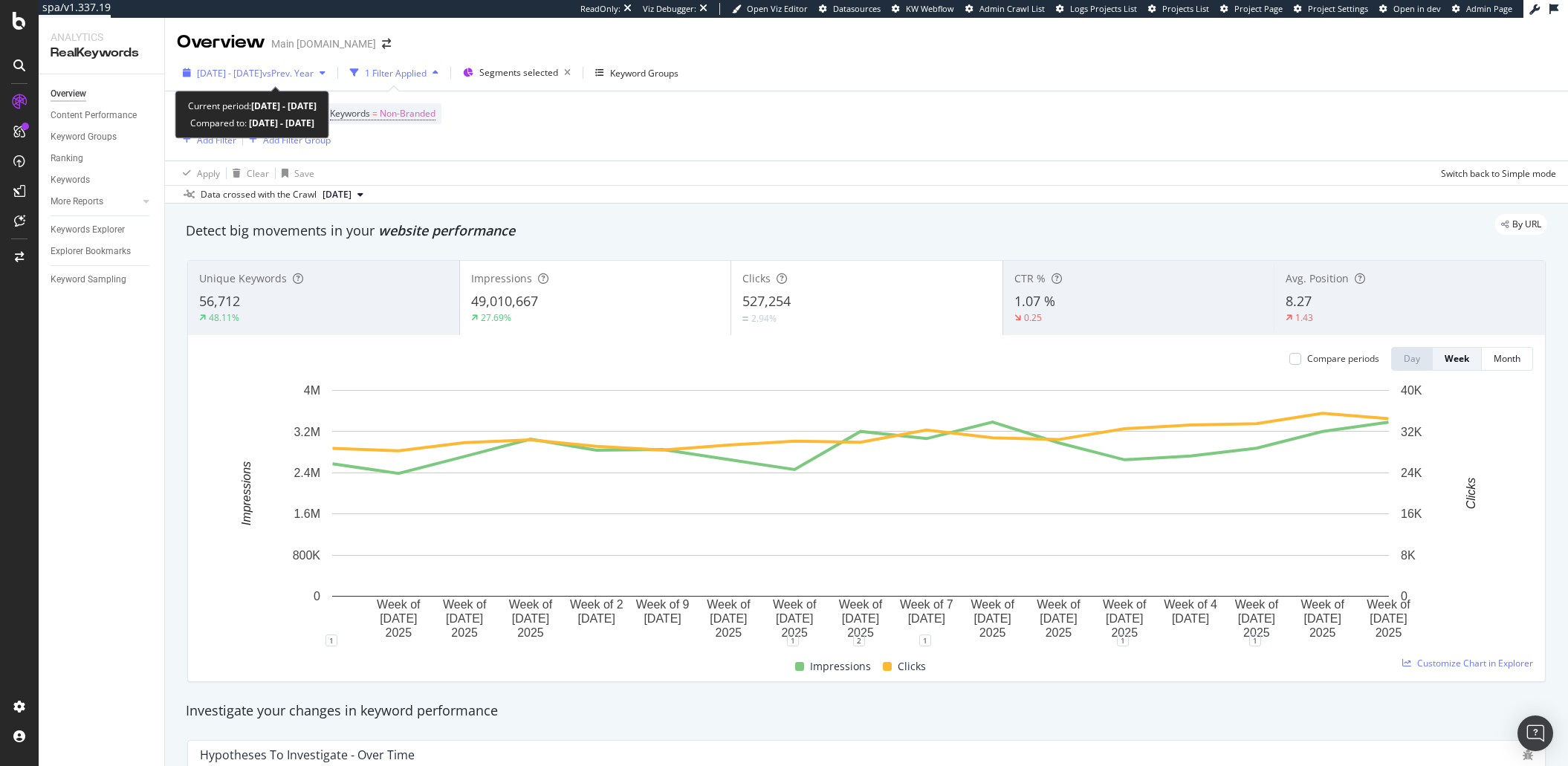
click at [219, 78] on span "2025 May. 5th - Aug. 31st" at bounding box center [229, 73] width 65 height 13
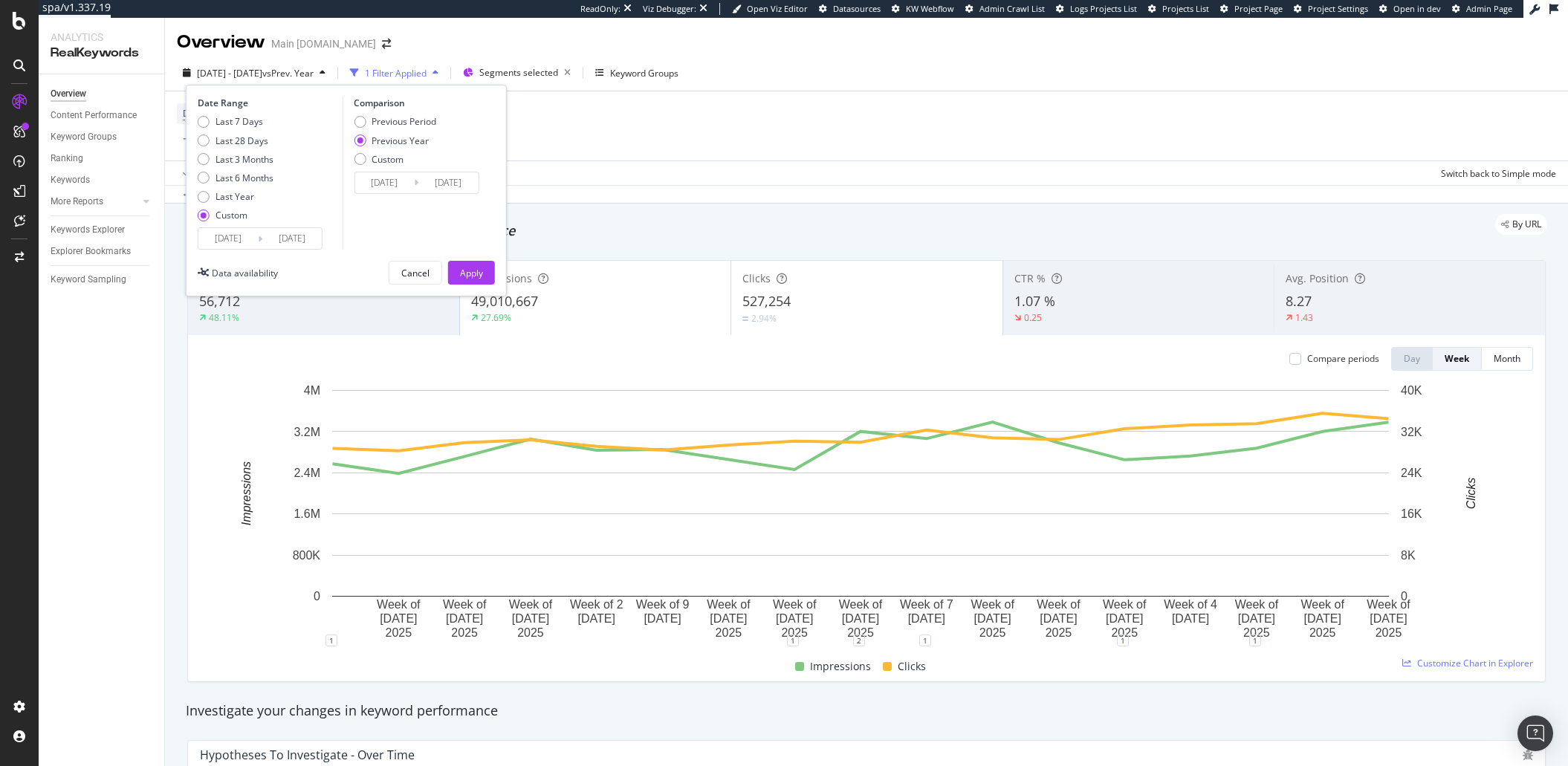
click at [238, 243] on input "2025/05/05" at bounding box center [228, 238] width 59 height 21
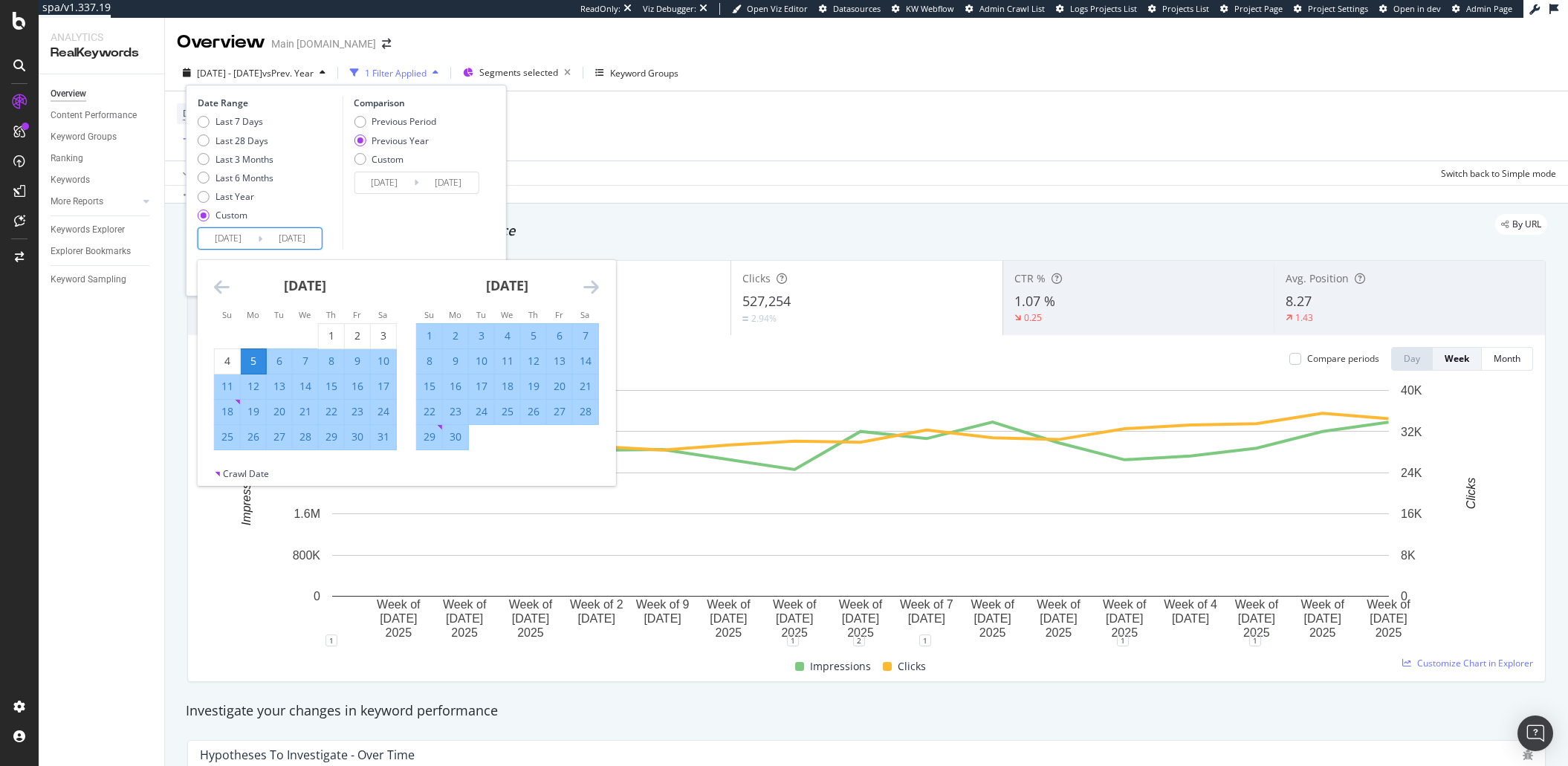
click at [304, 368] on div "7" at bounding box center [305, 361] width 25 height 15
type input "2025/05/07"
type input "2024/05/08"
click at [374, 221] on div "Comparison Previous Period Previous Year Custom 2024/05/08 Navigate forward to …" at bounding box center [412, 173] width 141 height 153
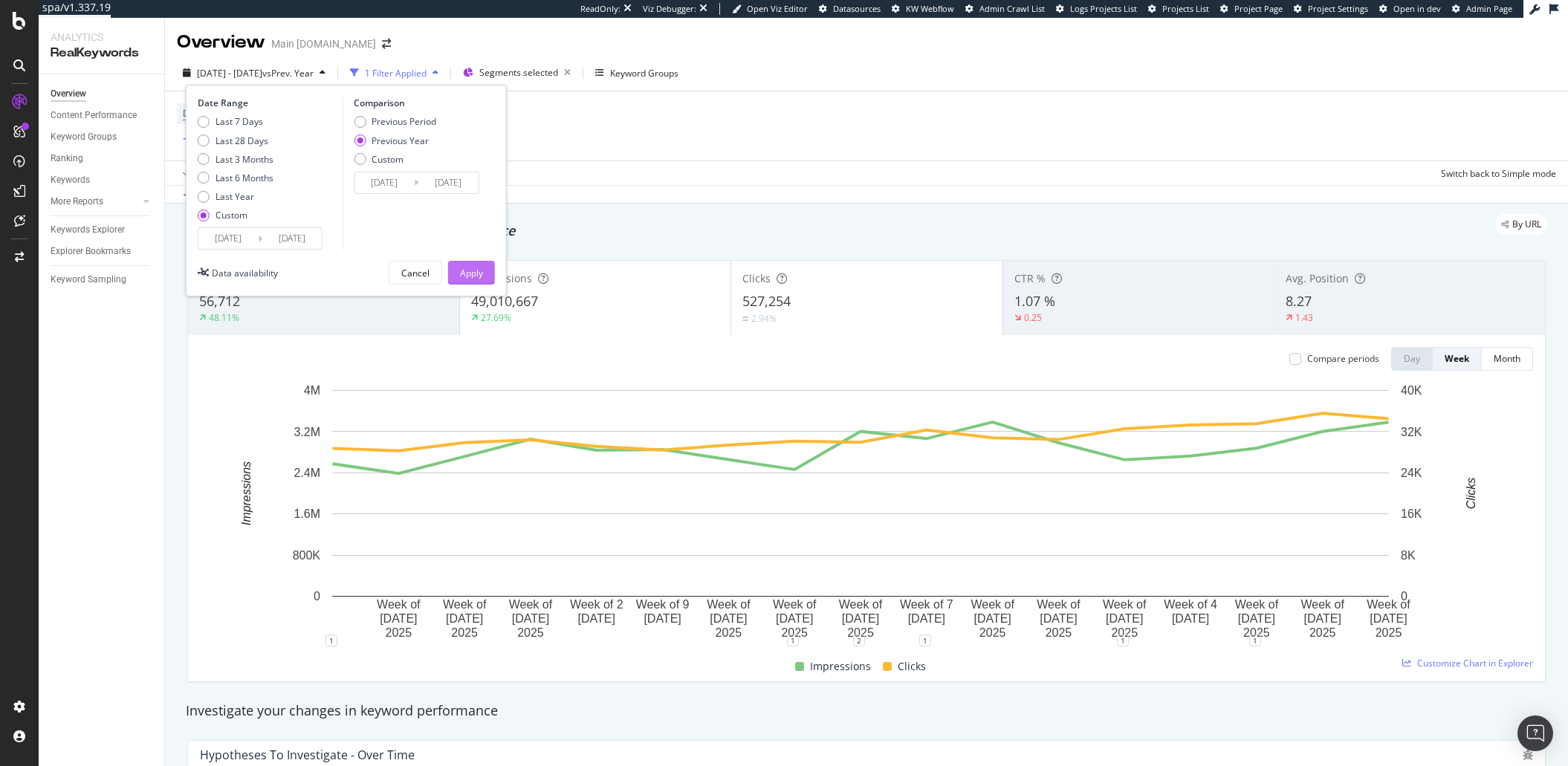
click at [469, 270] on div "Apply" at bounding box center [472, 273] width 23 height 13
